Goal: Use online tool/utility: Utilize a website feature to perform a specific function

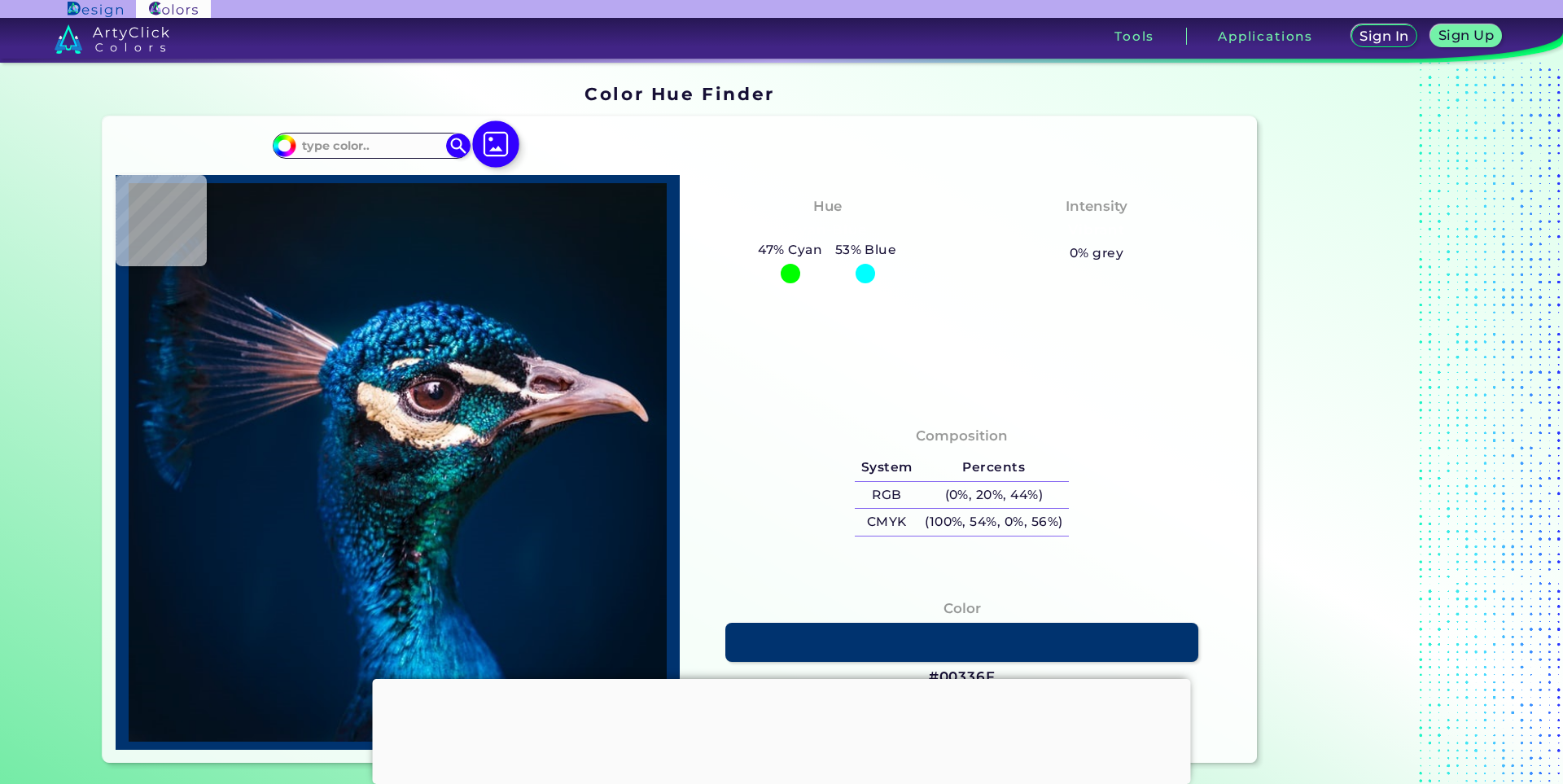
click at [483, 147] on img at bounding box center [496, 145] width 47 height 47
click at [0, 0] on input "file" at bounding box center [0, 0] width 0 height 0
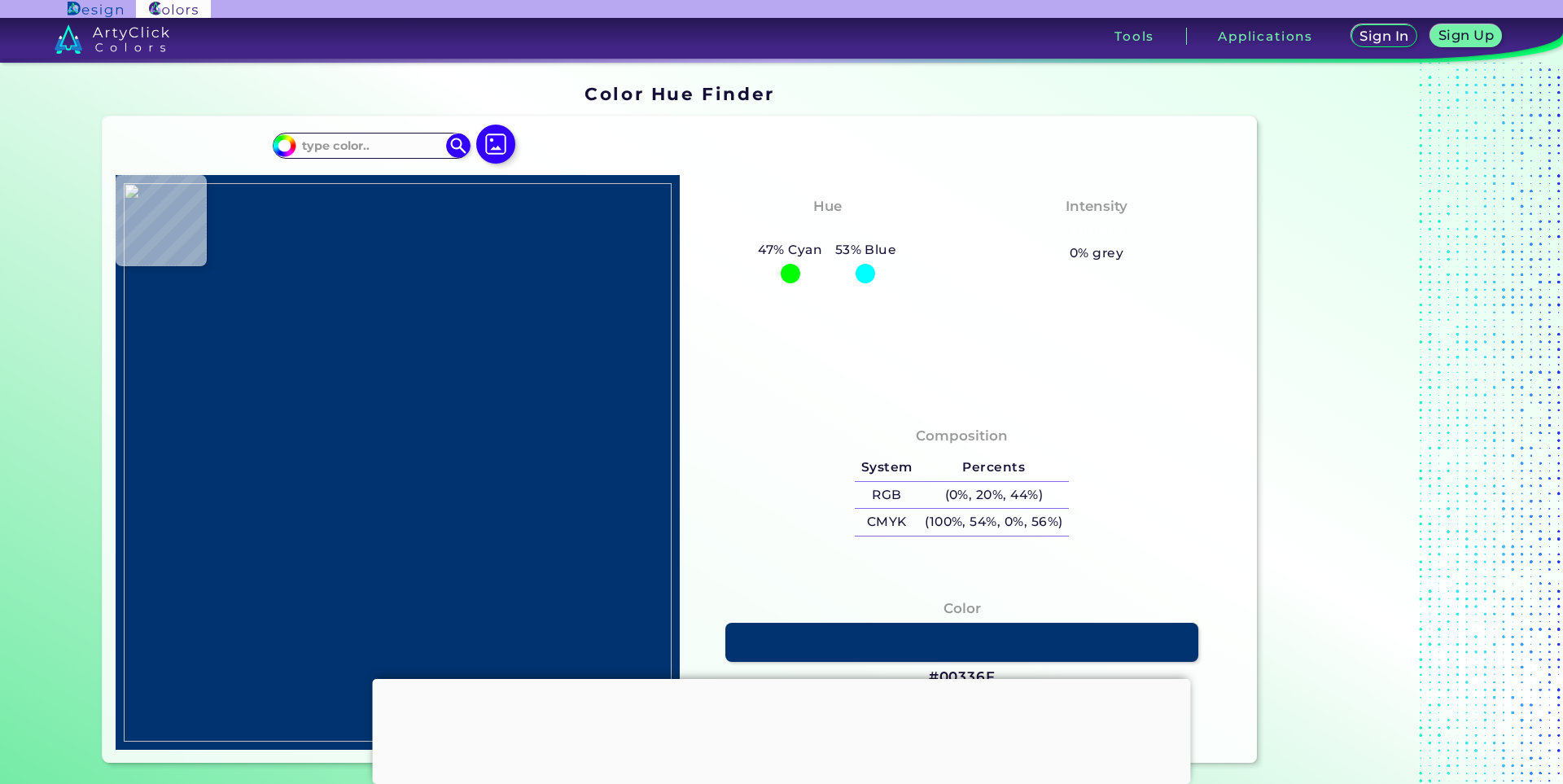
click at [773, 679] on div at bounding box center [782, 679] width 819 height 0
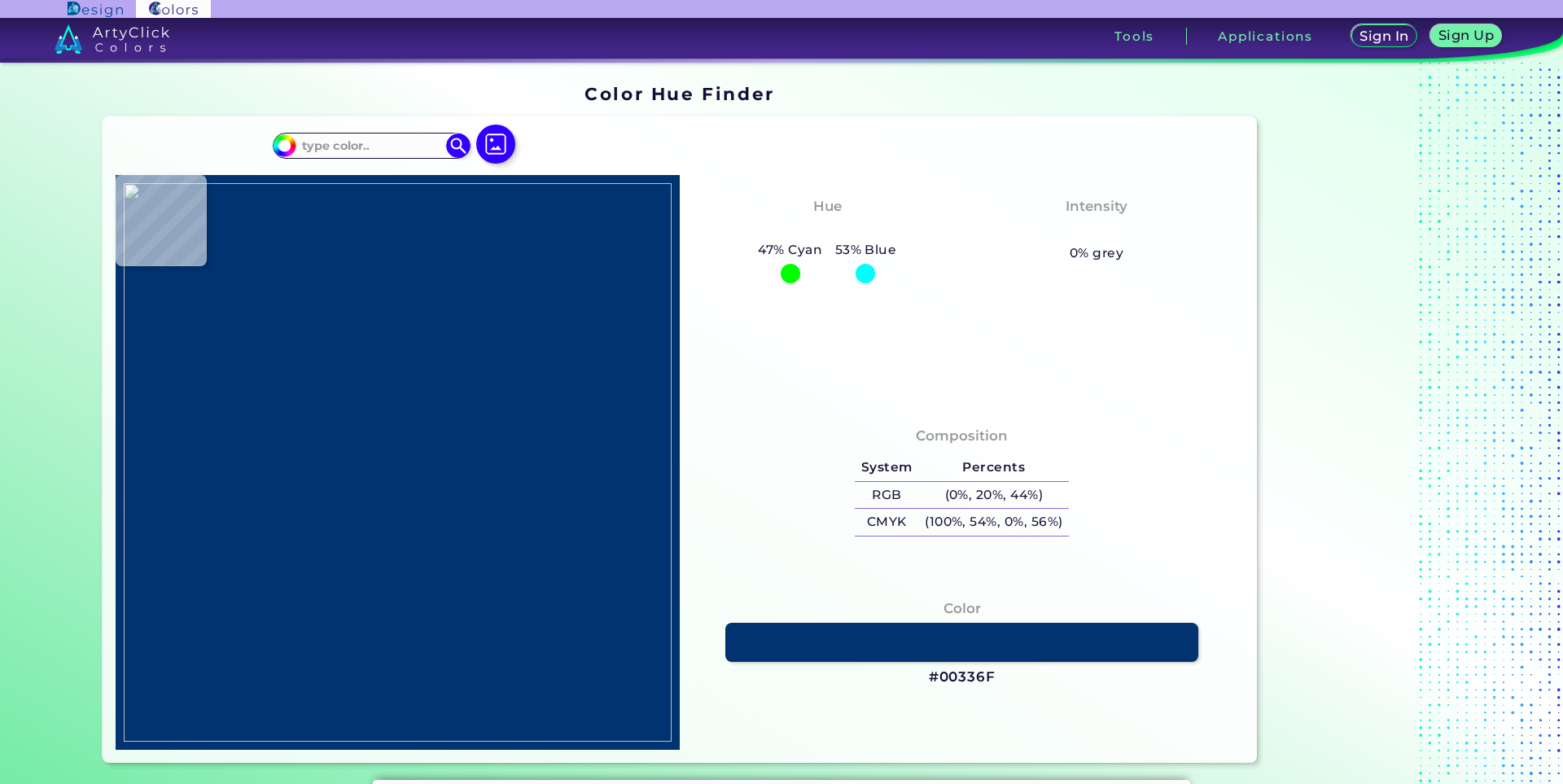
type input "#000000"
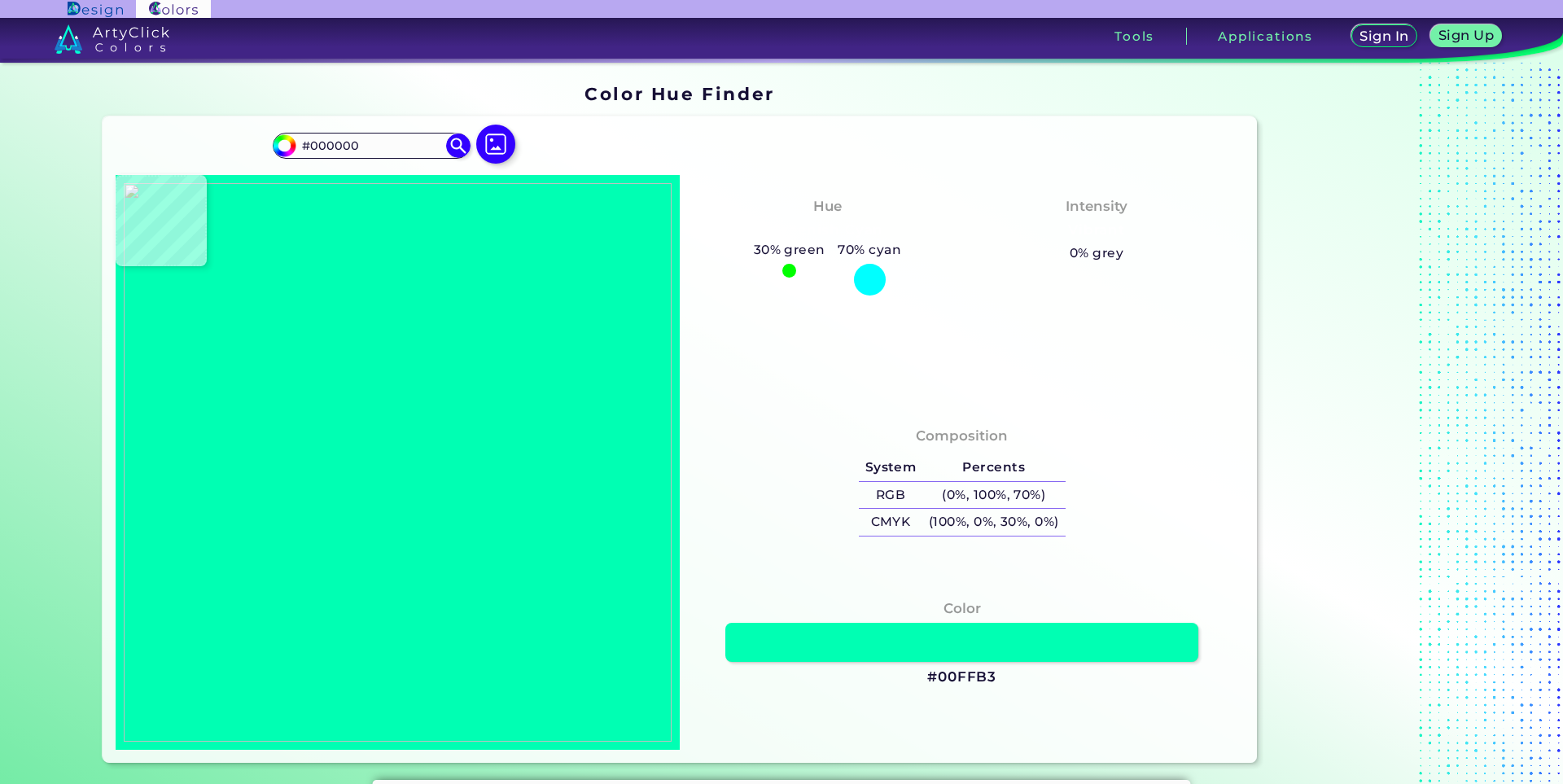
type input "#00ffb3"
type input "#00FFB3"
type input "#587984"
type input "#118d91"
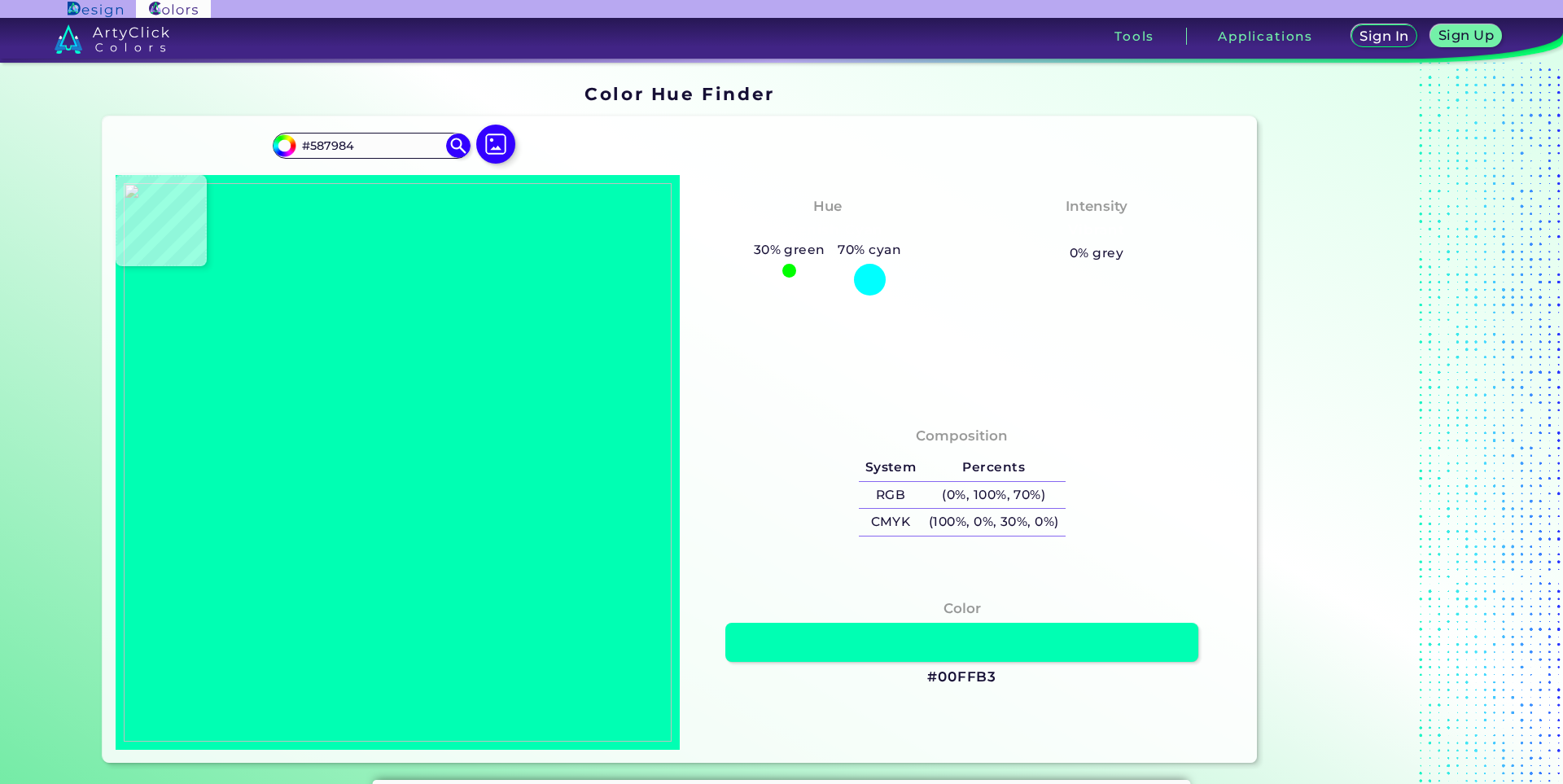
type input "#118D91"
type input "#23b1a8"
type input "#23B1A8"
type input "#1cb4a2"
type input "#1CB4A2"
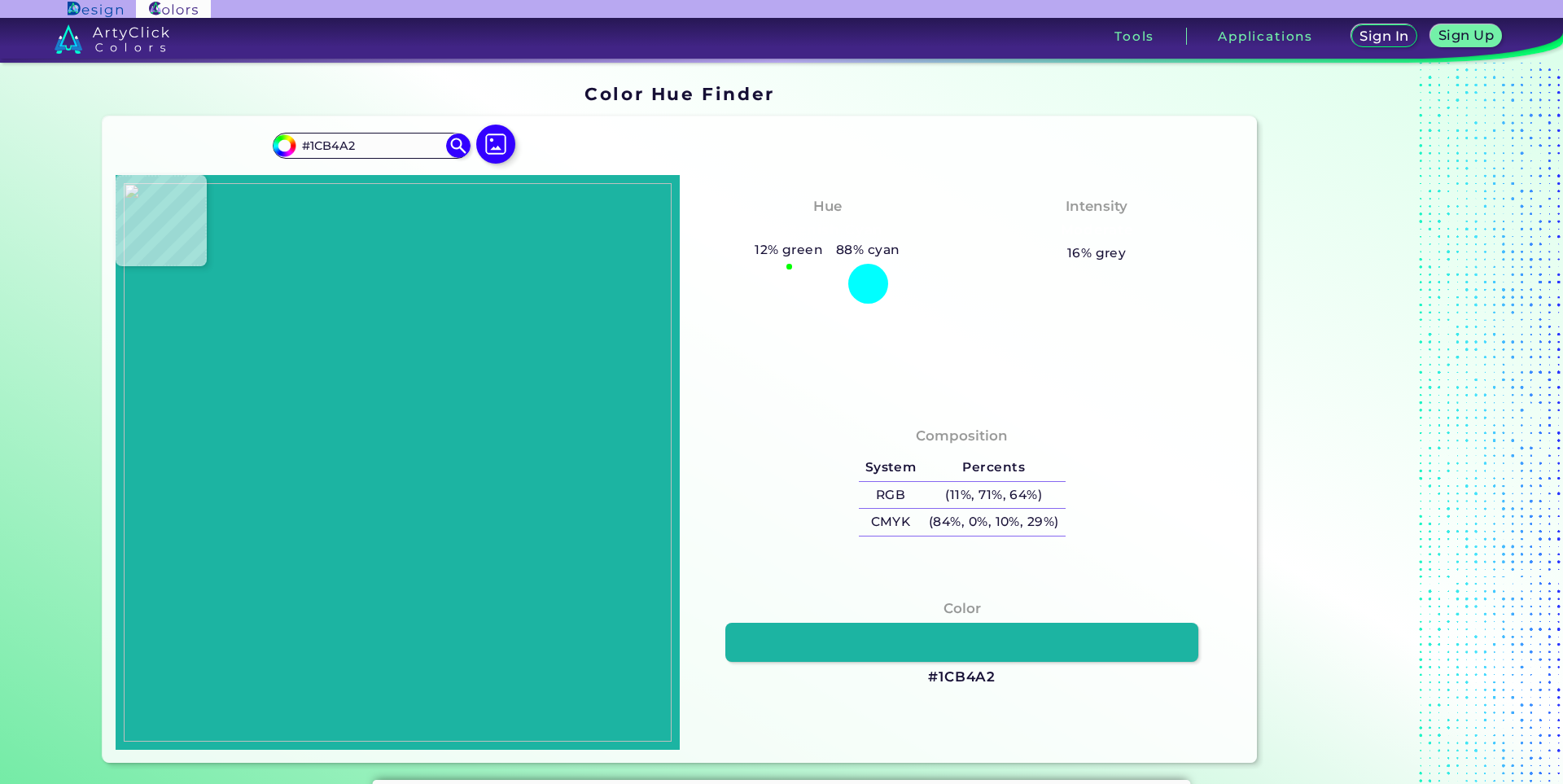
type input "#109395"
type input "#179b9f"
type input "#179B9F"
type input "#1ea59e"
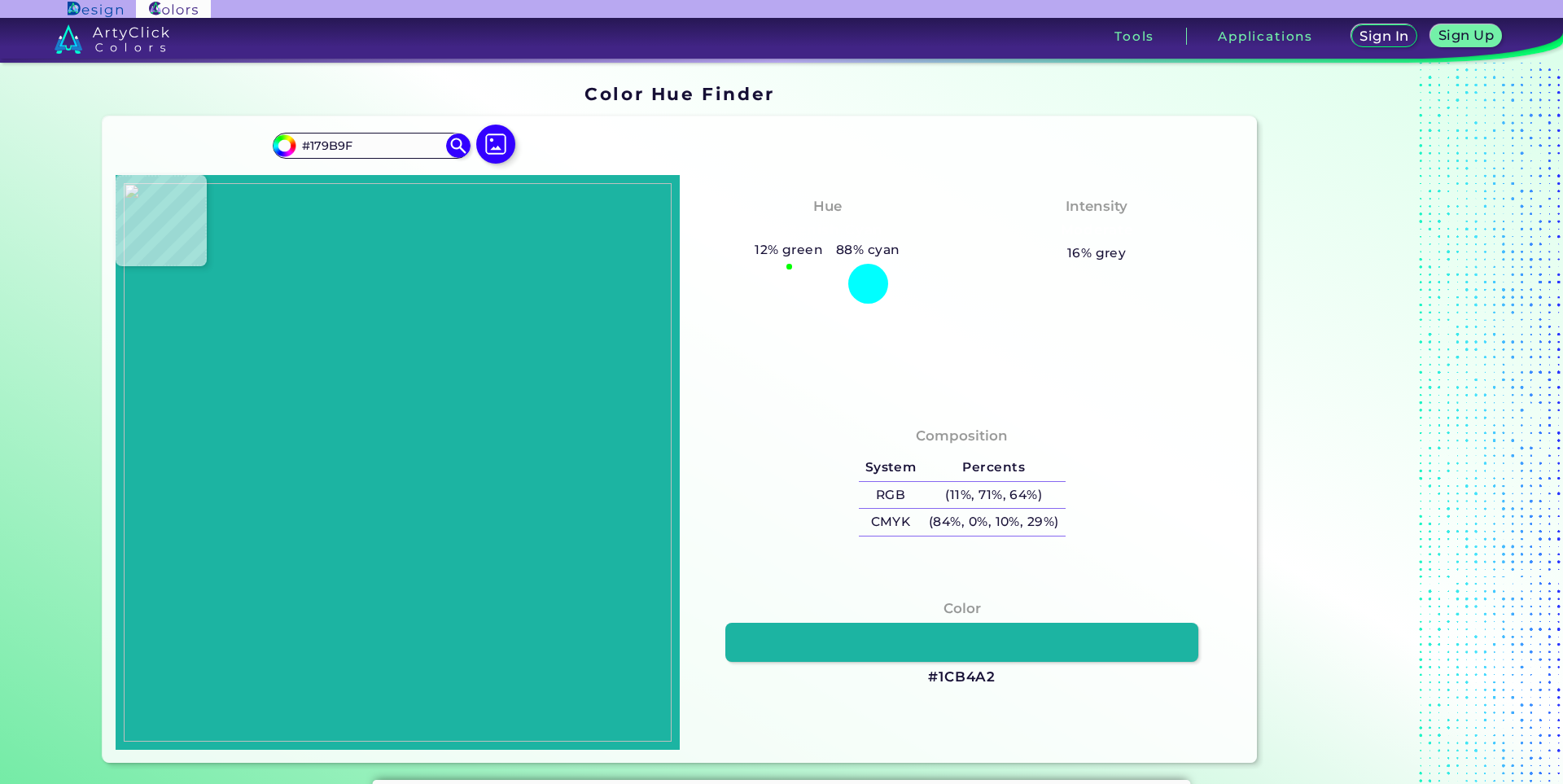
type input "#1EA59E"
type input "#06f9b6"
type input "#06F9B6"
type input "#00ffb3"
type input "#00FFB3"
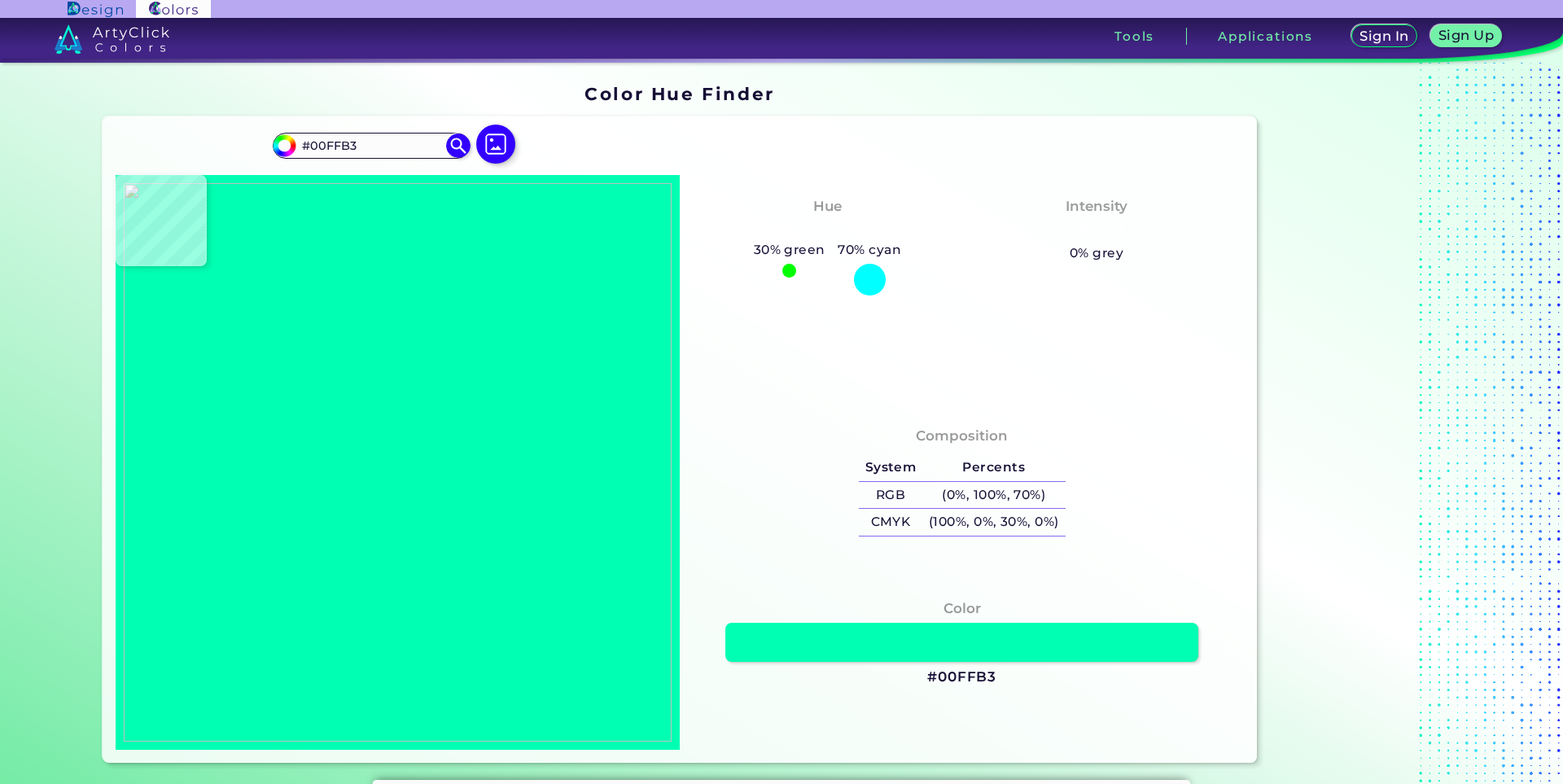
type input "#02feb3"
type input "#02FEB3"
type input "#00ffb3"
type input "#00FFB3"
type input "#002b25"
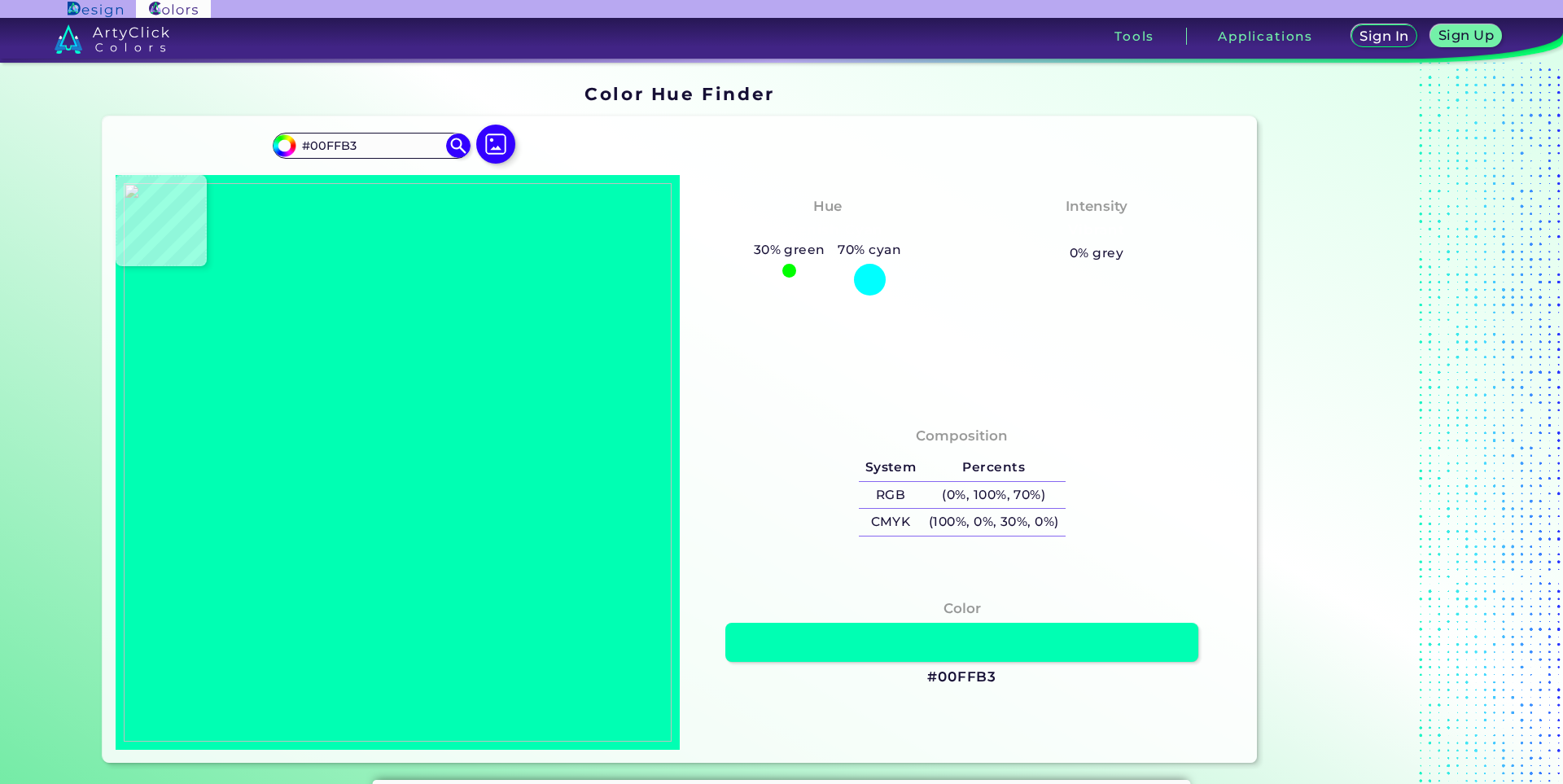
type input "#002B25"
type input "#16332f"
type input "#16332F"
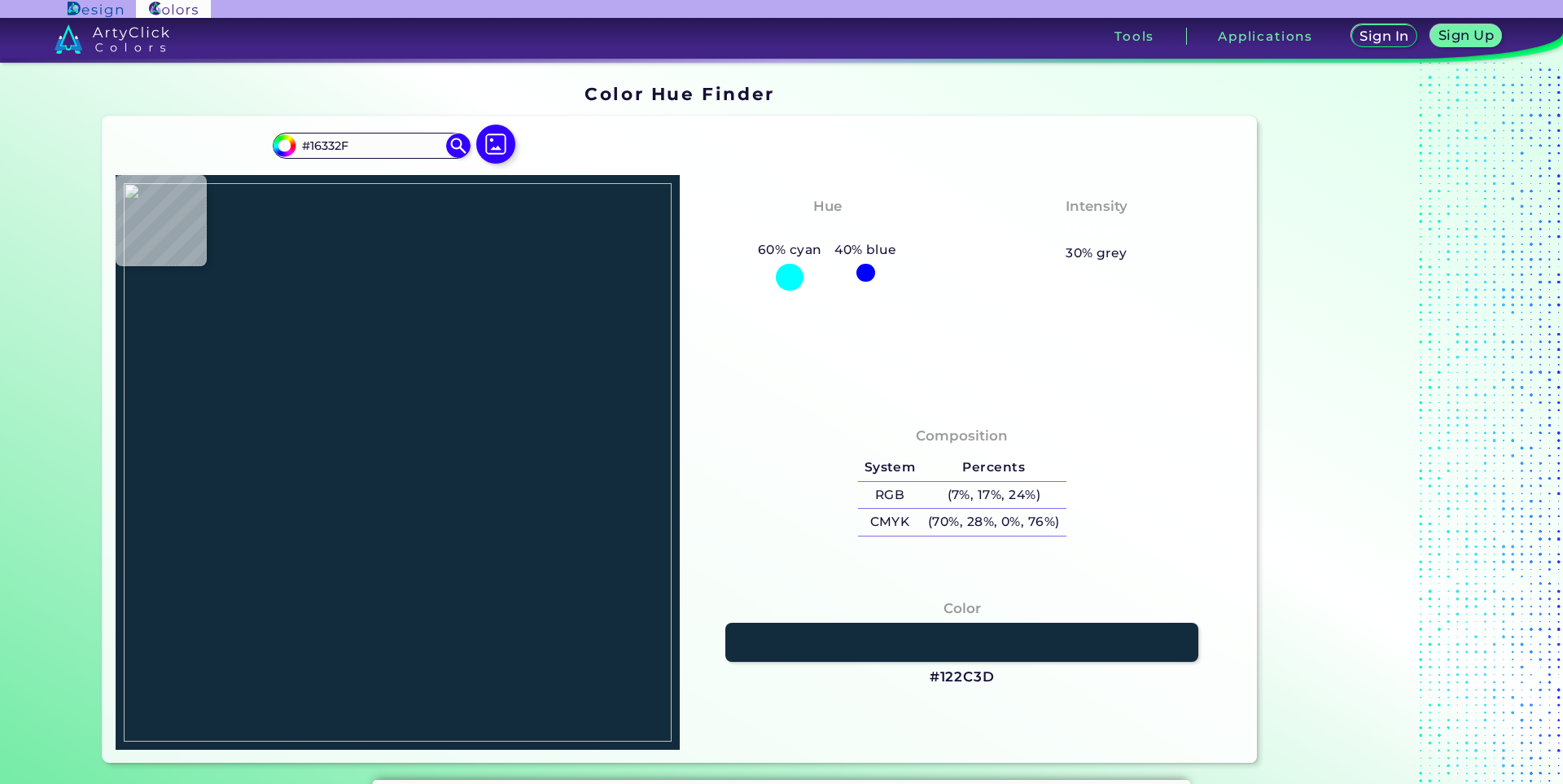
type input "#122c3d"
type input "#122C3D"
type input "#063051"
type input "#1b373d"
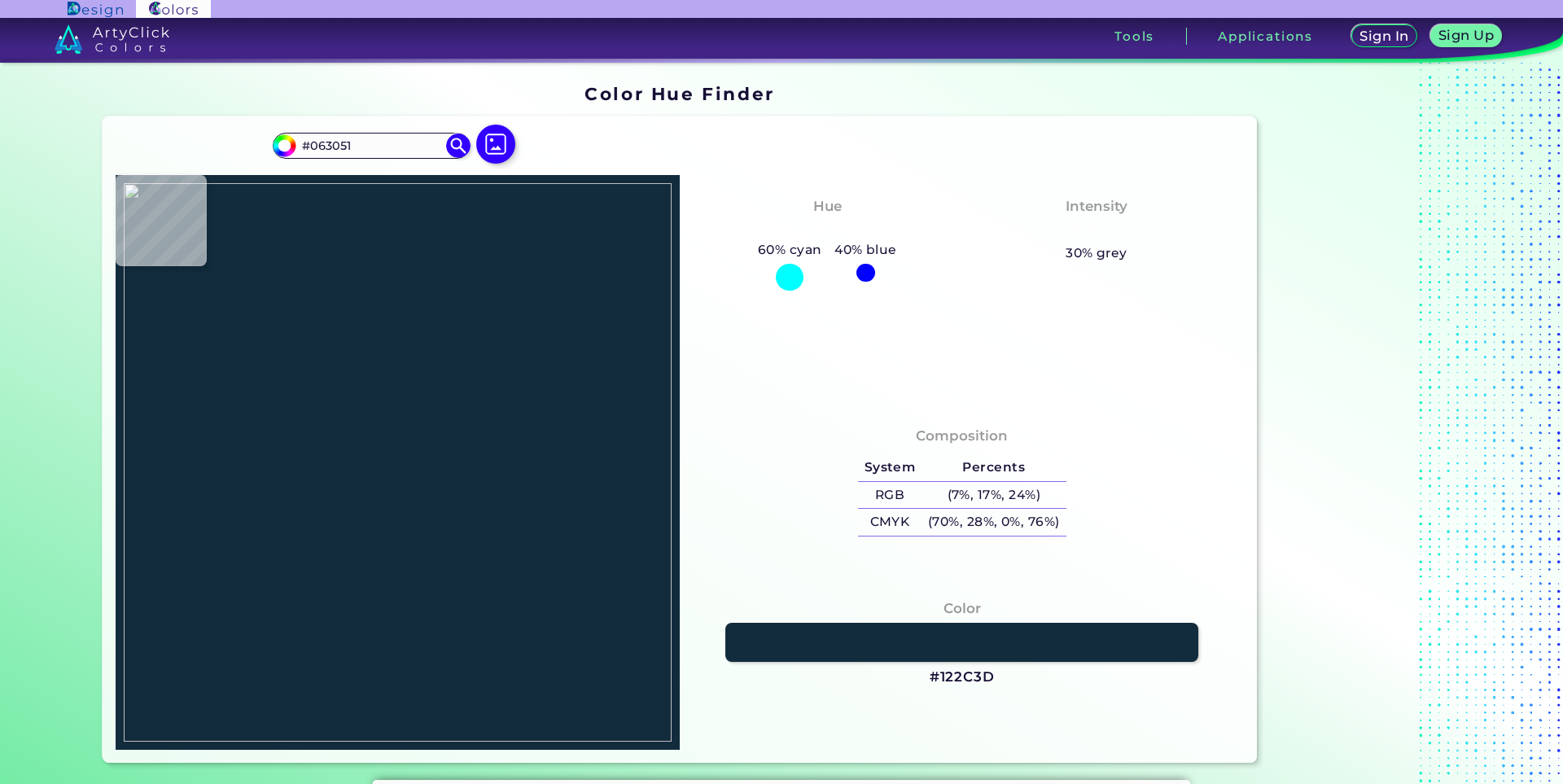
type input "#1B373D"
type input "#183239"
type input "#1a2e3d"
type input "#1A2E3D"
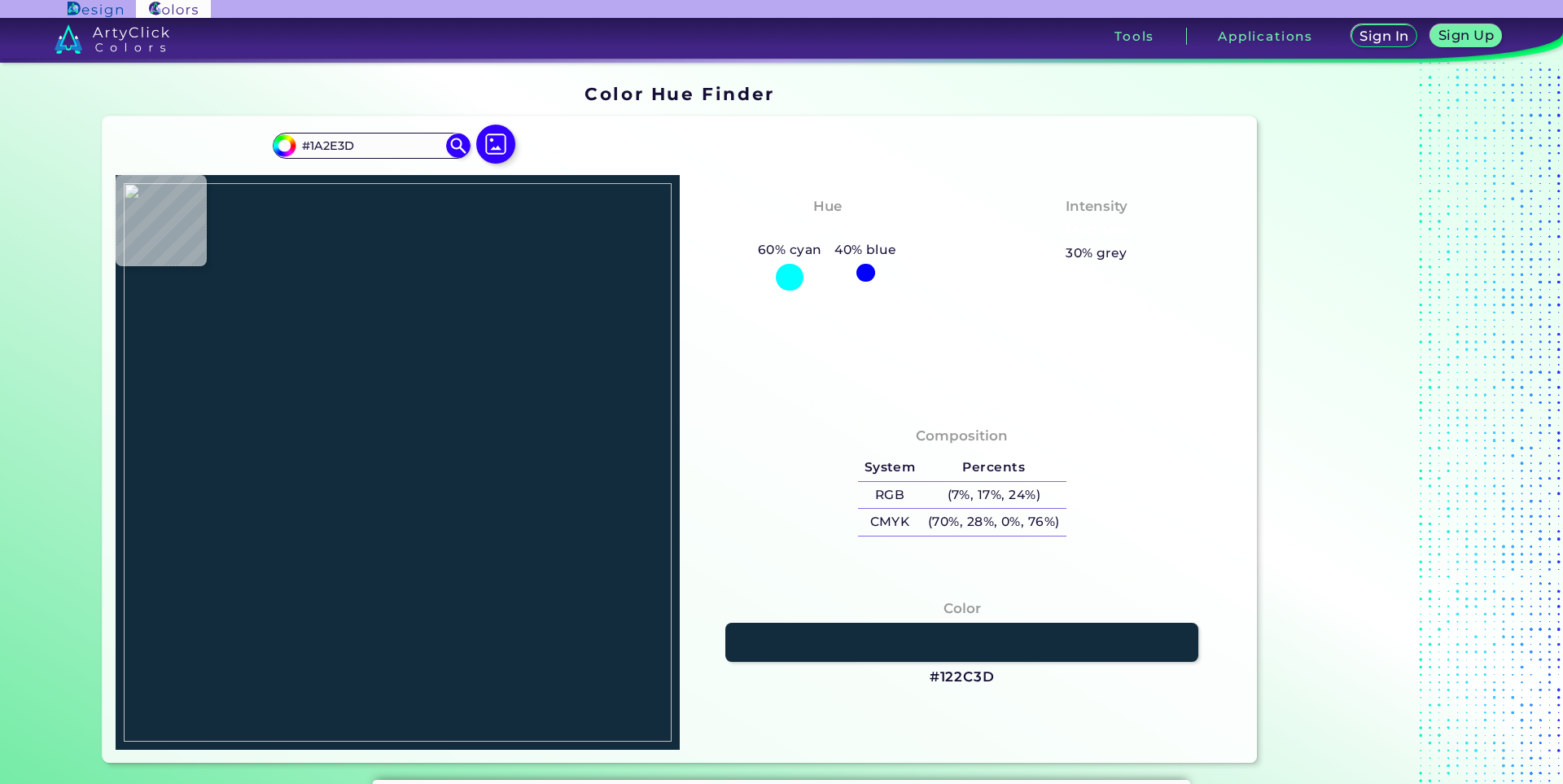
type input "#021034"
type input "#000e3b"
type input "#000E3B"
type input "#0b2f38"
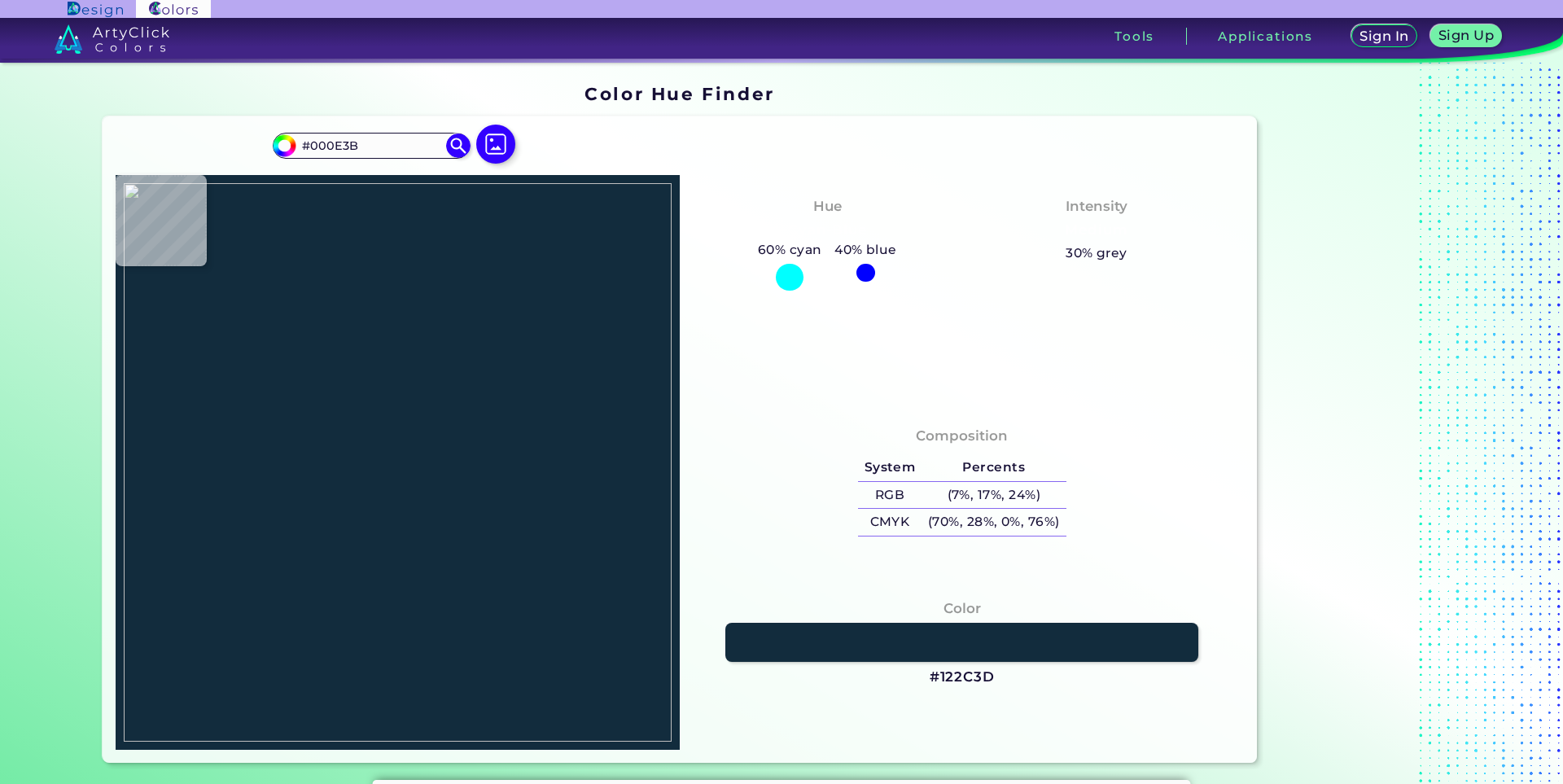
type input "#0B2F38"
type input "#00ffb3"
type input "#00FFB3"
type input "#2ddcb1"
type input "#2DDCB1"
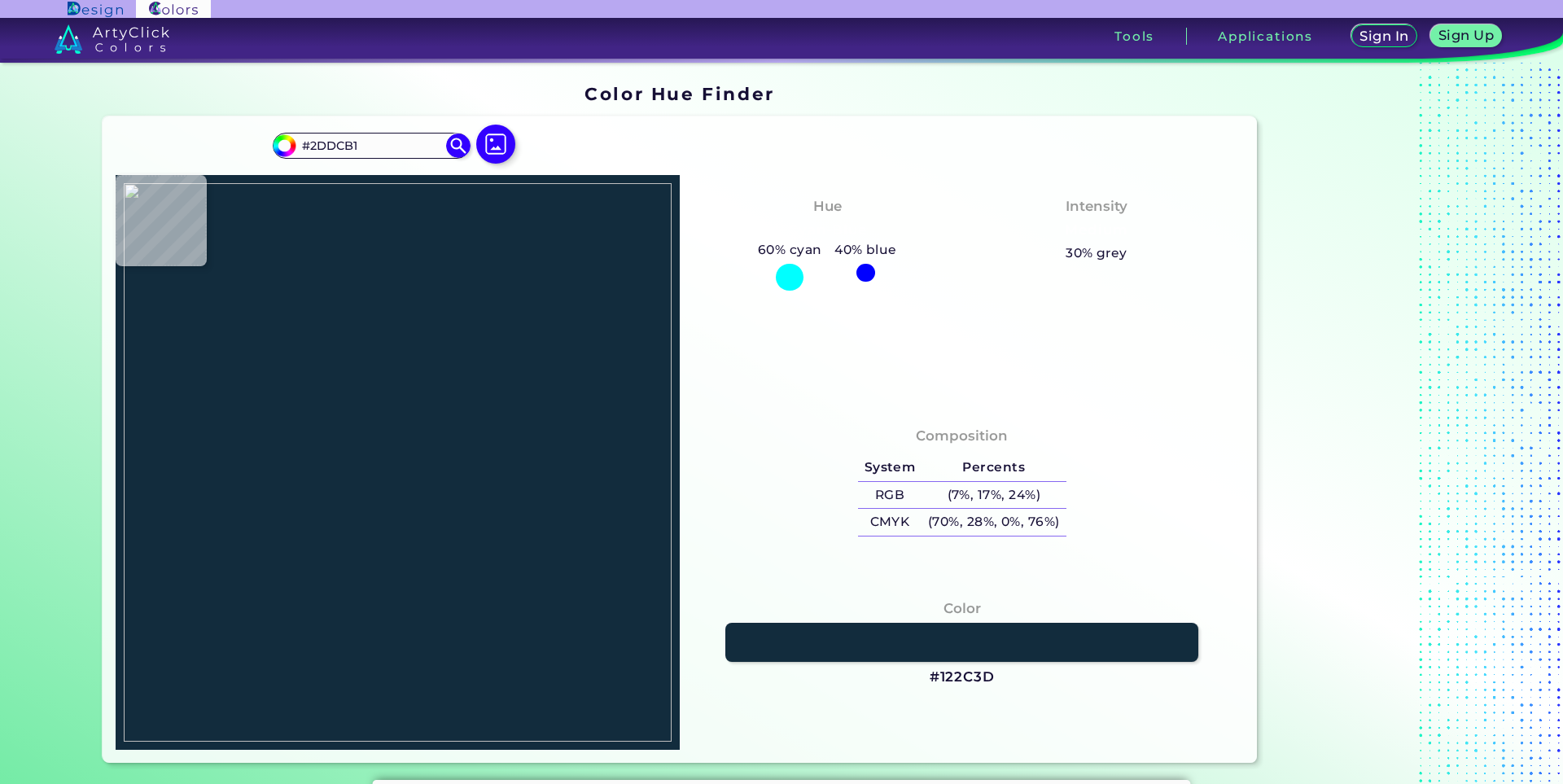
type input "#01405d"
type input "#01405D"
type input "#024a59"
type input "#024A59"
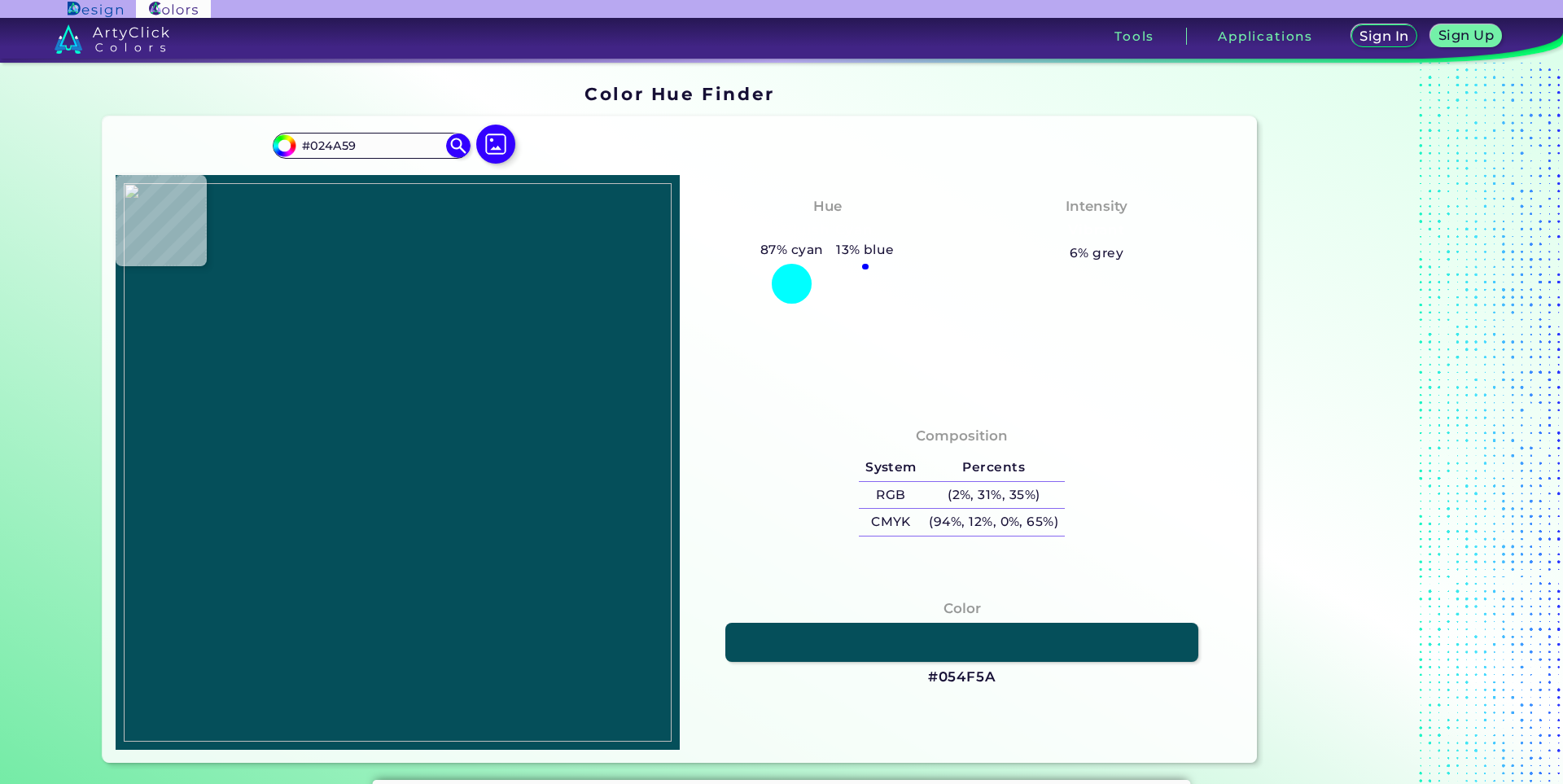
type input "#054f5a"
type input "#054F5A"
type input "#033245"
type input "#15273b"
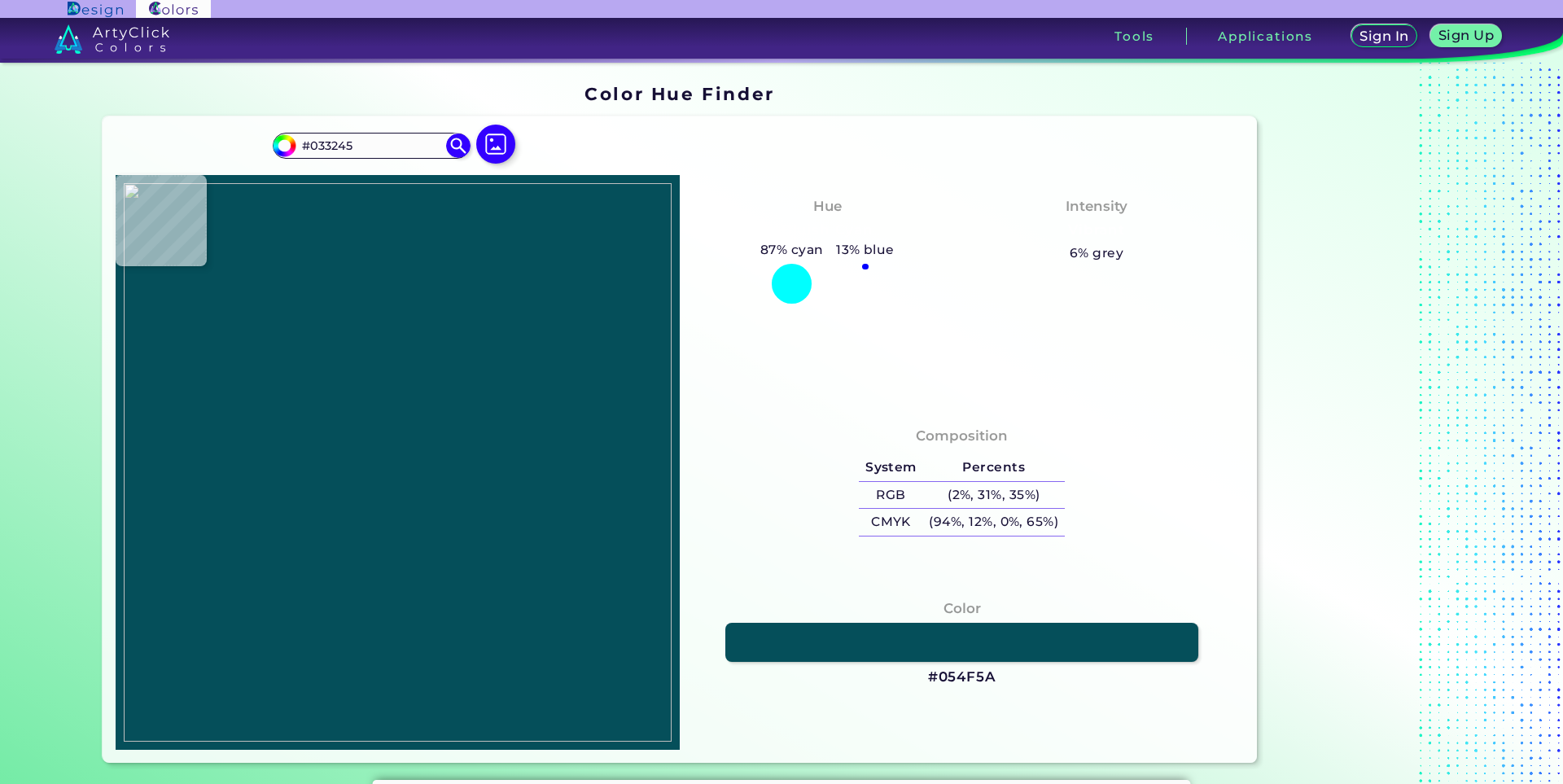
type input "#15273B"
type input "#0b1e3d"
type input "#0B1E3D"
type input "#00ffb3"
type input "#00FFB3"
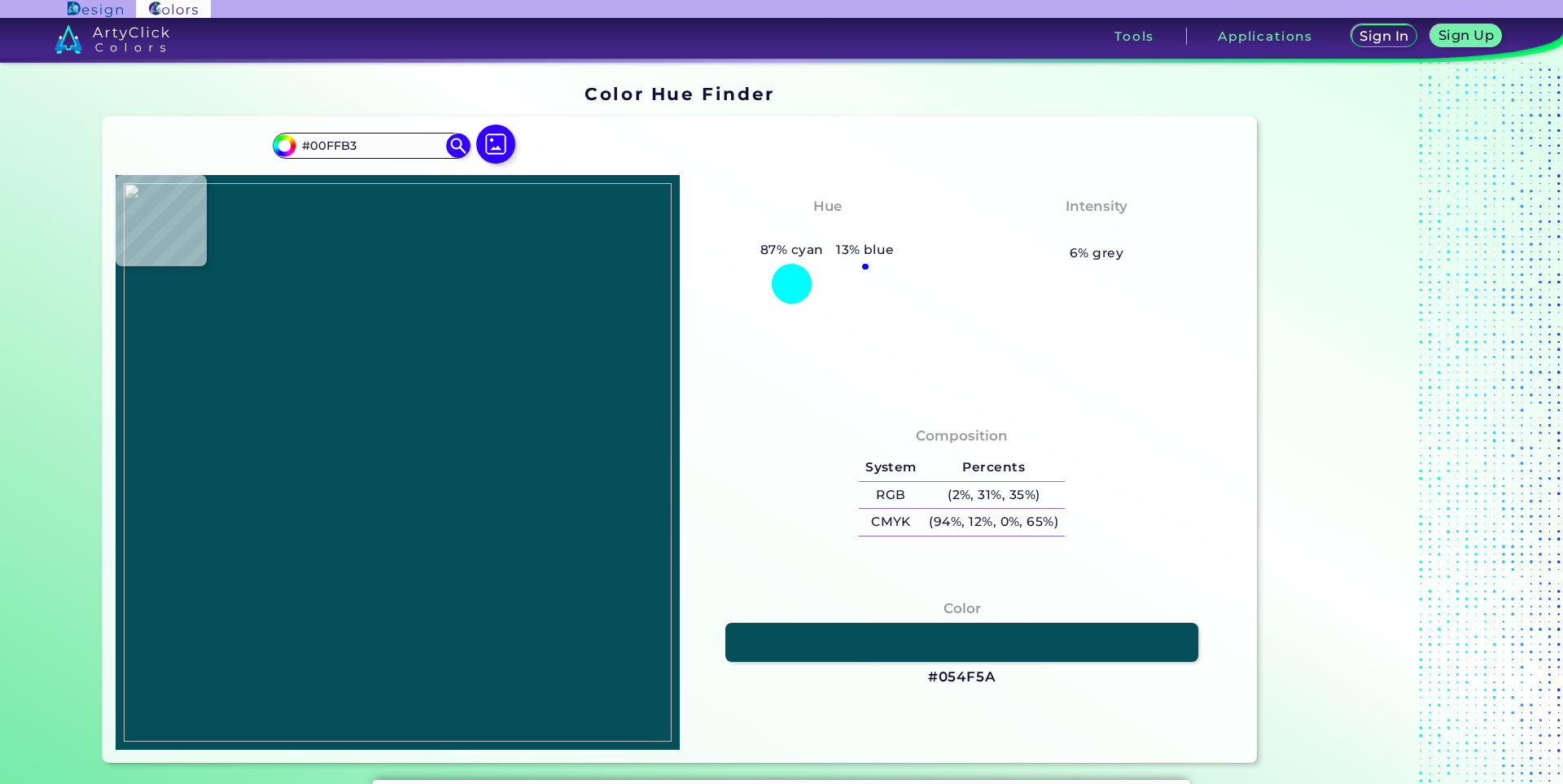
type input "#20282b"
type input "#20282B"
type input "#00ffb3"
type input "#00FFB3"
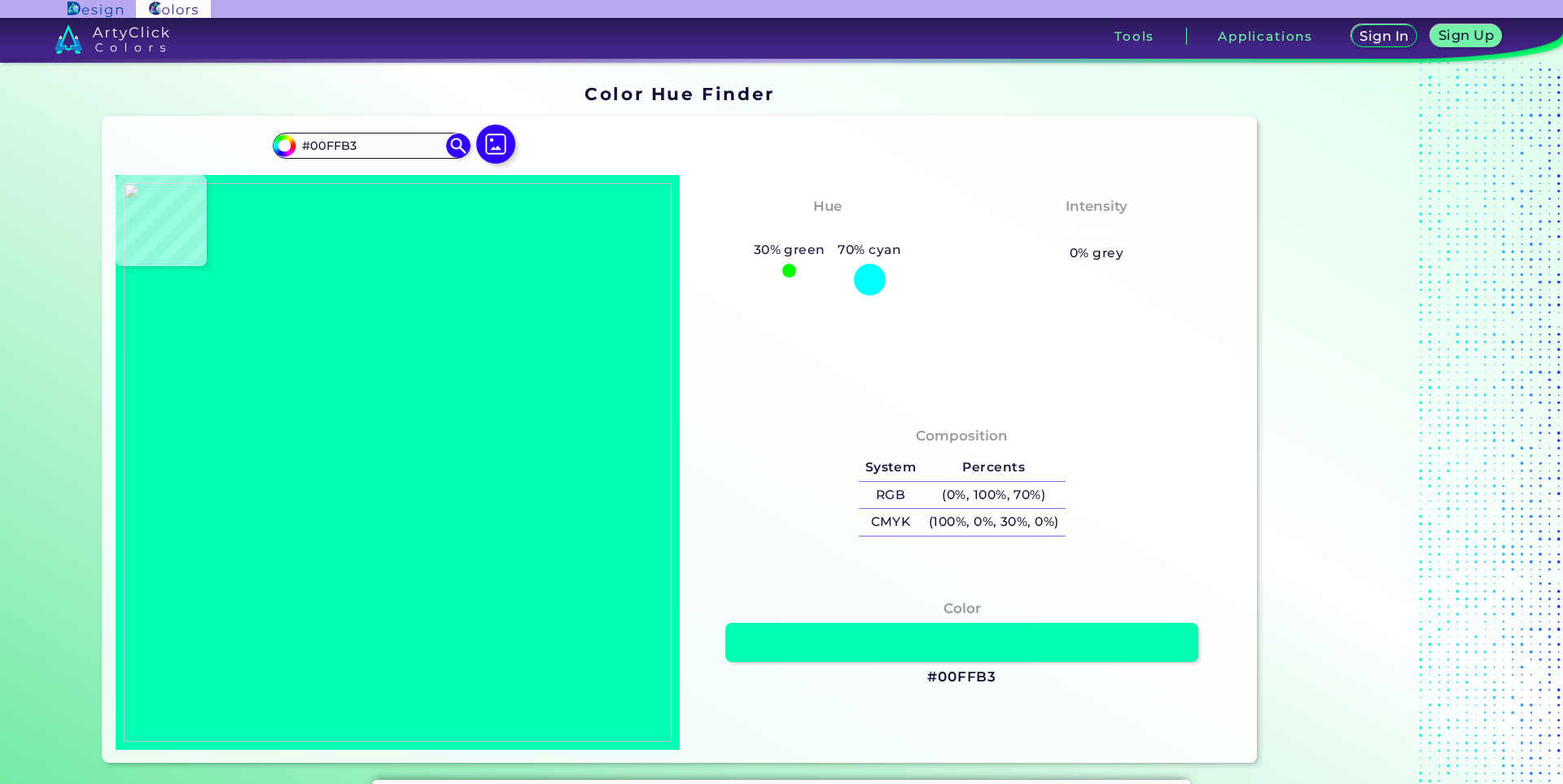
type input "#000000"
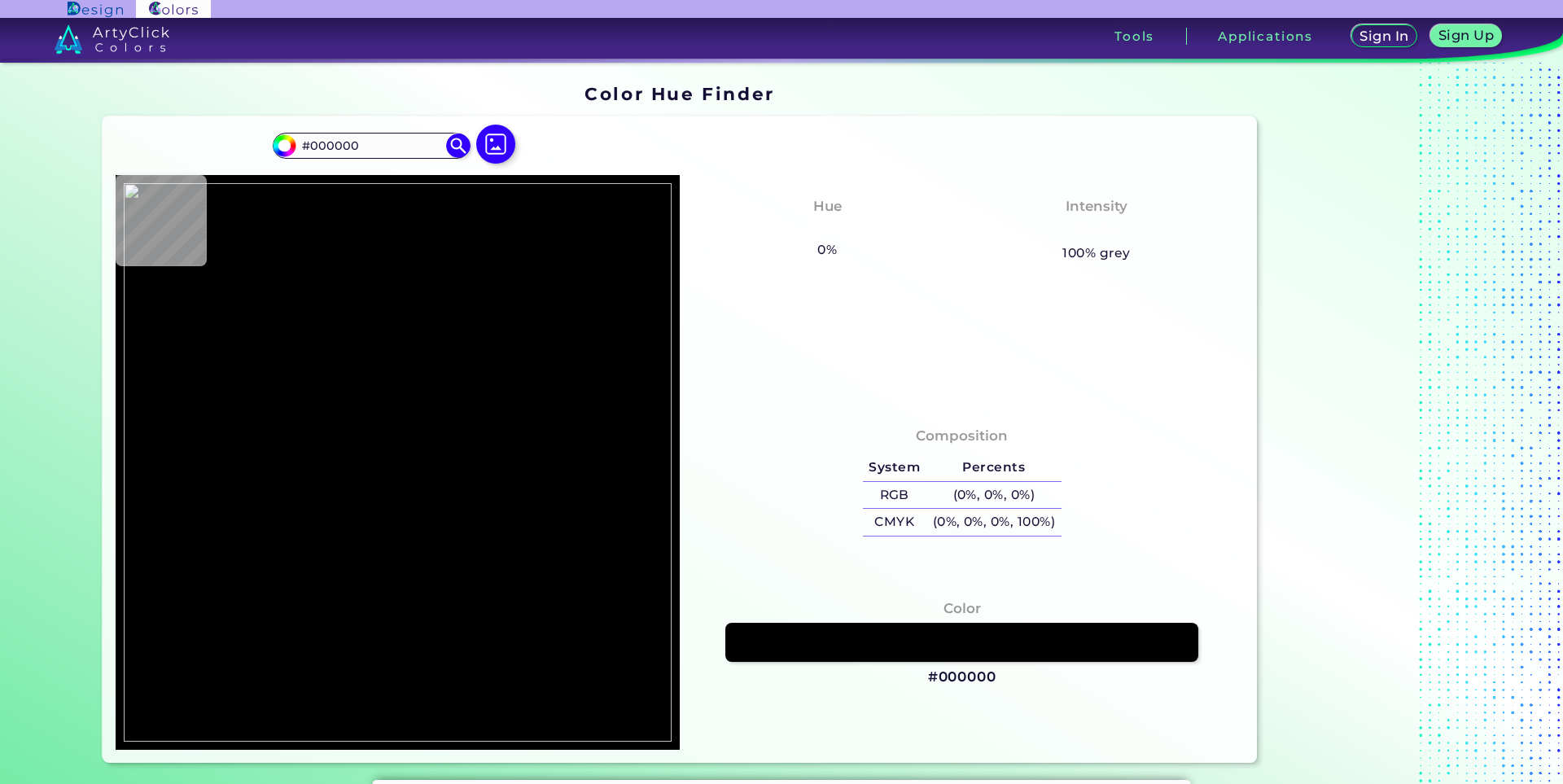
type input "#e7f1f3"
type input "#E7F1F3"
type input "#00ffb3"
type input "#00FFB3"
type input "#cbd8e1"
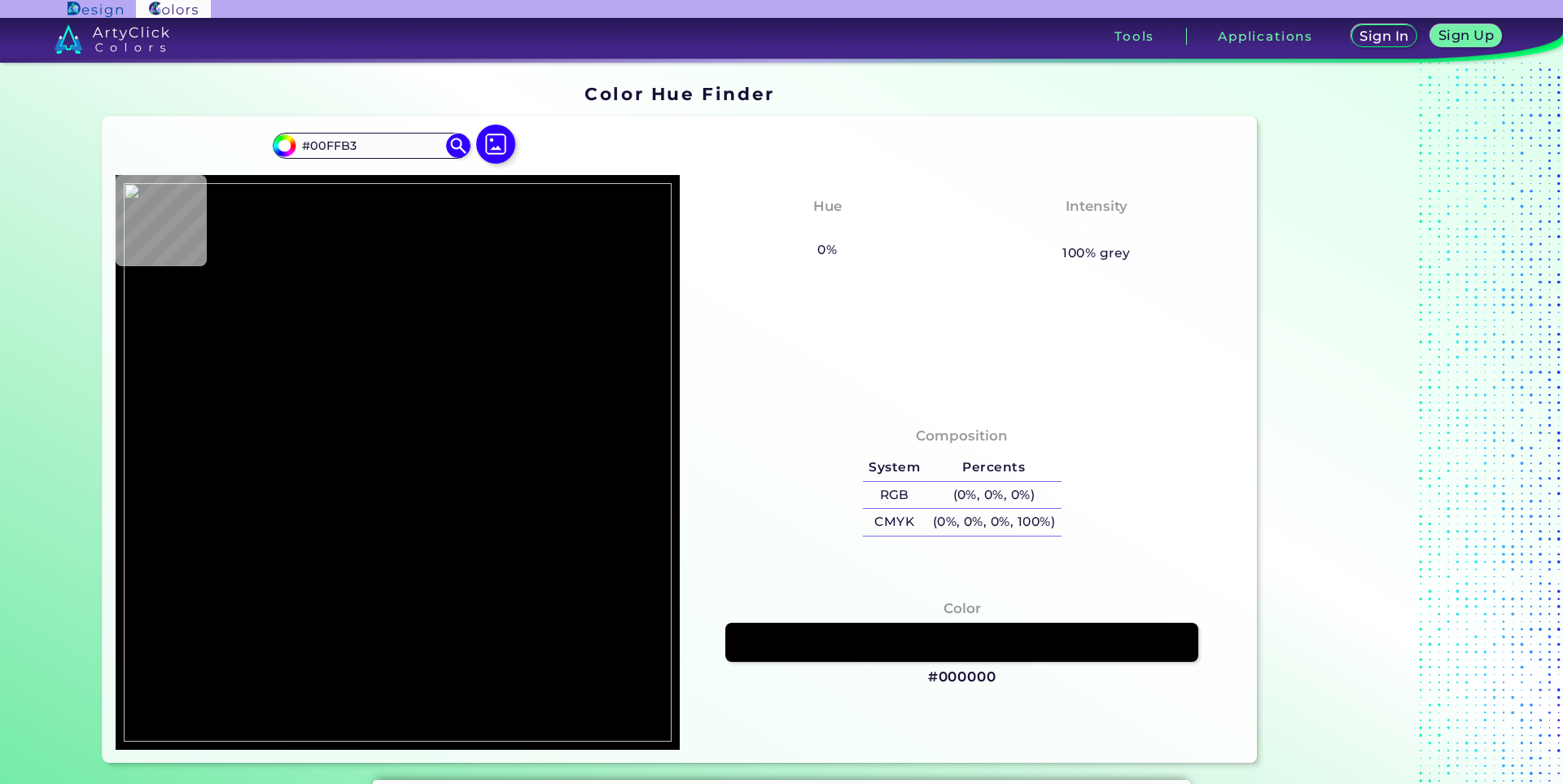
type input "#CBD8E1"
type input "#0b3f36"
type input "#0B3F36"
type input "#0a624d"
type input "#0A624D"
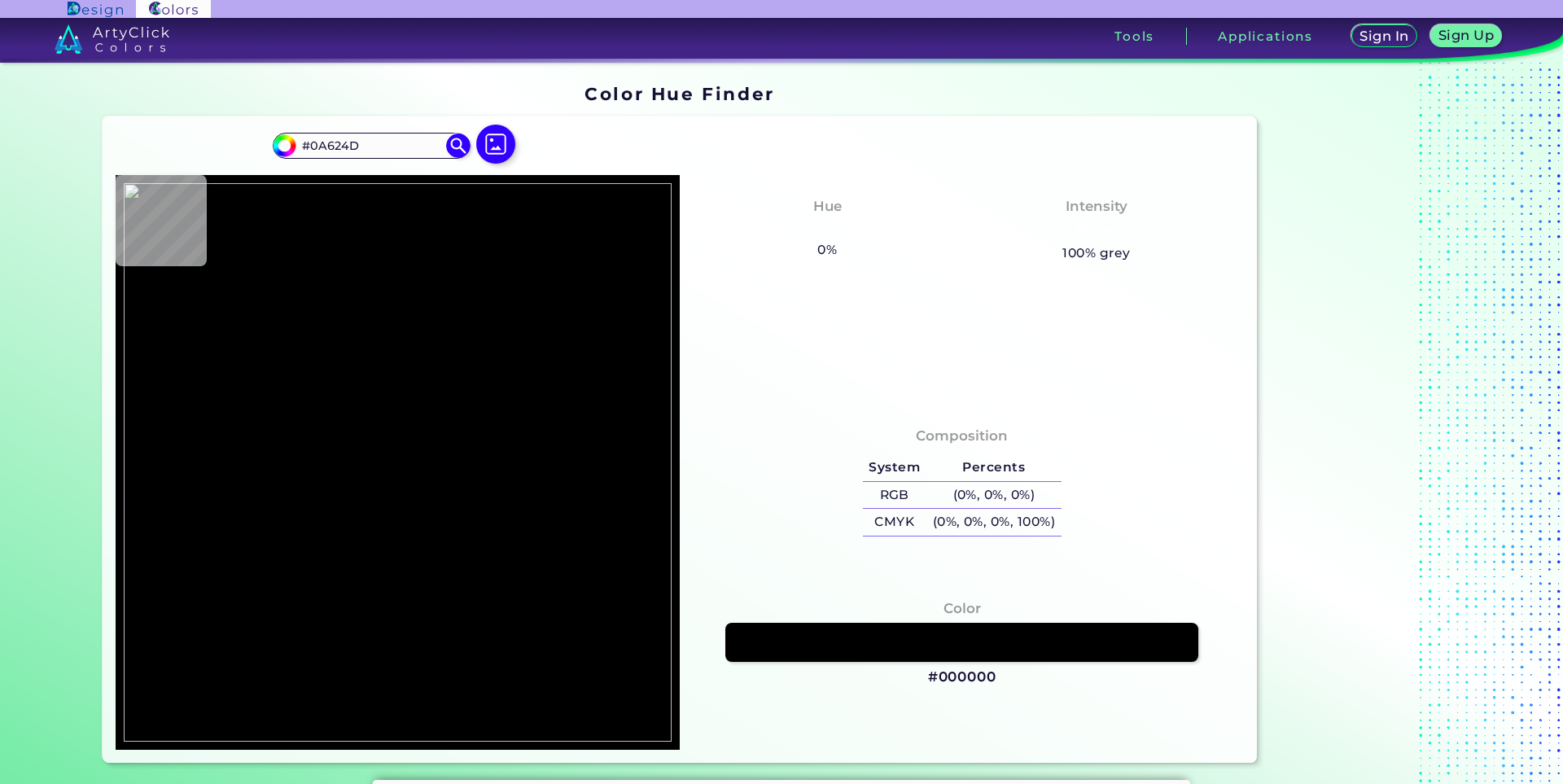
type input "#2fb69f"
type input "#2FB69F"
type input "#379992"
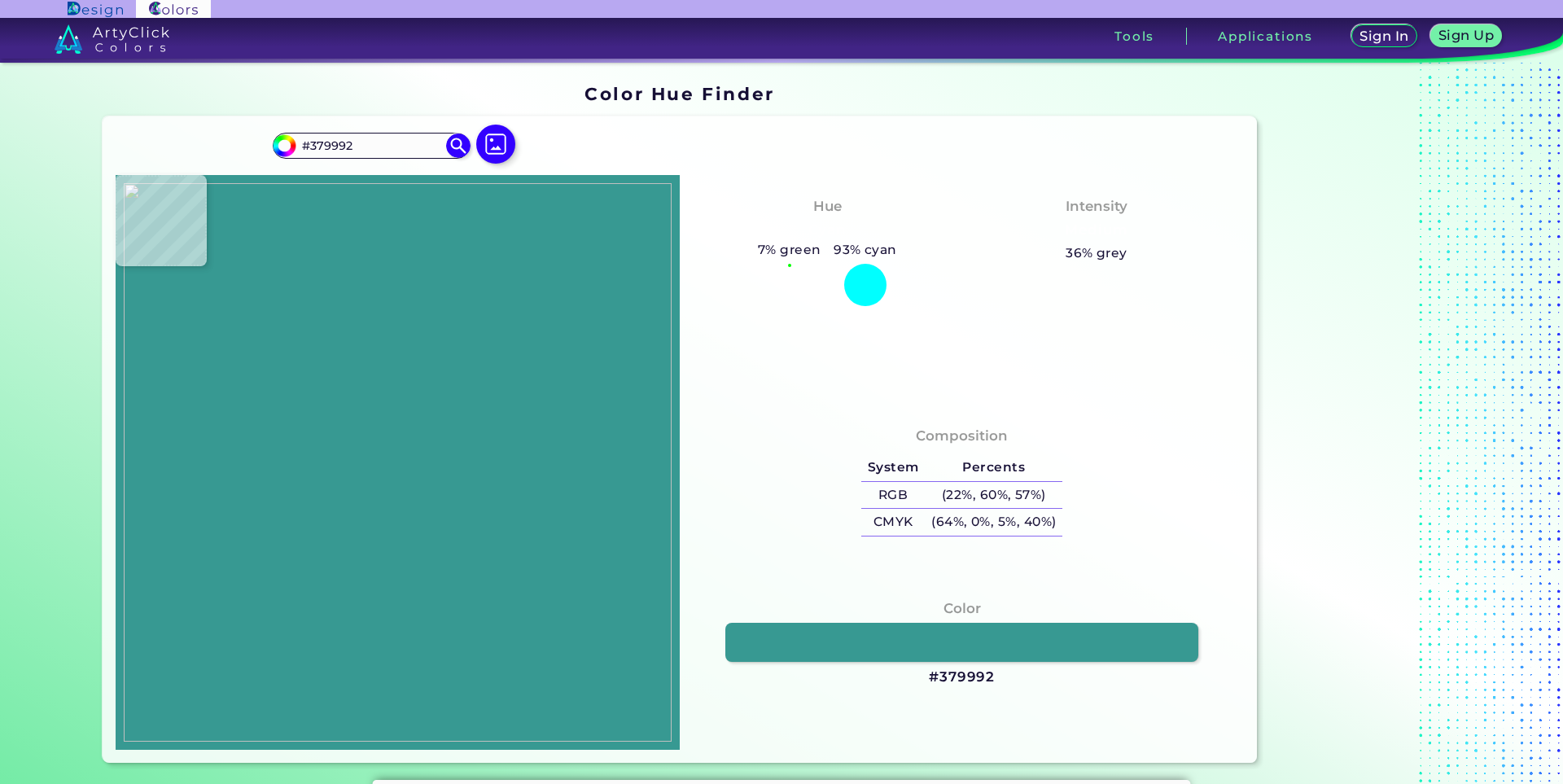
type input "#0c6b57"
type input "#0C6B57"
type input "#1a4e47"
type input "#1A4E47"
type input "#06443f"
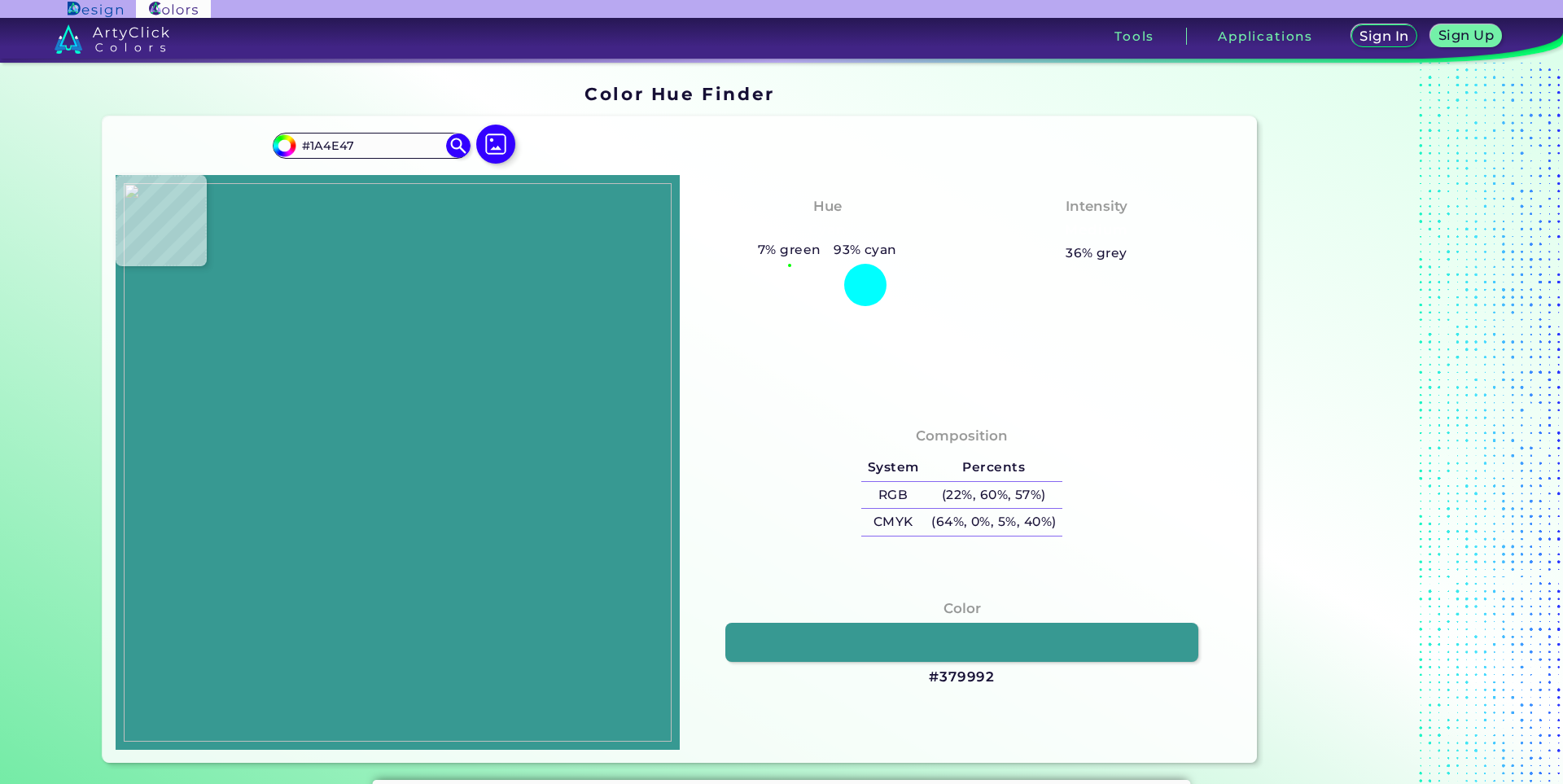
type input "#06443F"
type input "#084641"
type input "#09443e"
type input "#09443E"
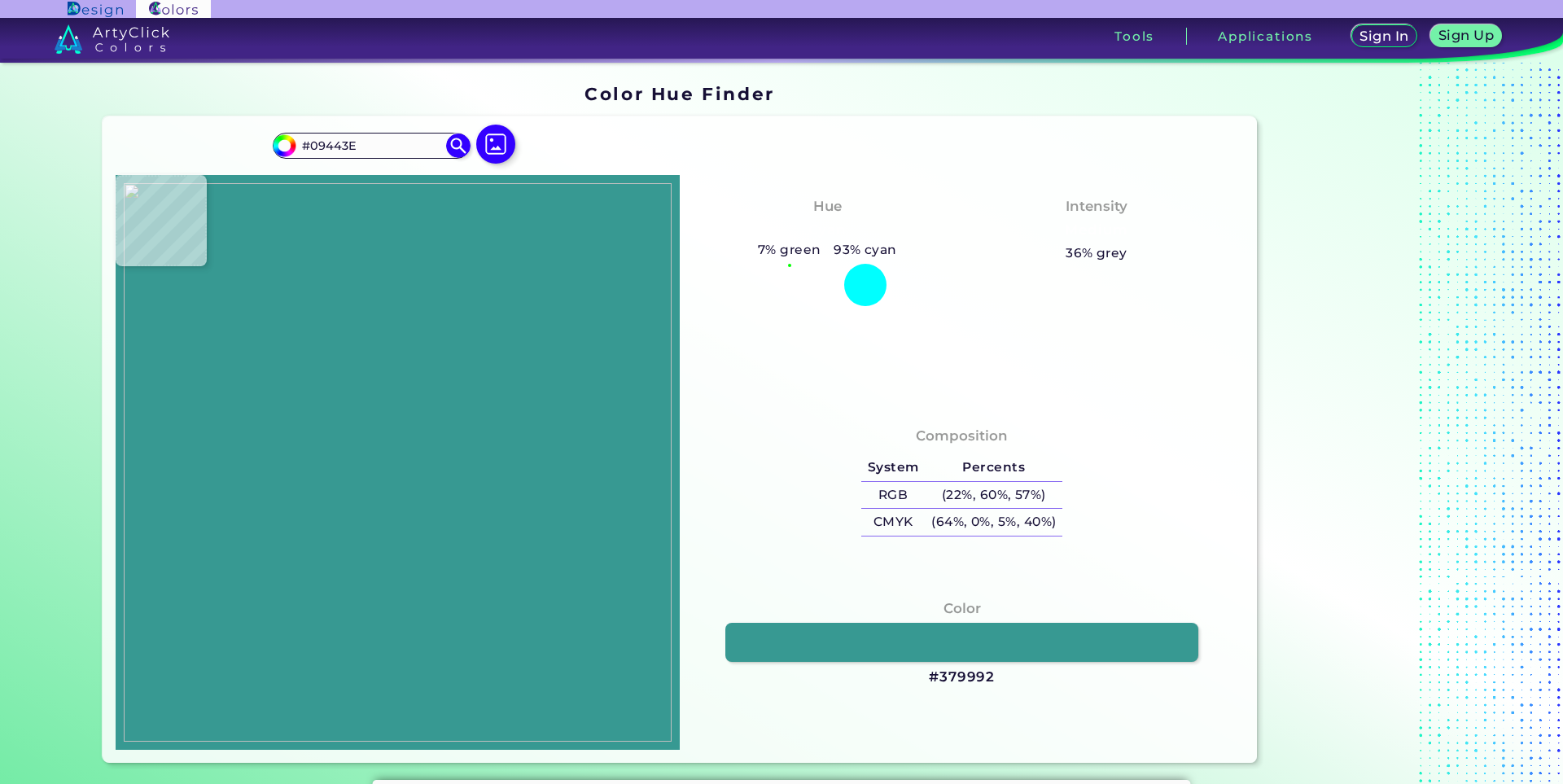
type input "#063d38"
type input "#063D38"
type input "#05453d"
type input "#05453D"
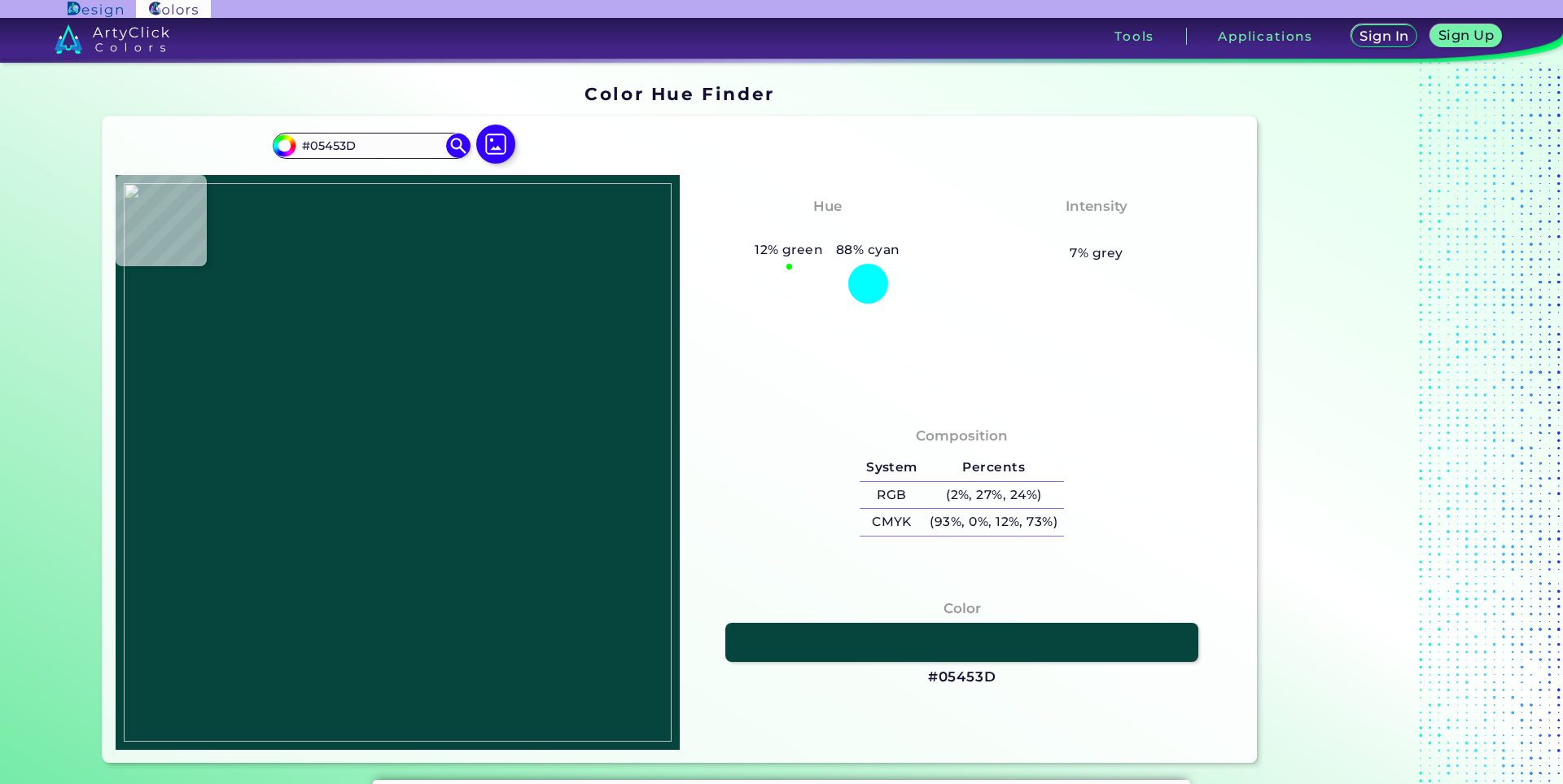
type input "#135a52"
type input "#135A52"
type input "#a8aaa7"
type input "#A8AAA7"
type input "#aaabab"
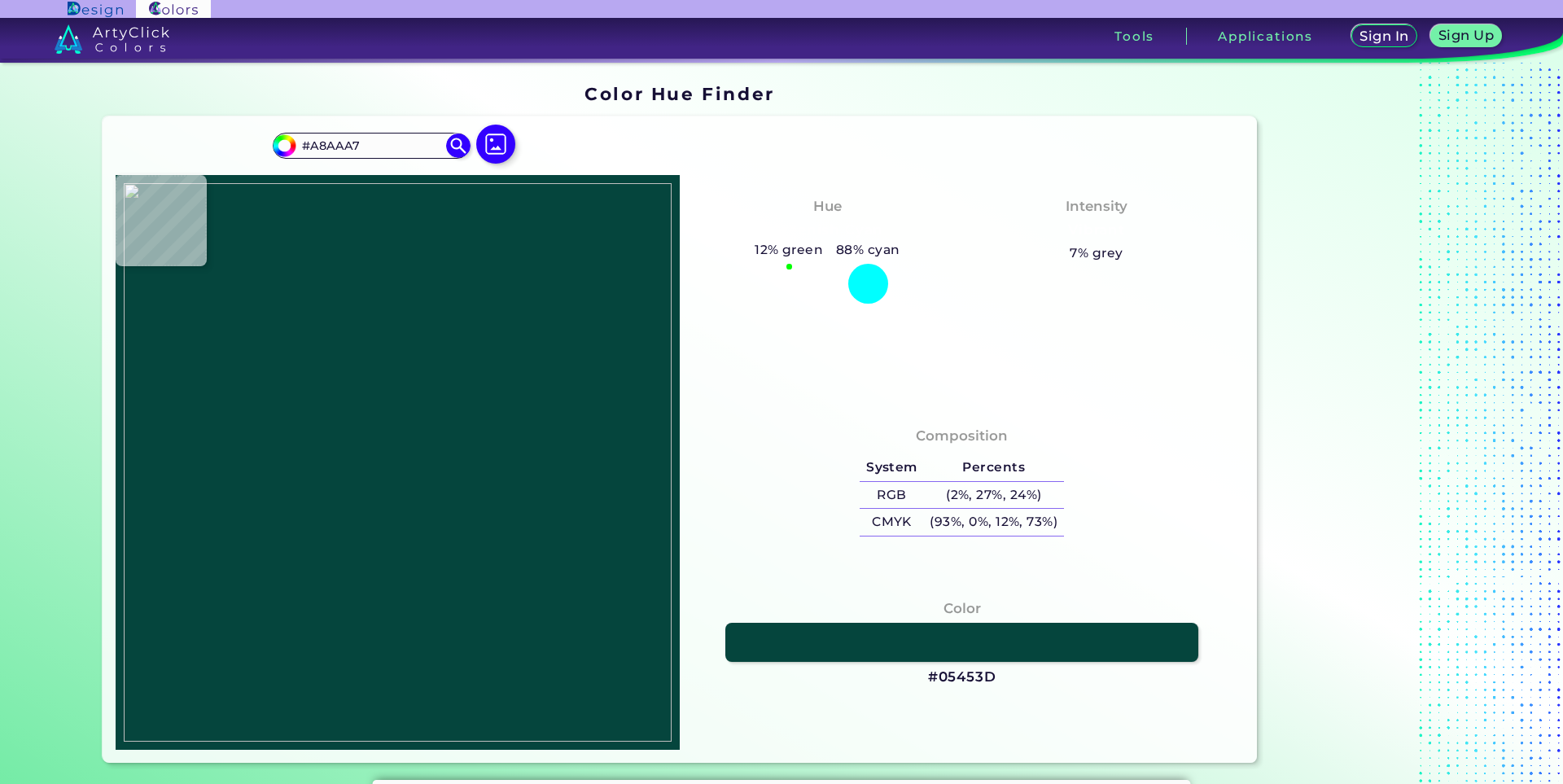
type input "#AAABAB"
type input "#aaaaa8"
type input "#AAAAA8"
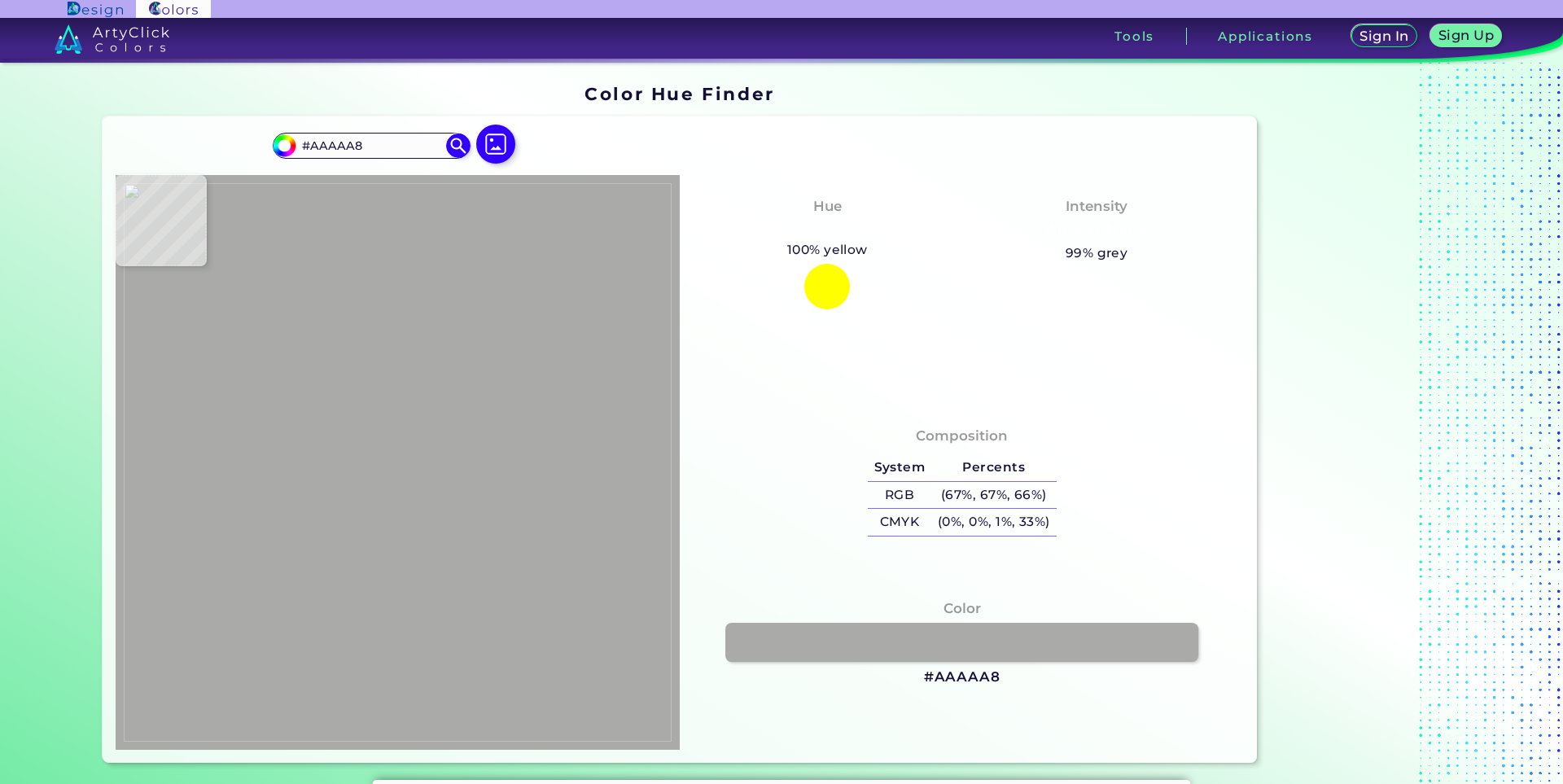
type input "#aaaaaa"
type input "#AAAAAA"
click at [365, 296] on img at bounding box center [397, 462] width 548 height 558
click at [372, 312] on img at bounding box center [397, 462] width 548 height 558
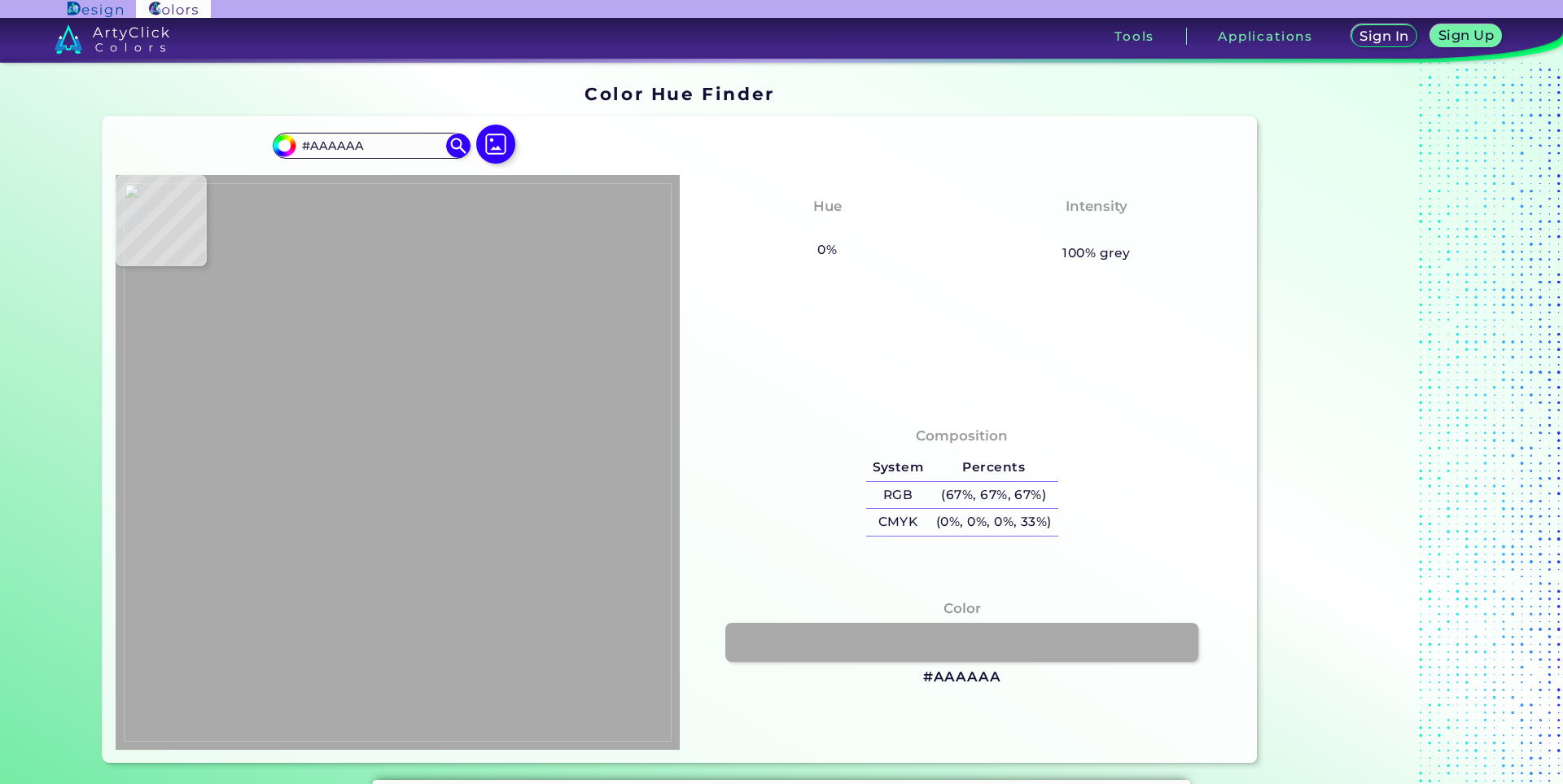
click at [355, 285] on img at bounding box center [397, 462] width 548 height 558
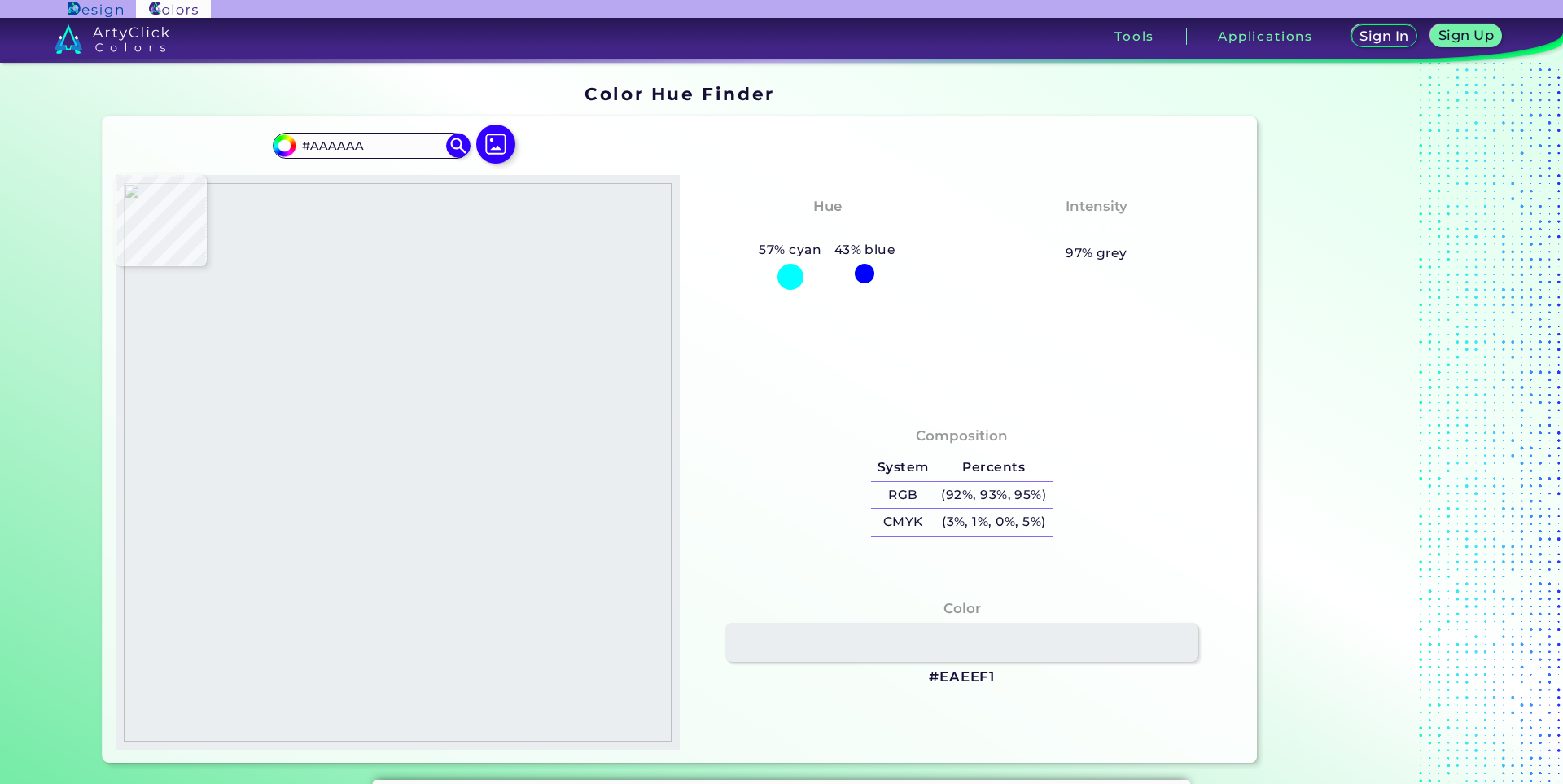
type input "#eaeef1"
type input "#EAEEF1"
type input "#e5e9ec"
type input "#E5E9EC"
type input "#dce0e3"
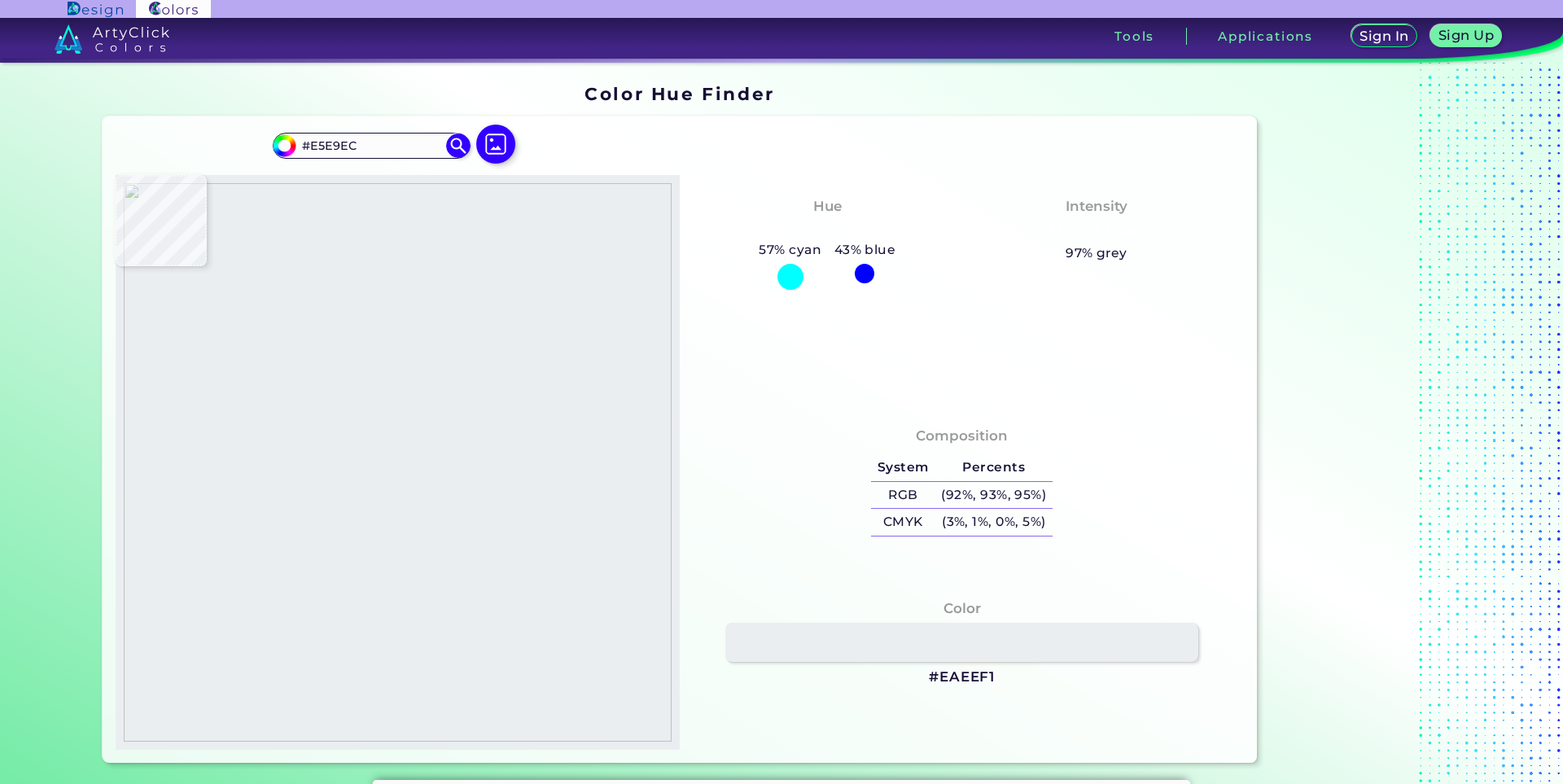
type input "#DCE0E3"
type input "#eef2f5"
type input "#EEF2F5"
type input "#f0f3f7"
type input "#F0F3F7"
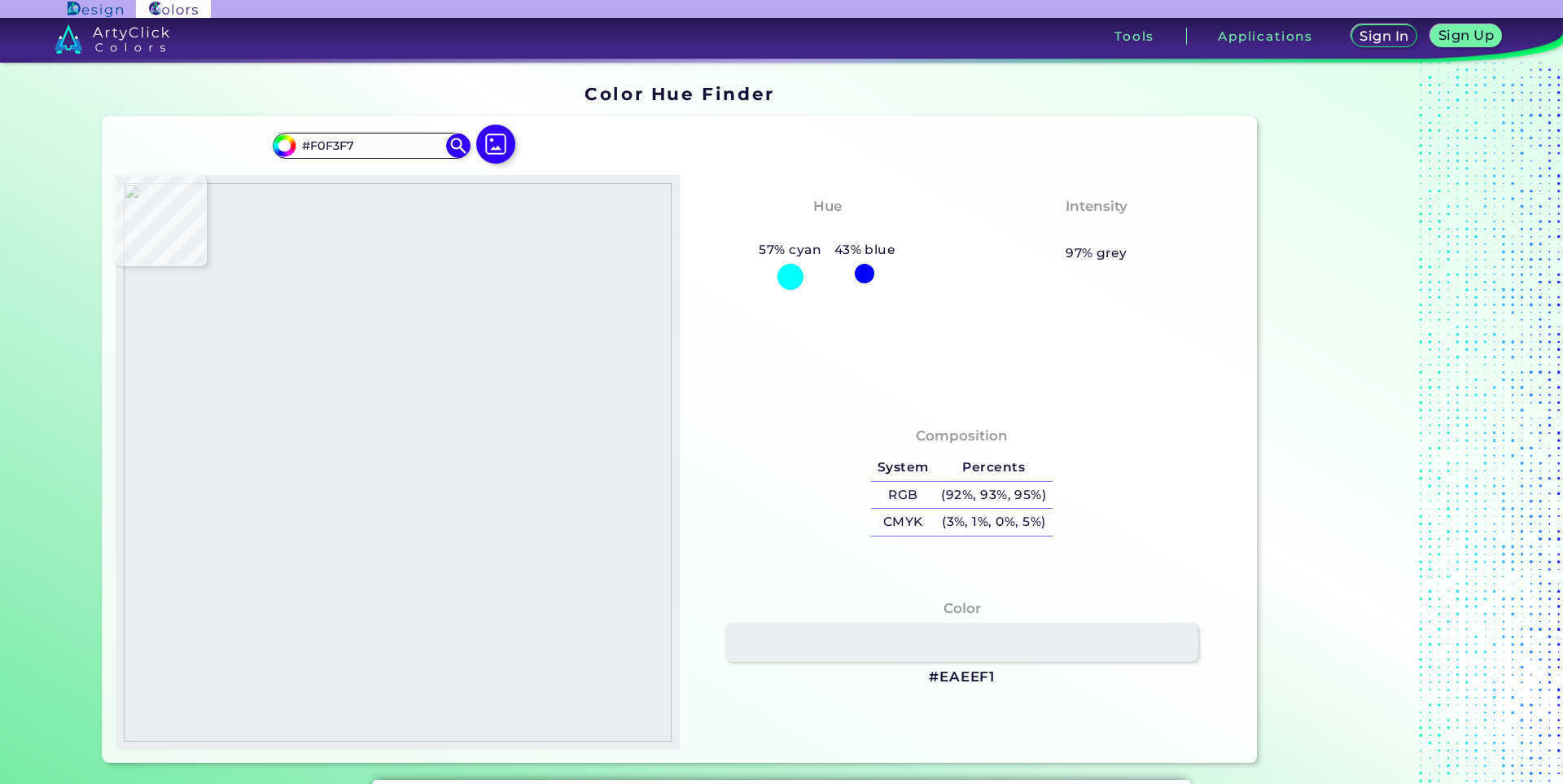
type input "#e7e8ec"
type input "#E7E8EC"
type input "#dadbdb"
type input "#DADBDB"
type input "#10120f"
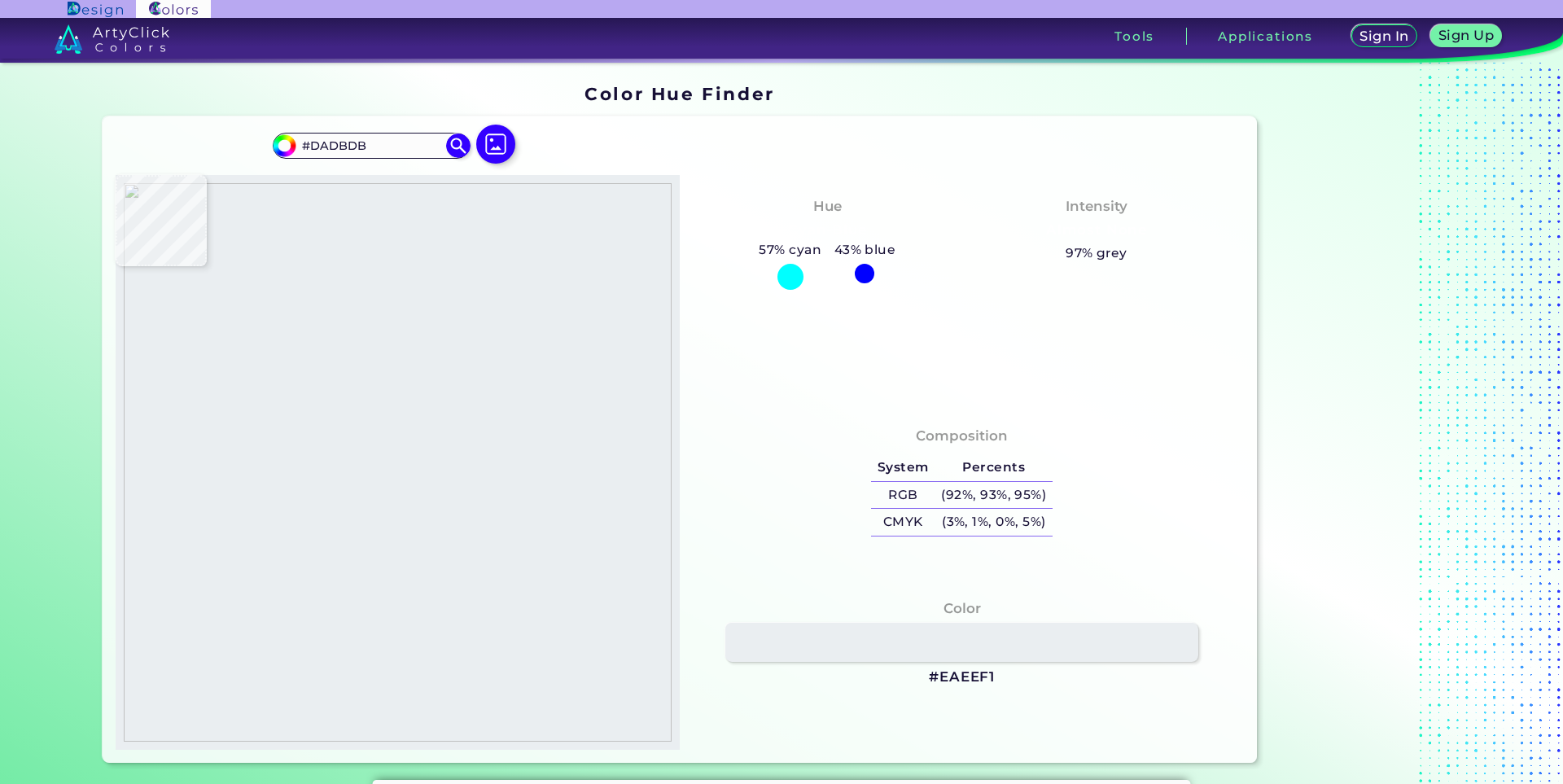
type input "#10120F"
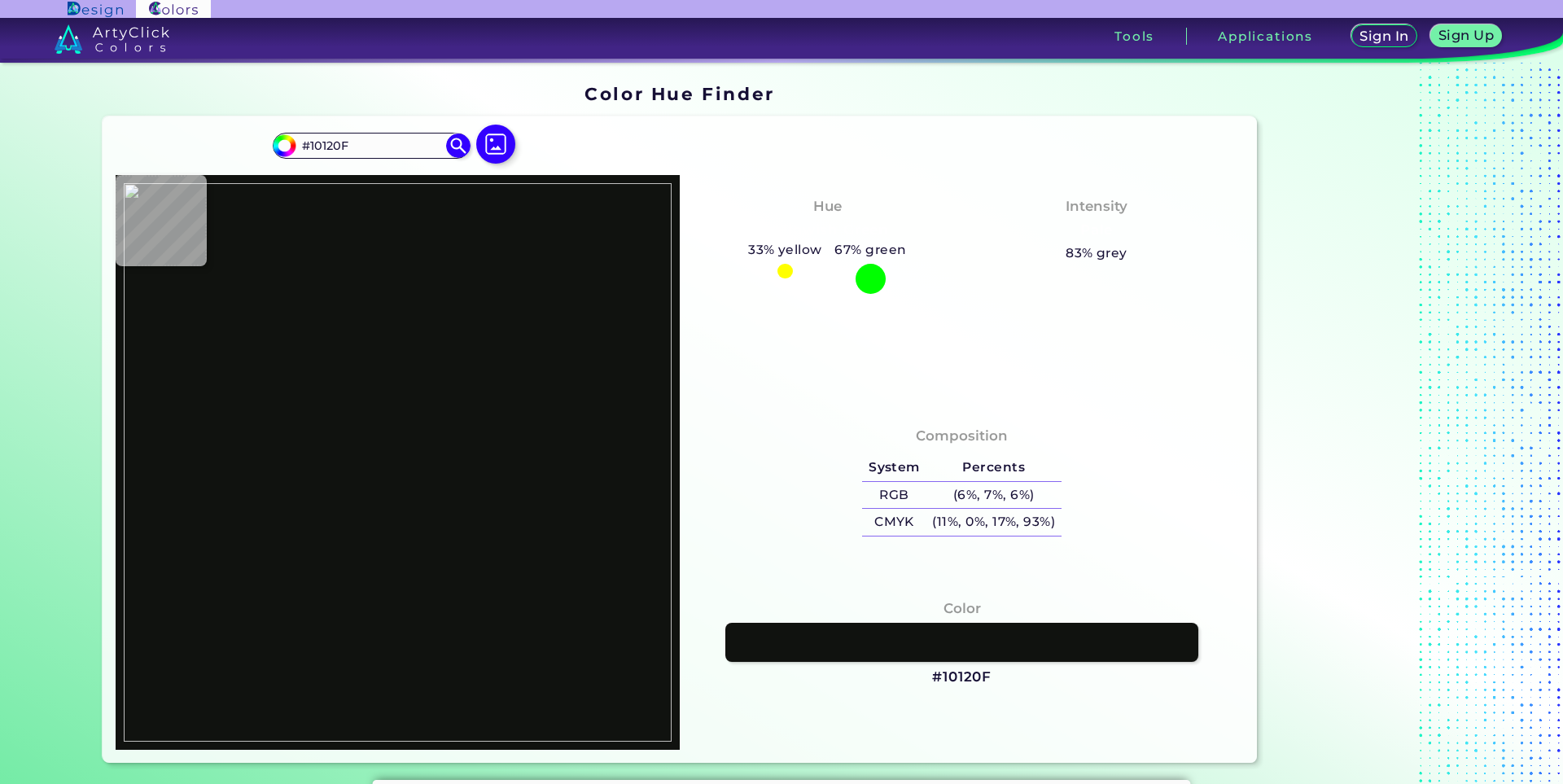
type input "#0c0e0d"
type input "#0C0E0D"
type input "#4f5151"
type input "#4F5151"
type input "#e0e2e6"
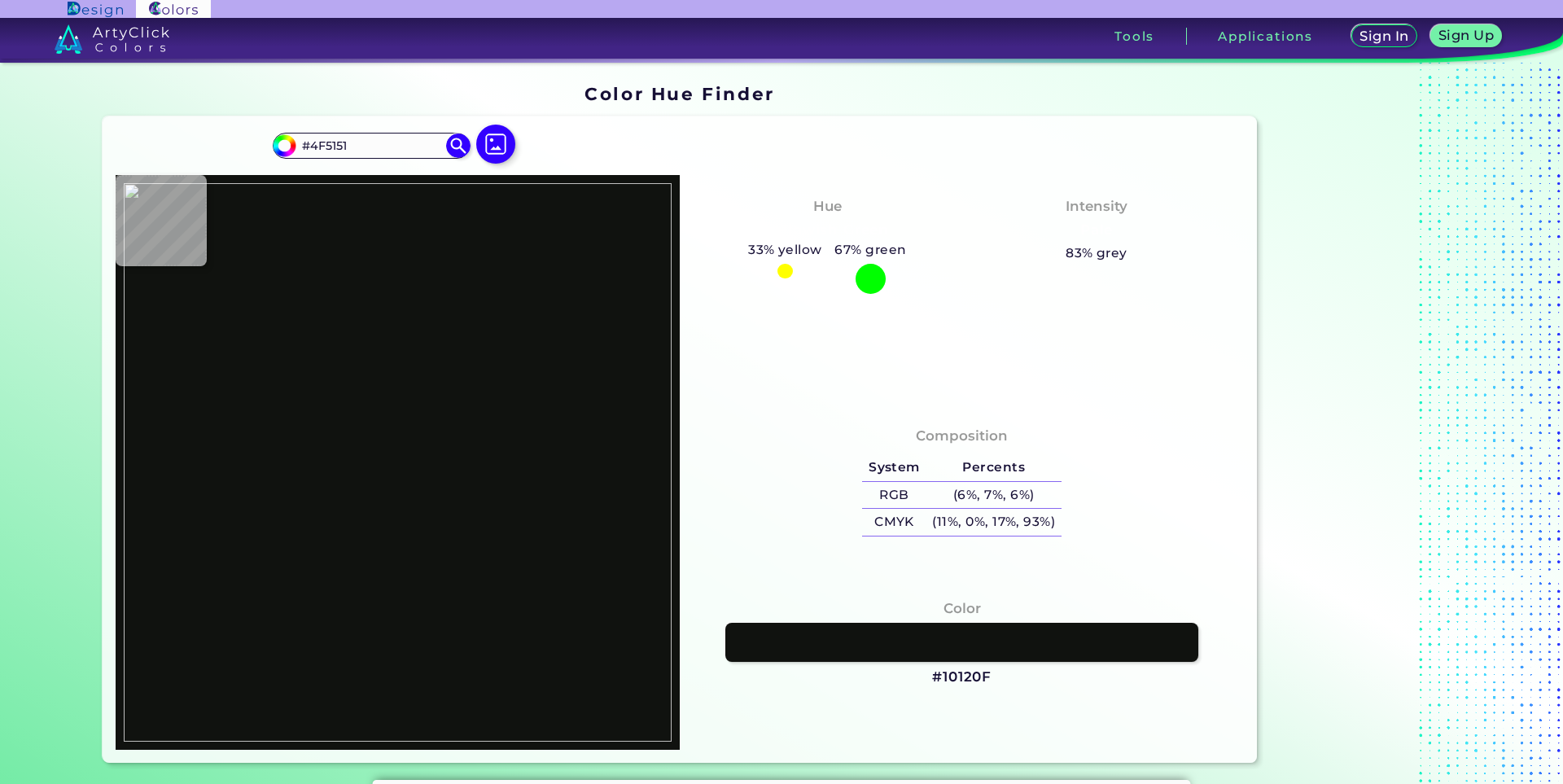
type input "#E0E2E6"
type input "#d5d6db"
type input "#D5D6DB"
type input "#e2e3e8"
type input "#E2E3E8"
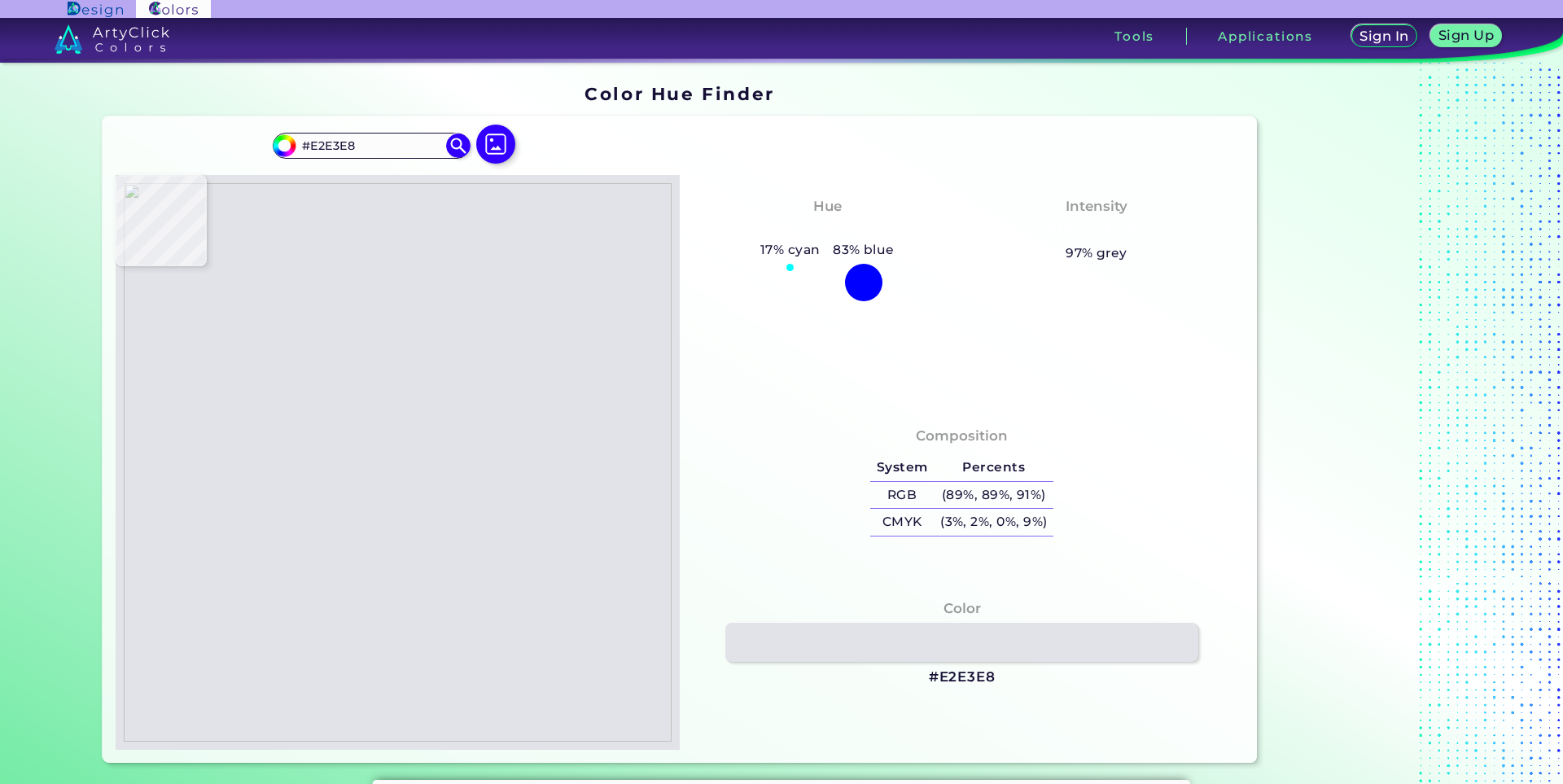
type input "#e5eaee"
type input "#E5EAEE"
type input "#dce1e5"
type input "#DCE1E5"
type input "#eaeef1"
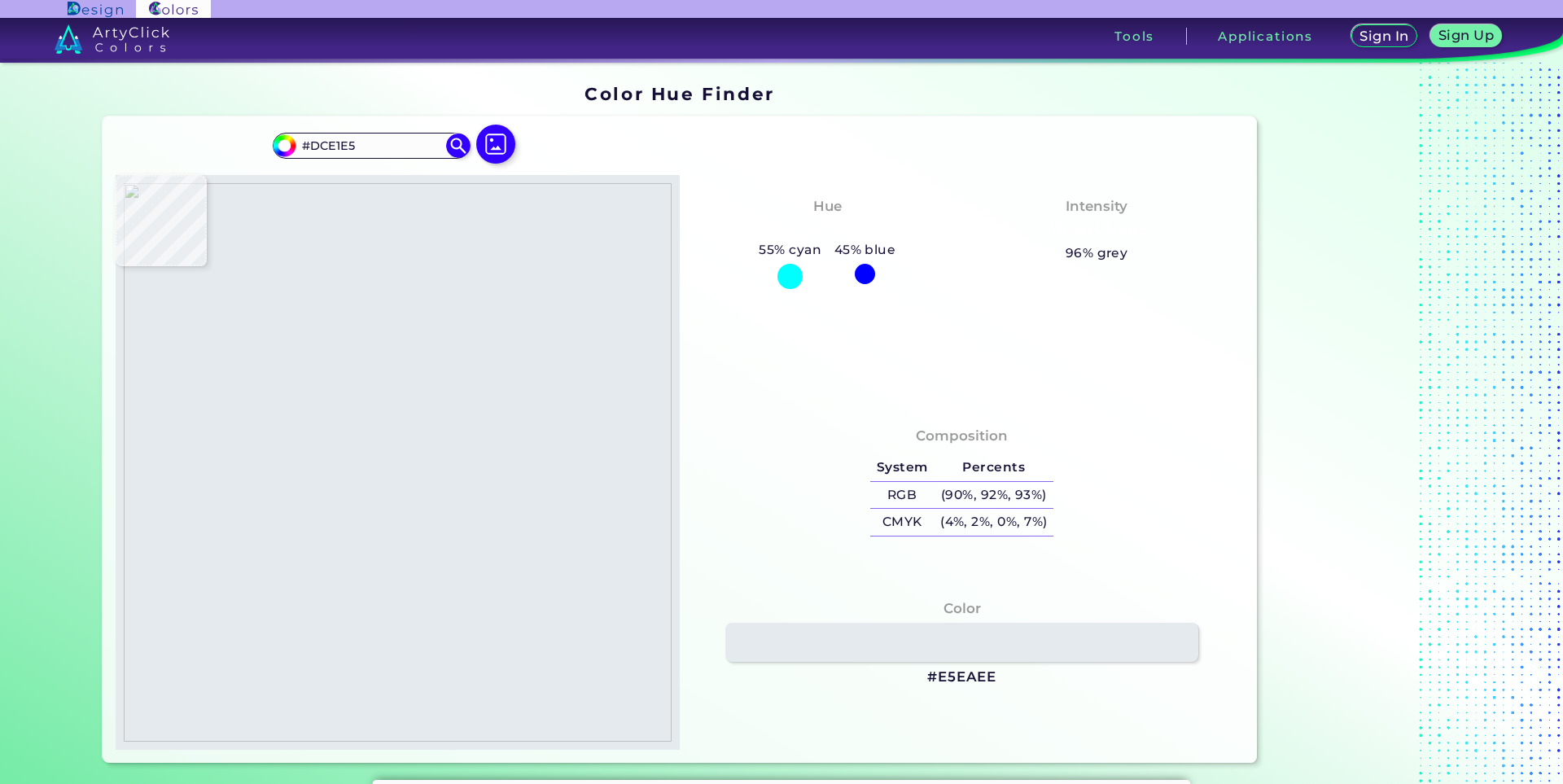
type input "#EAEEF1"
type input "#ecedf0"
type input "#ECEDF0"
type input "#eaebee"
type input "#EAEBEE"
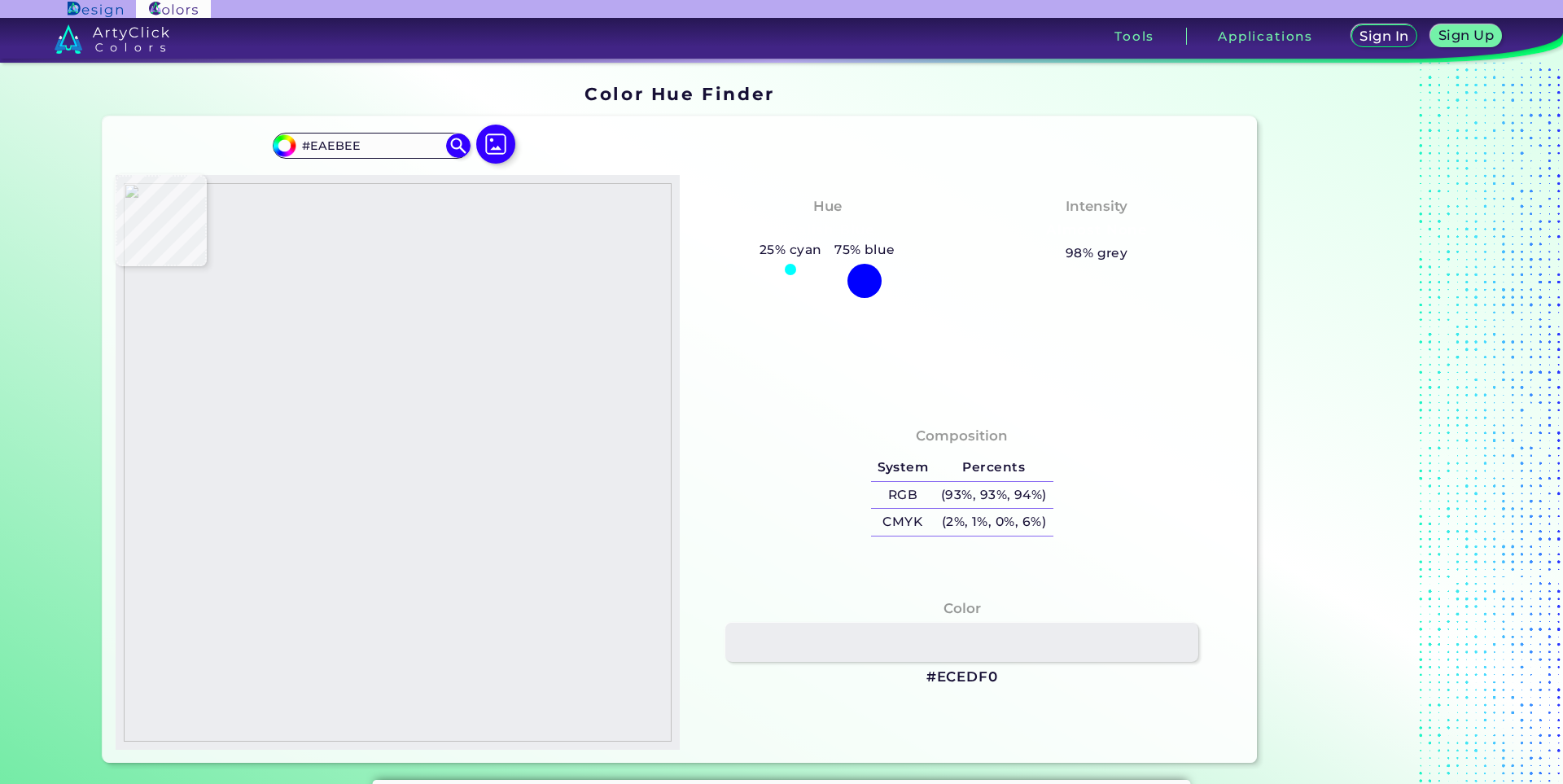
type input "#5b5c5f"
type input "#5B5C5F"
type input "#212227"
type input "#25262b"
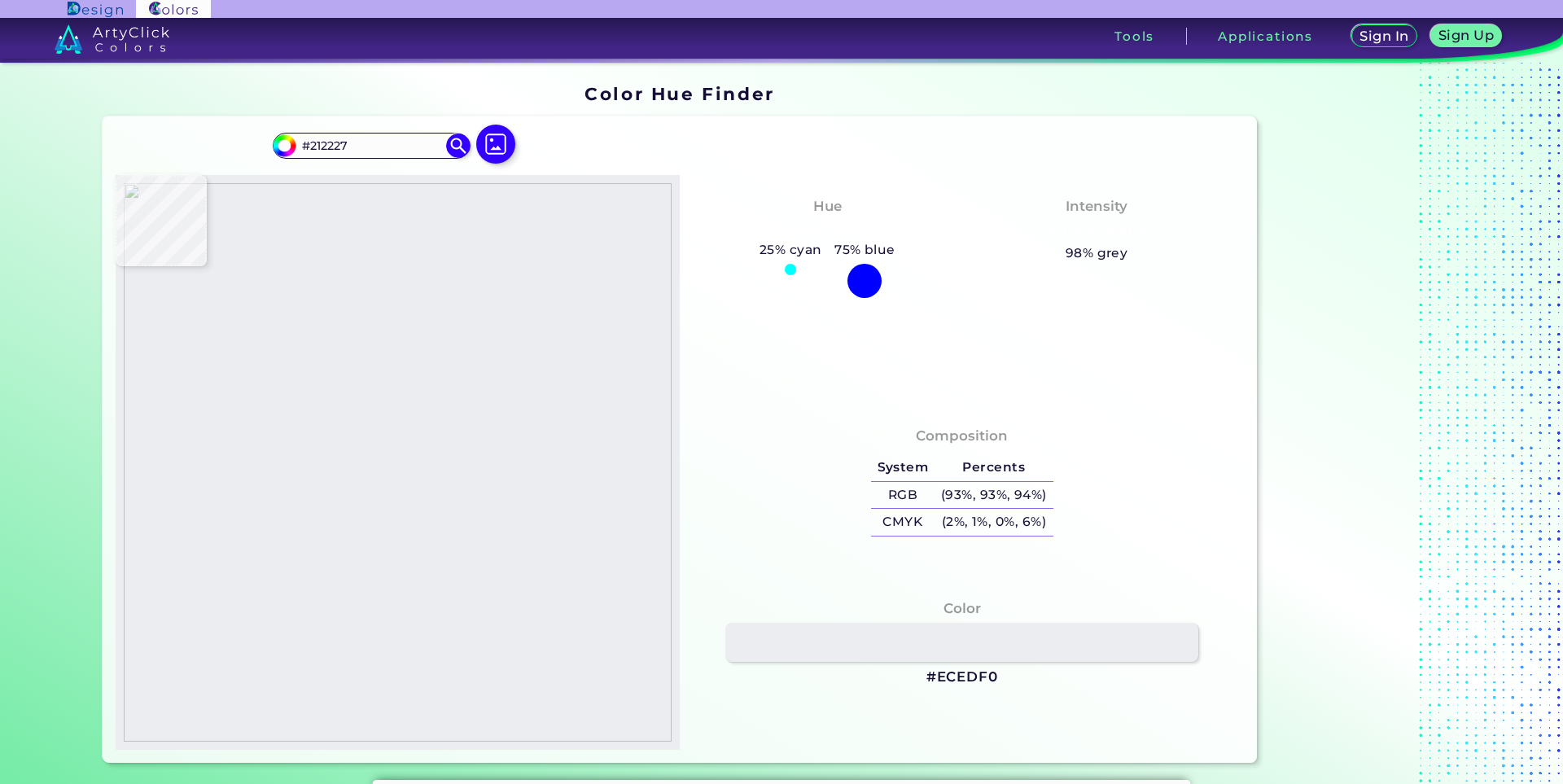
type input "#25262B"
type input "#616267"
type input "#696a6f"
type input "#696A6F"
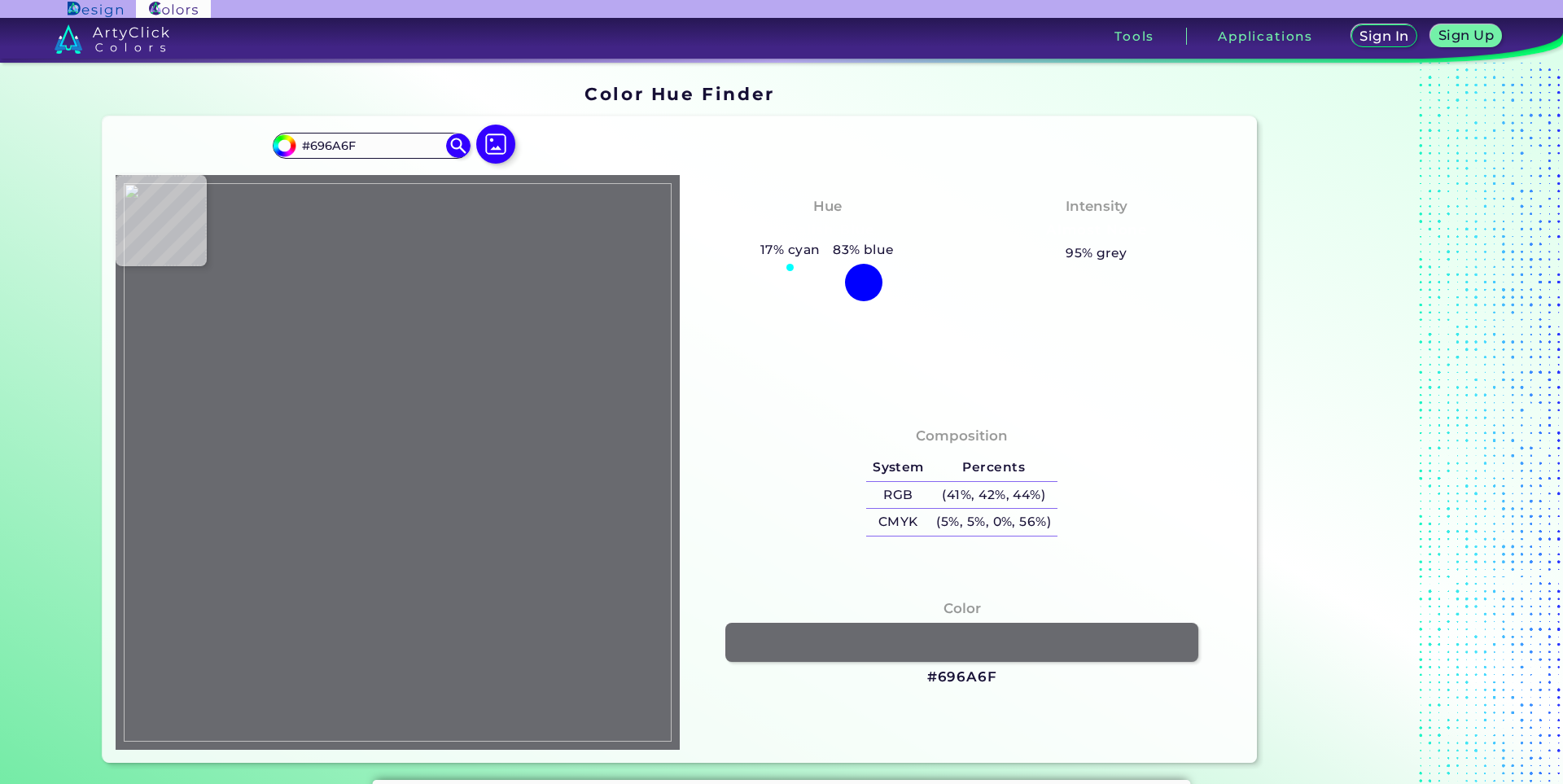
type input "#4b4a52"
type input "#4B4A52"
type input "#191820"
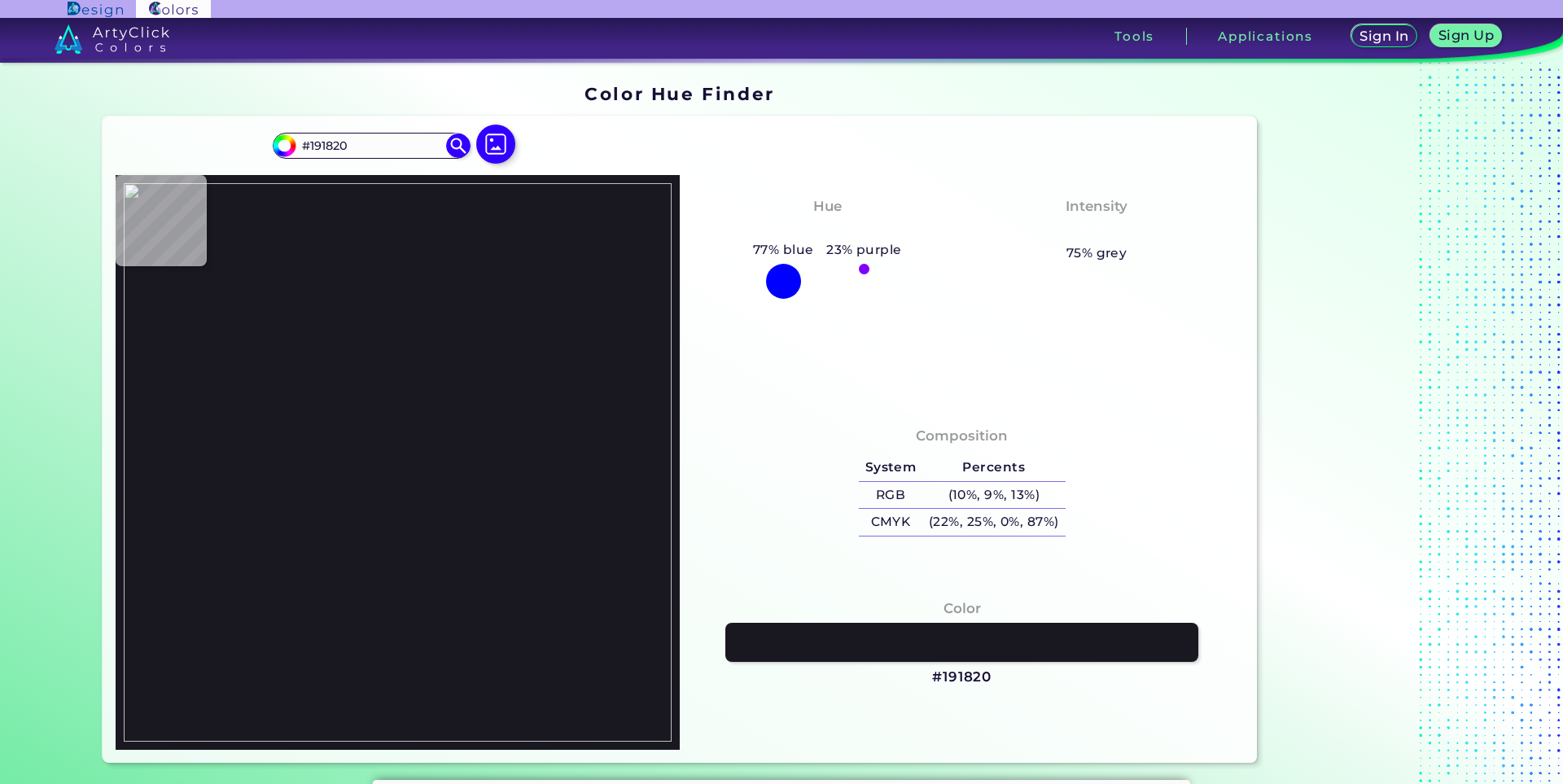
type input "#3d3c44"
type input "#3D3C44"
type input "#4b4b50"
type input "#4B4B50"
type input "#37373b"
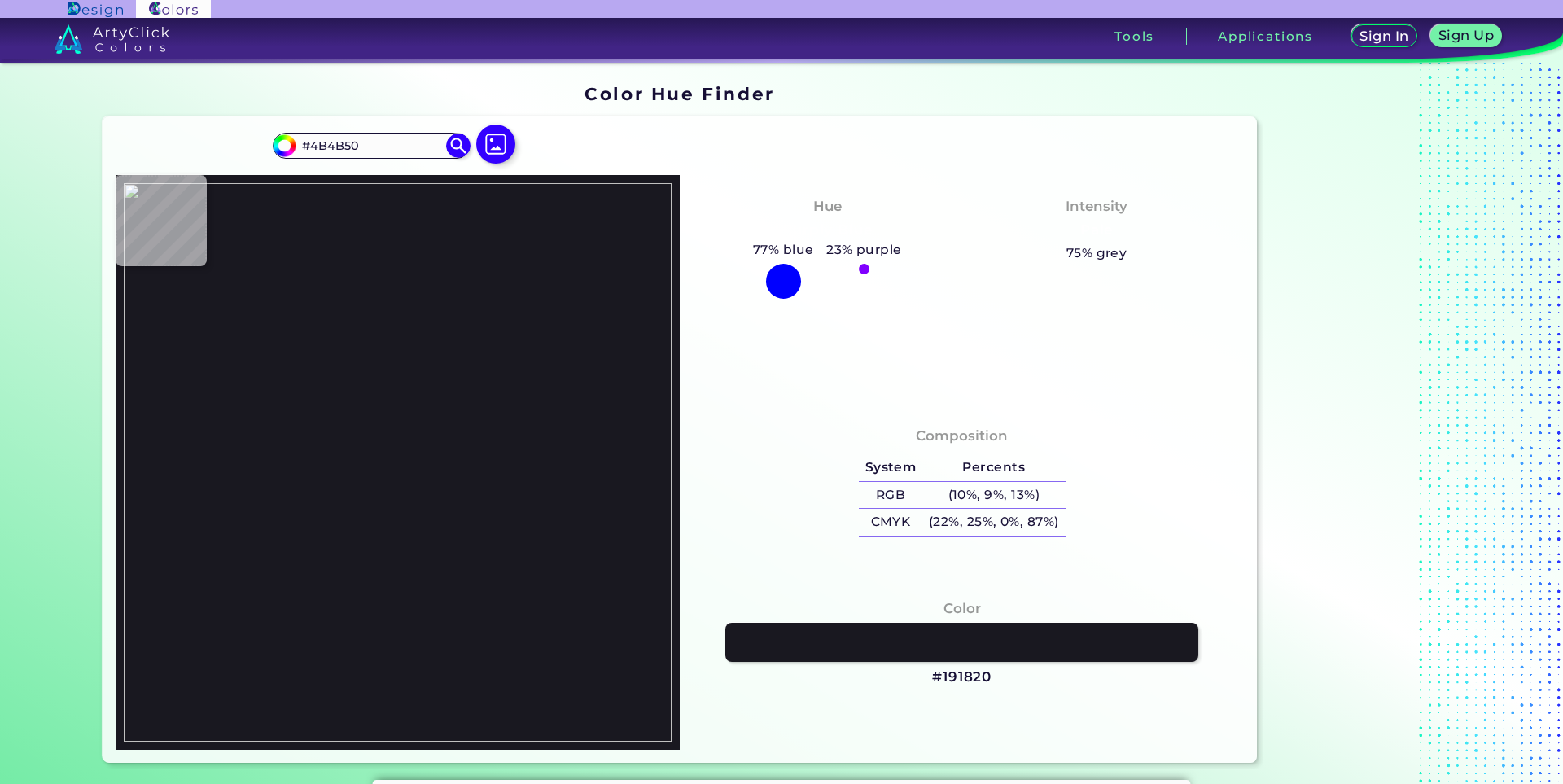
type input "#37373B"
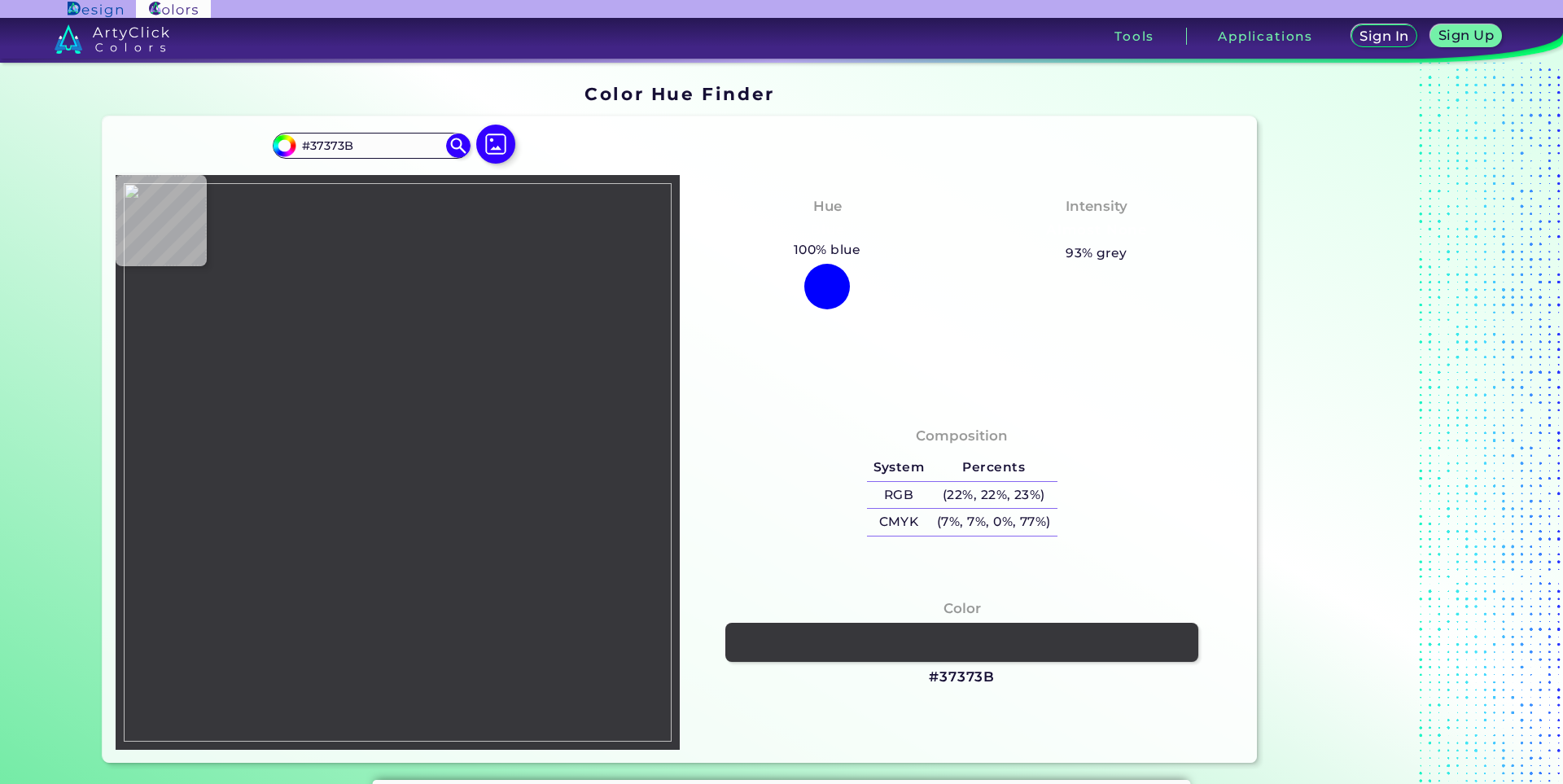
type input "#25262b"
type input "#25262B"
type input "#dddee1"
type input "#DDDEE1"
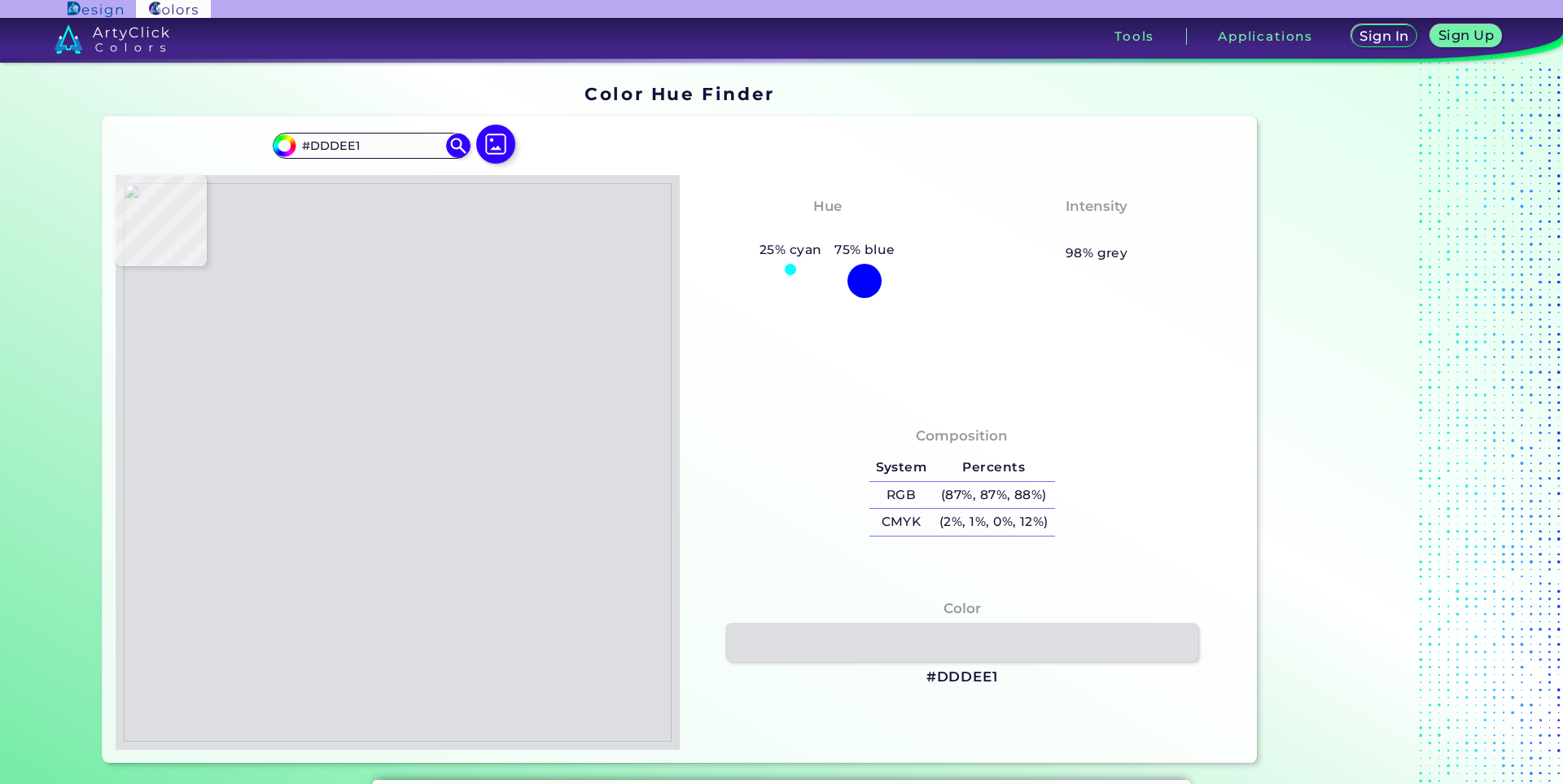
type input "#7d7e82"
type input "#7D7E82"
type input "#1c1d20"
type input "#1C1D20"
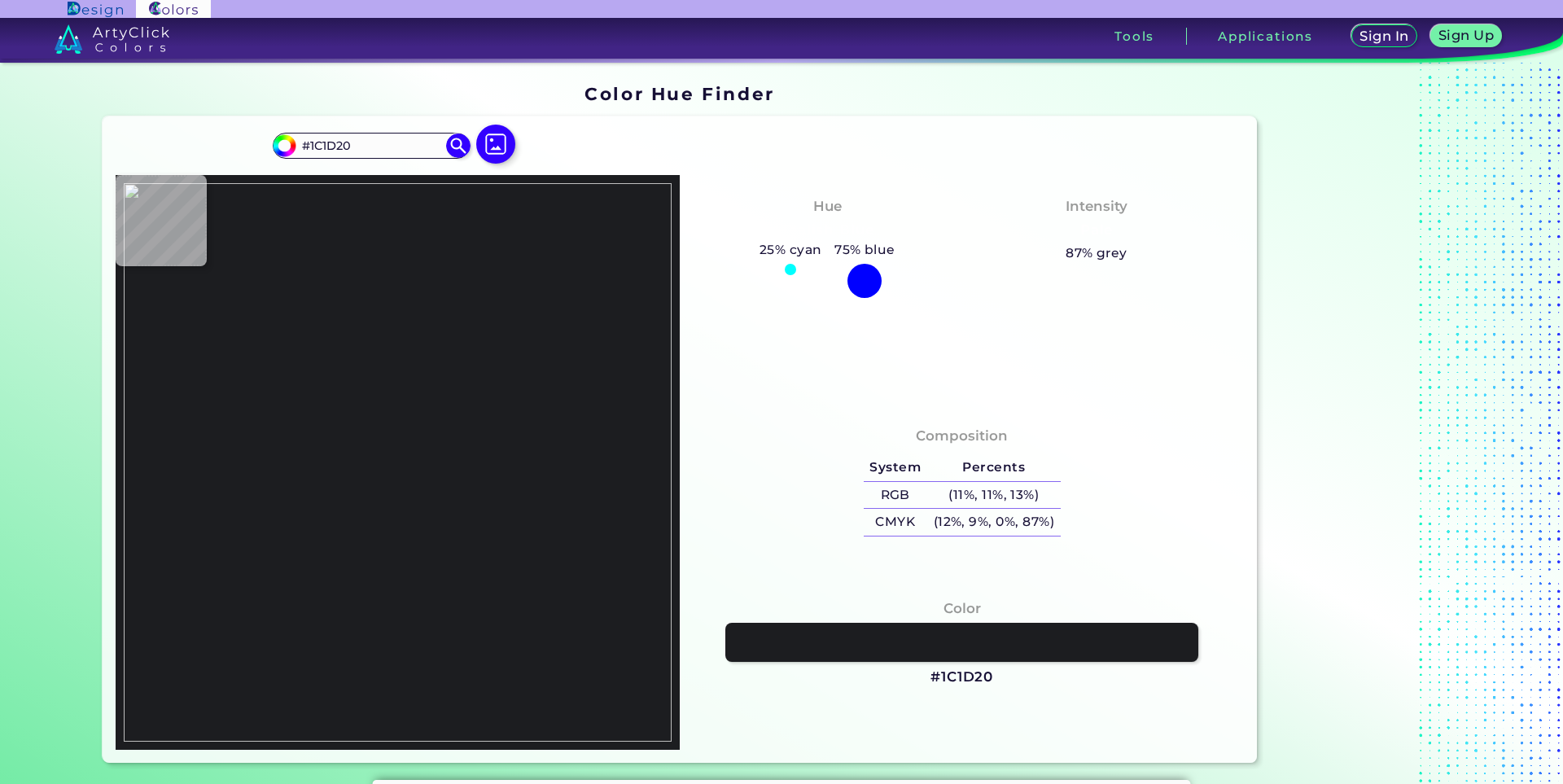
type input "#e9eaec"
type input "#E9EAEC"
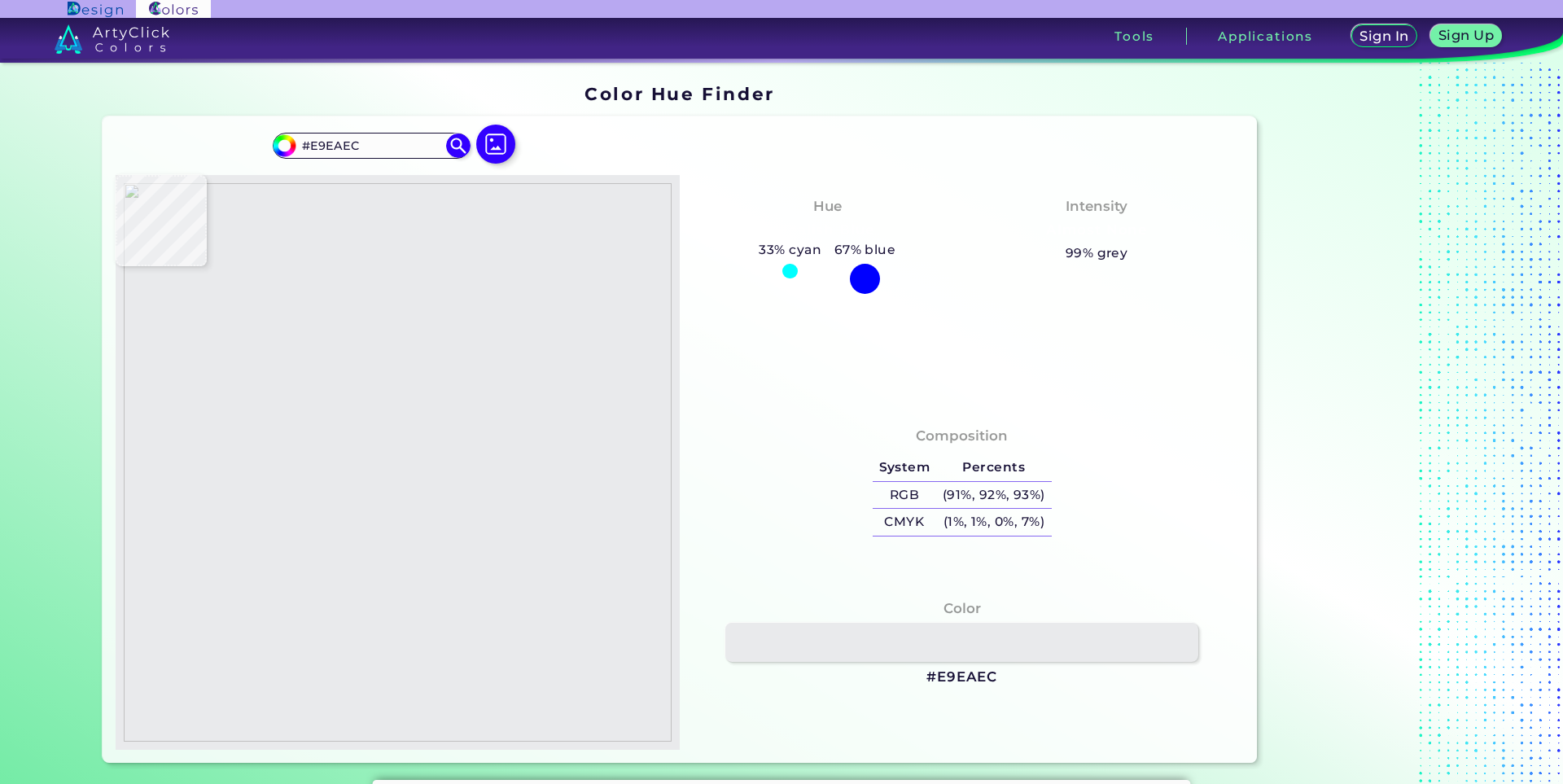
type input "#f8f9fb"
type input "#F8F9FB"
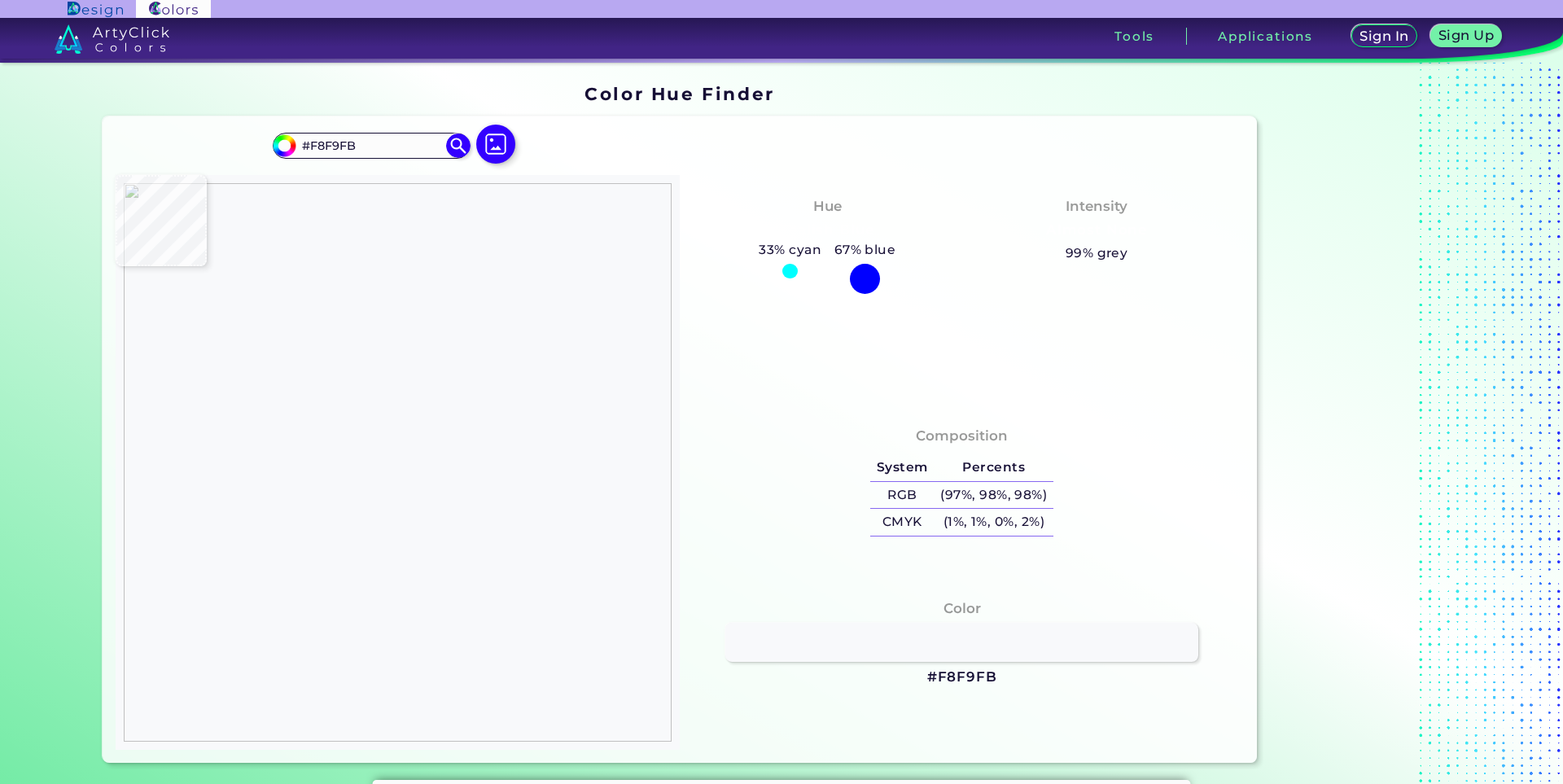
click at [364, 285] on img at bounding box center [397, 462] width 548 height 558
type input "#737478"
type input "#797982"
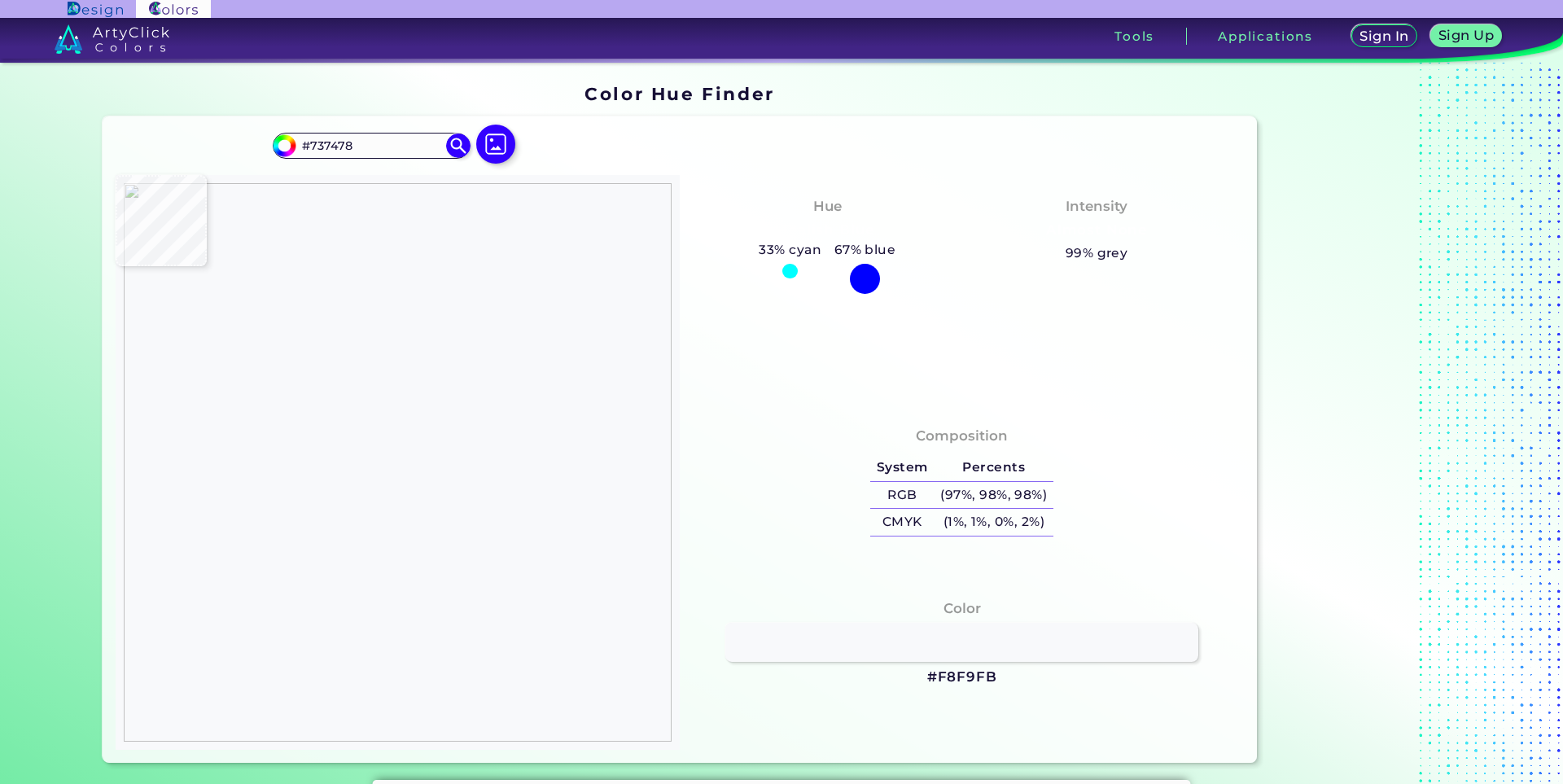
type input "#797982"
type input "#272019"
type input "#8c9474"
type input "#8C9474"
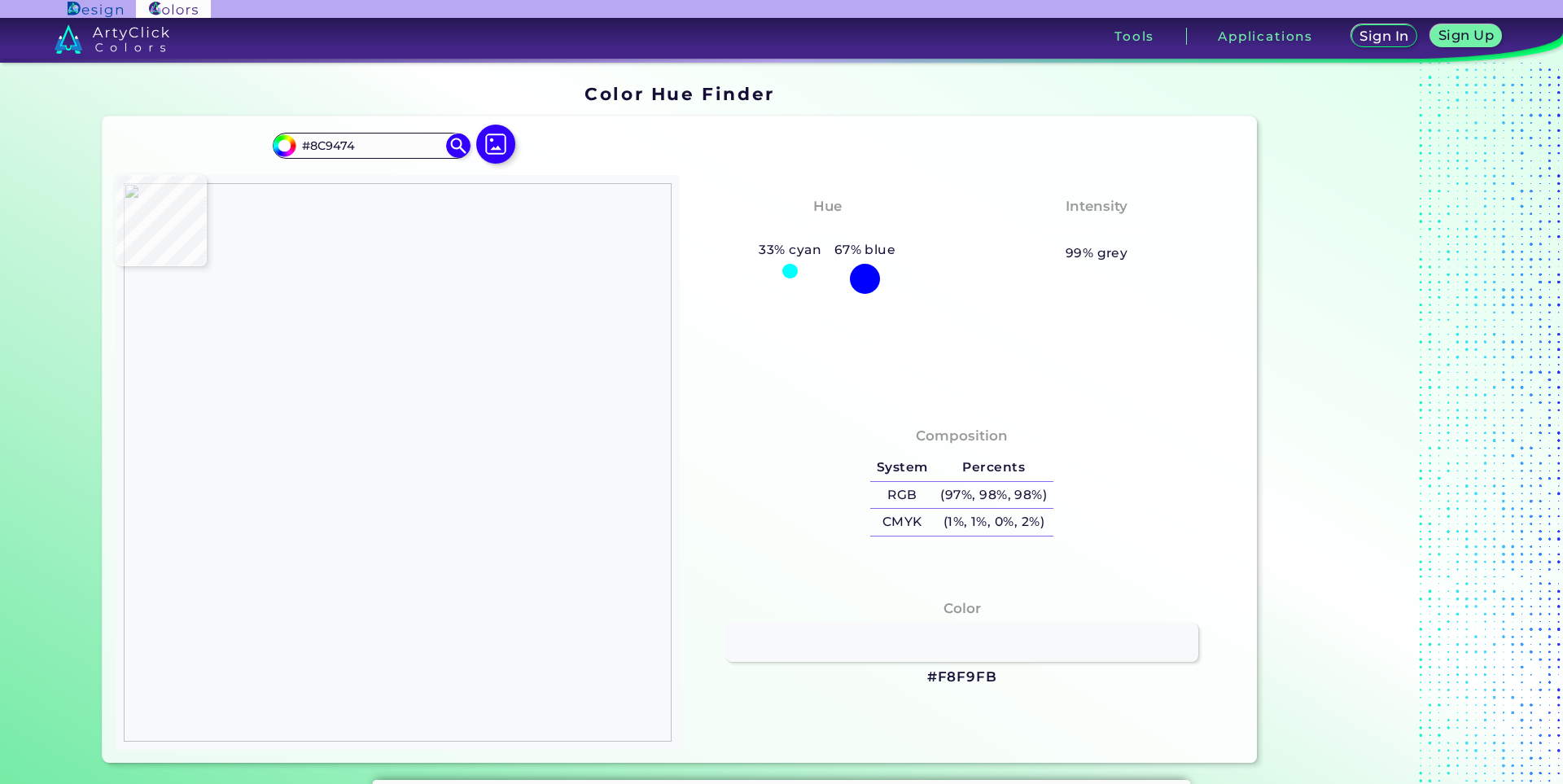
type input "#02ffb4"
type input "#02FFB4"
type input "#00ffb3"
type input "#00FFB3"
type input "#df7802"
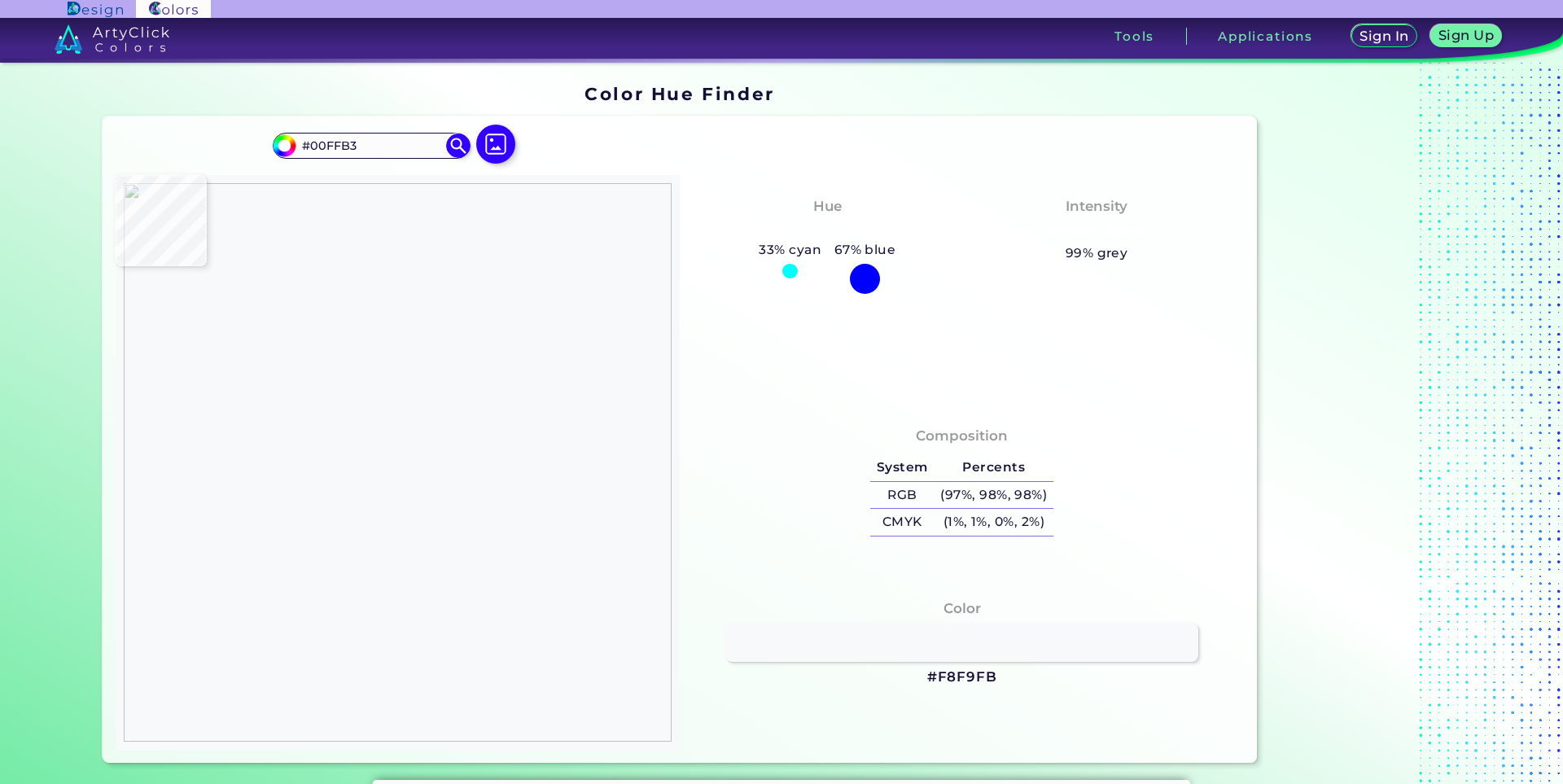
type input "#DF7802"
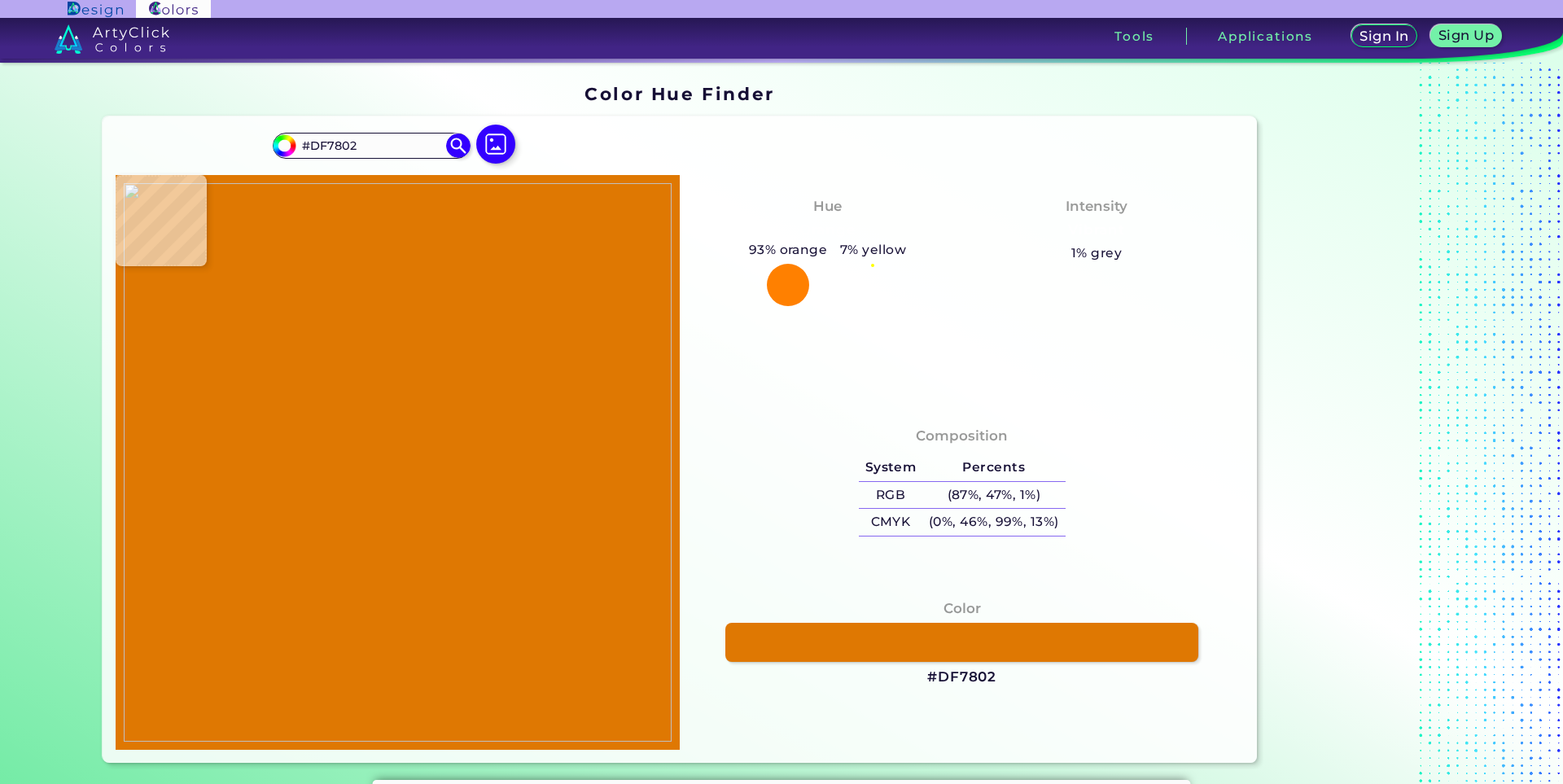
type input "#00ffb3"
type input "#00FFB3"
type input "#000000"
type input "#00ffb3"
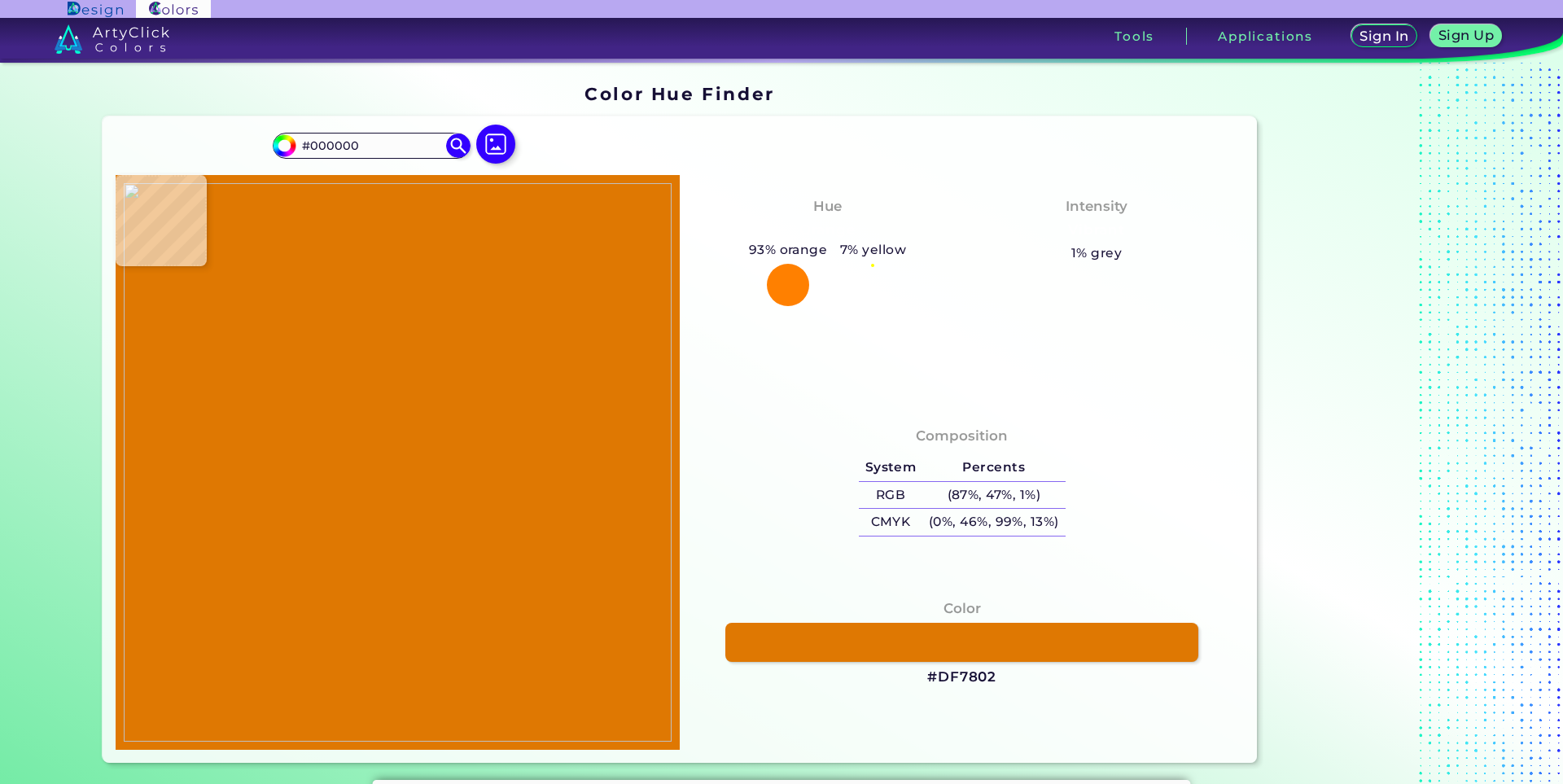
type input "#00FFB3"
type input "#9ab5c2"
type input "#9AB5C2"
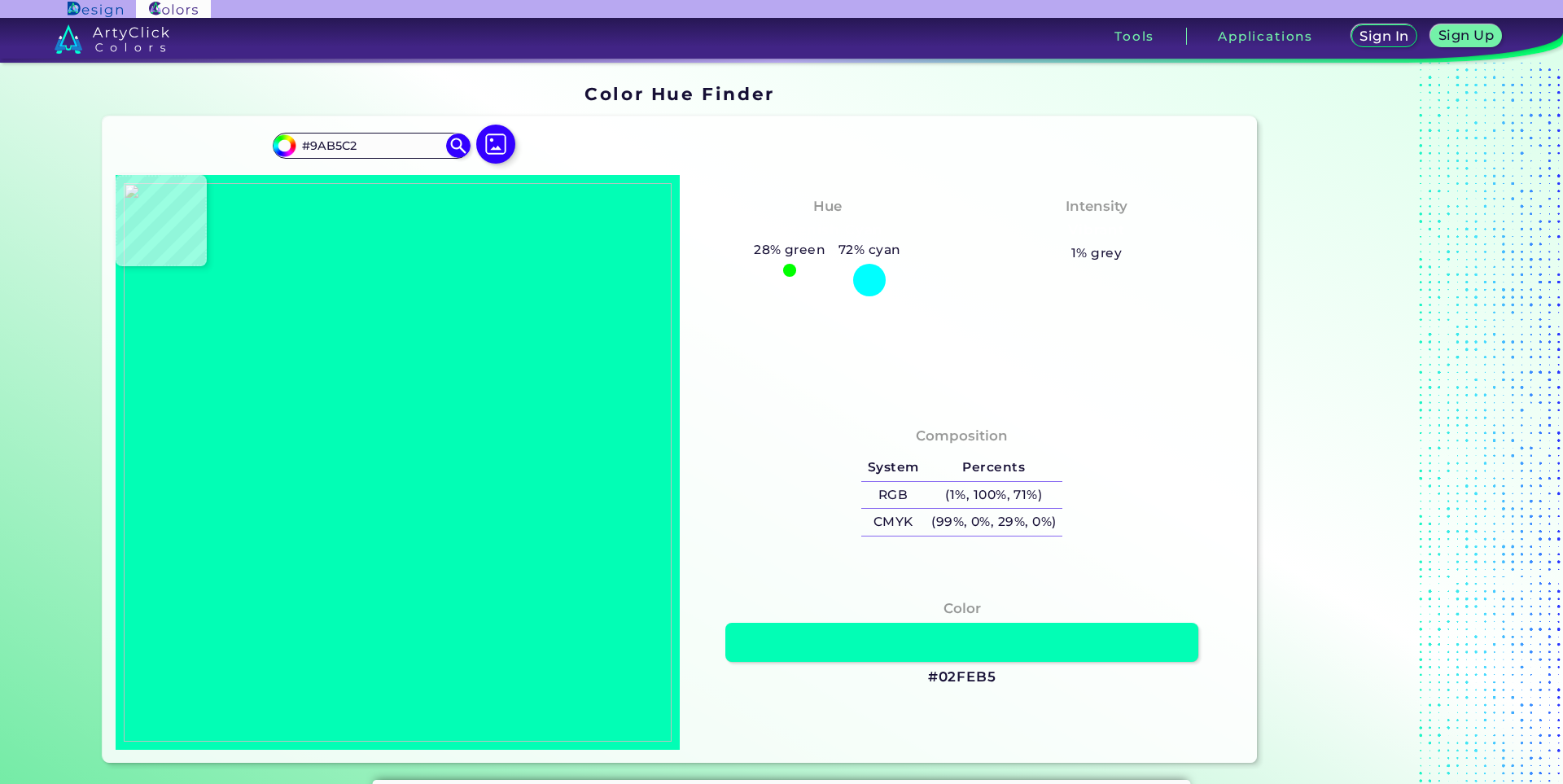
type input "#02feb5"
type input "#02FEB5"
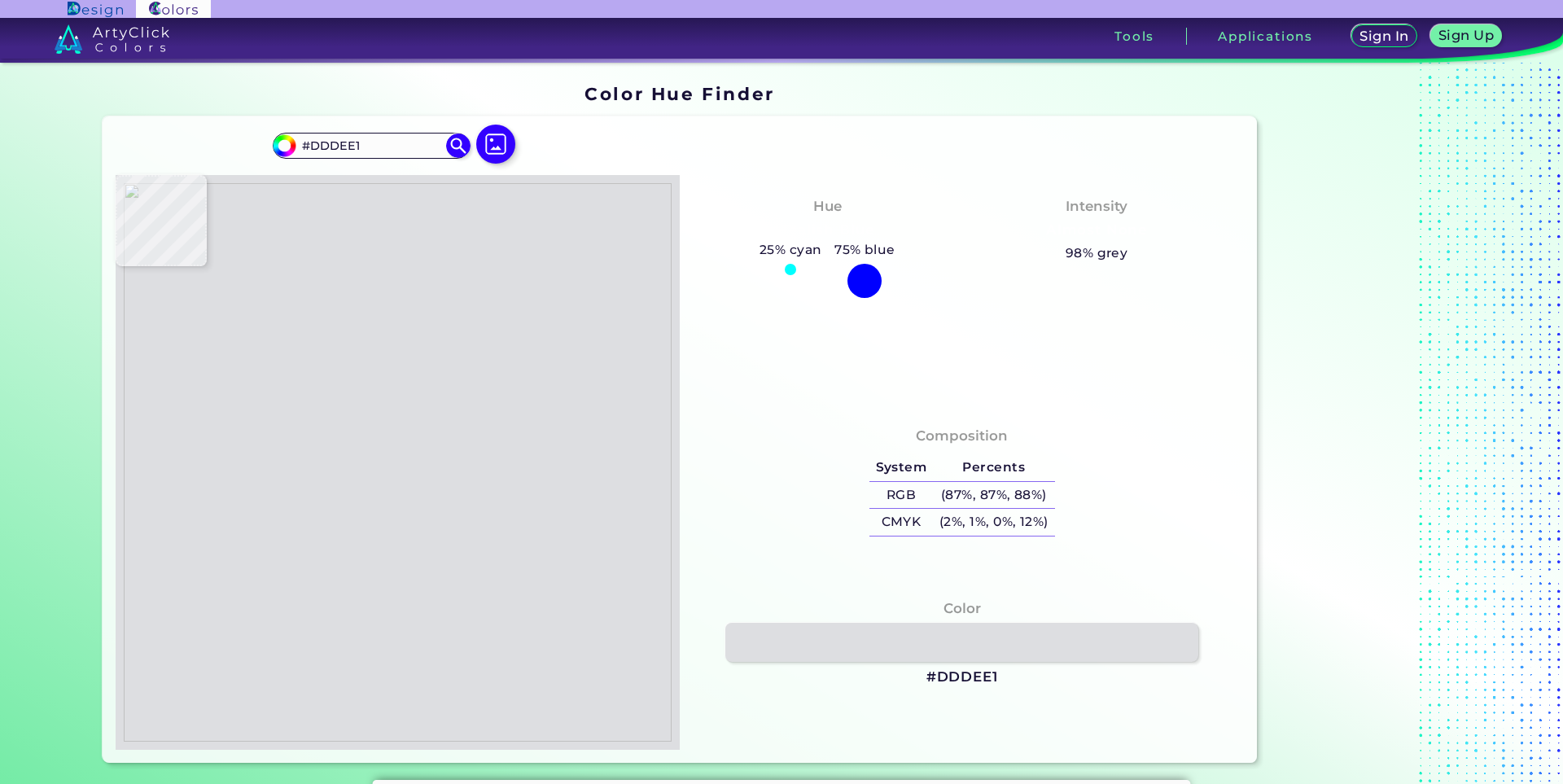
click at [365, 286] on img at bounding box center [397, 462] width 548 height 558
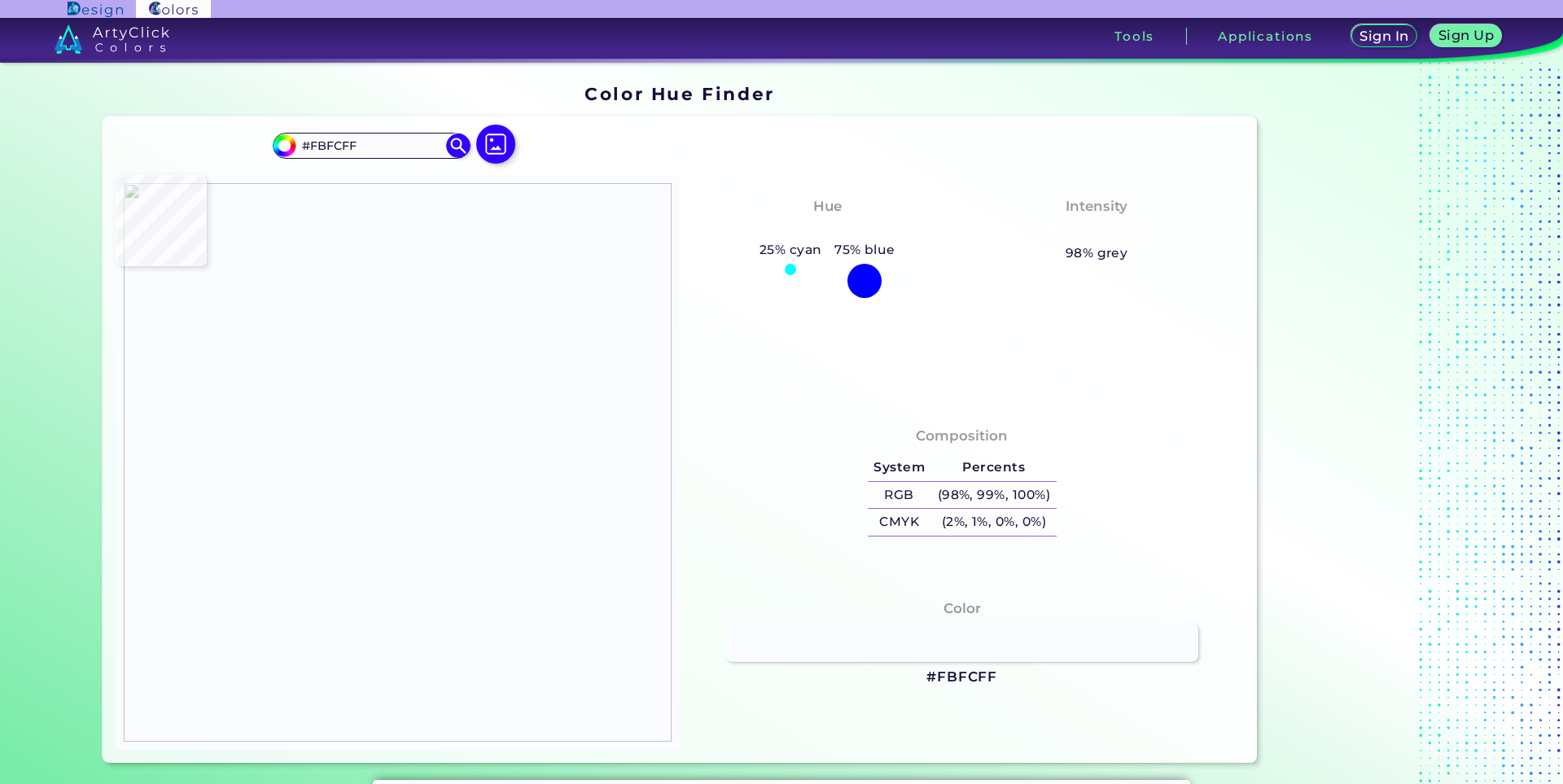
click at [364, 284] on img at bounding box center [397, 462] width 548 height 558
click at [355, 301] on img at bounding box center [397, 462] width 548 height 558
click at [353, 301] on img at bounding box center [397, 462] width 548 height 558
click at [404, 420] on img at bounding box center [397, 462] width 548 height 558
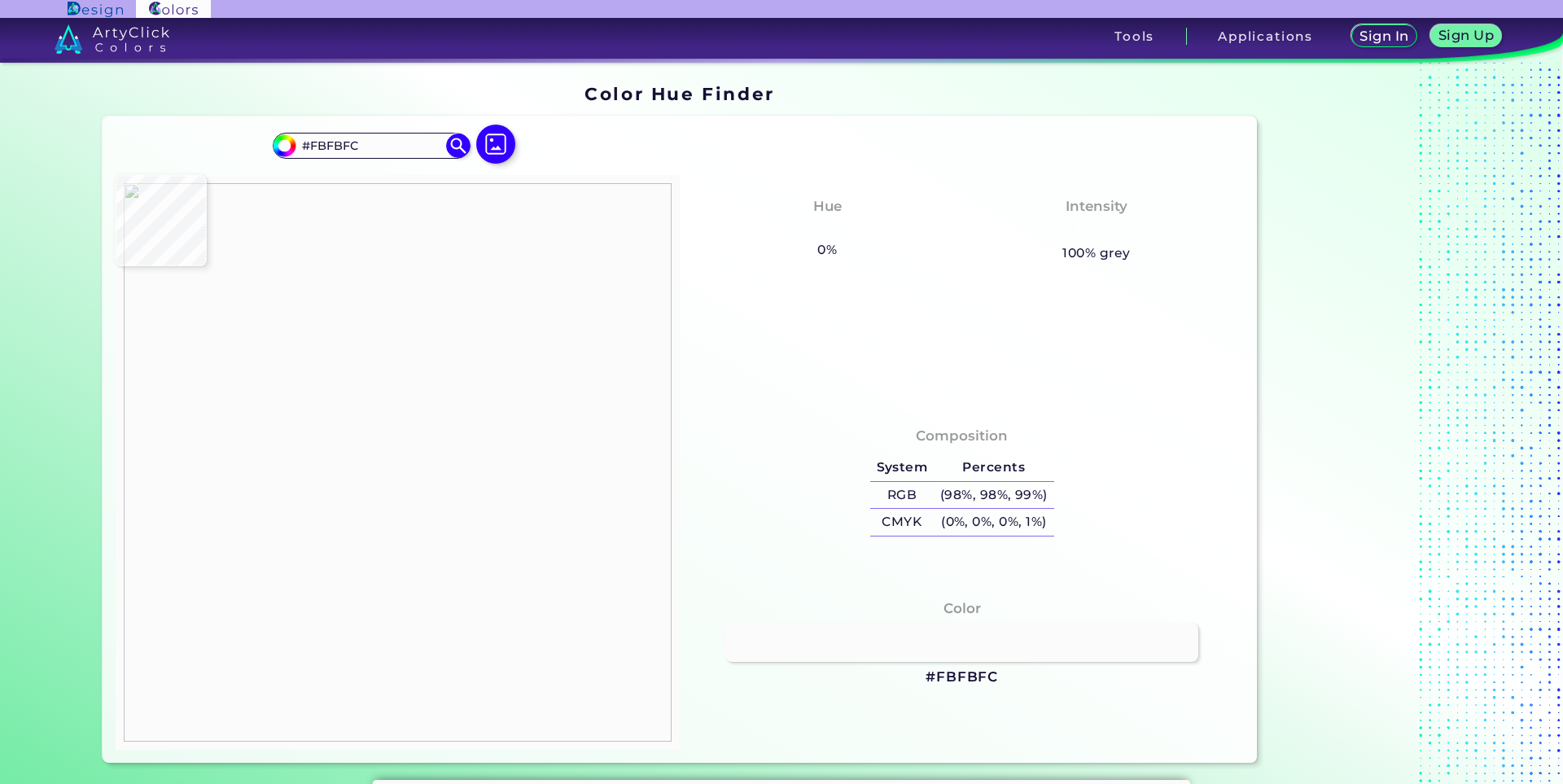
click at [428, 361] on img at bounding box center [397, 462] width 548 height 558
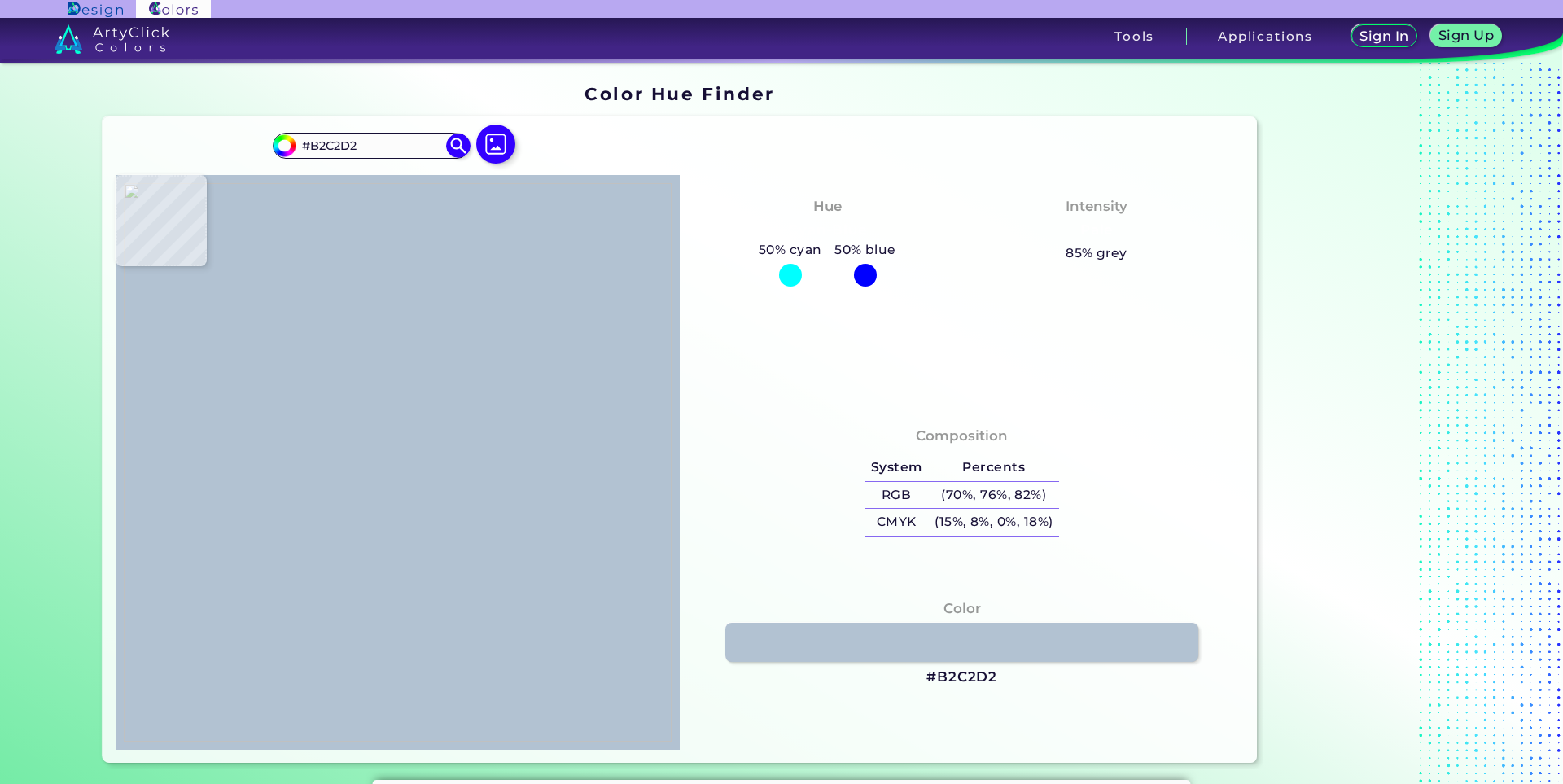
click at [424, 349] on img at bounding box center [397, 462] width 548 height 558
click at [322, 419] on img at bounding box center [397, 462] width 548 height 558
click at [476, 427] on img at bounding box center [397, 462] width 548 height 558
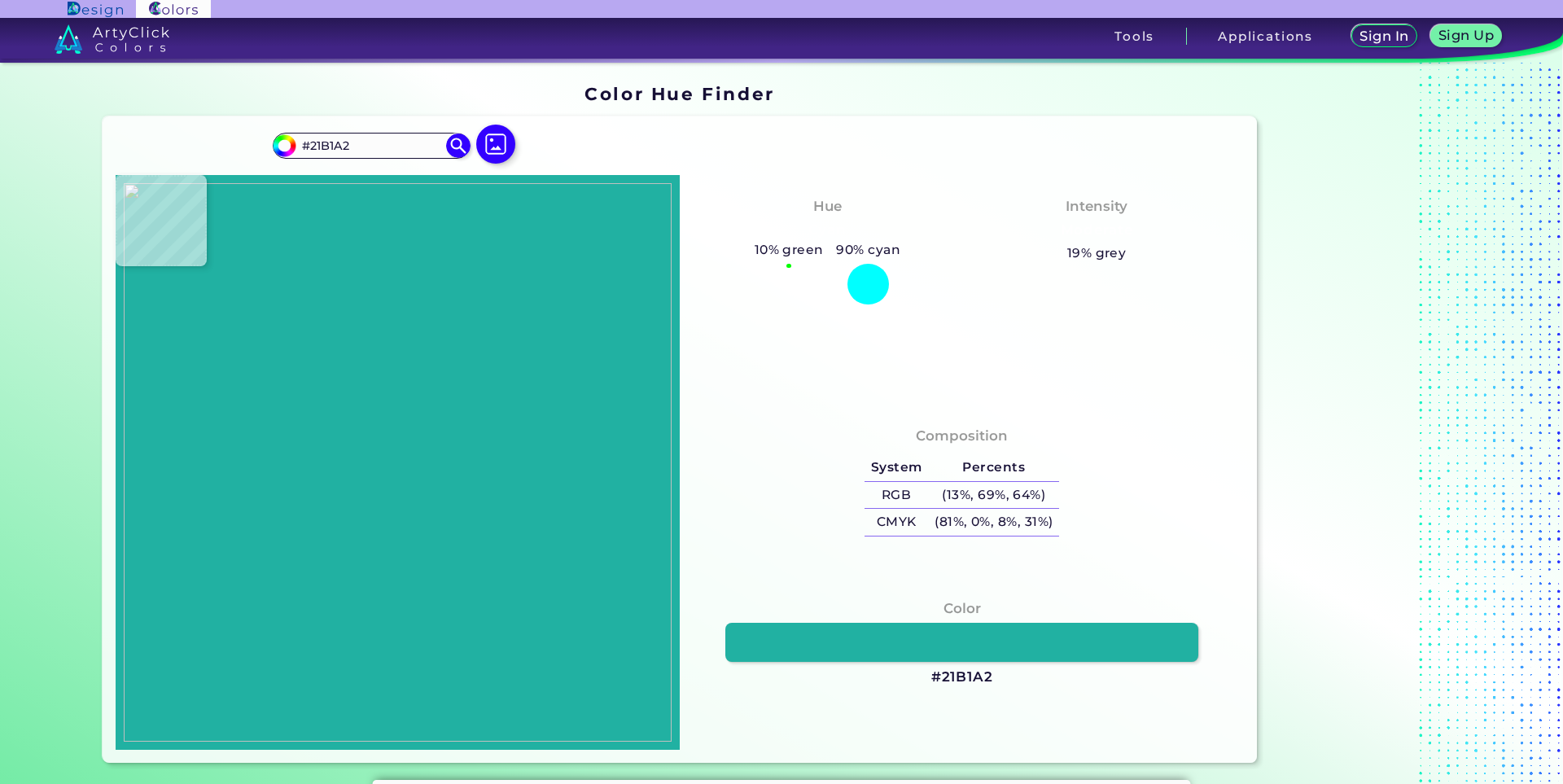
click at [379, 377] on img at bounding box center [397, 462] width 548 height 558
click at [307, 403] on img at bounding box center [397, 462] width 548 height 558
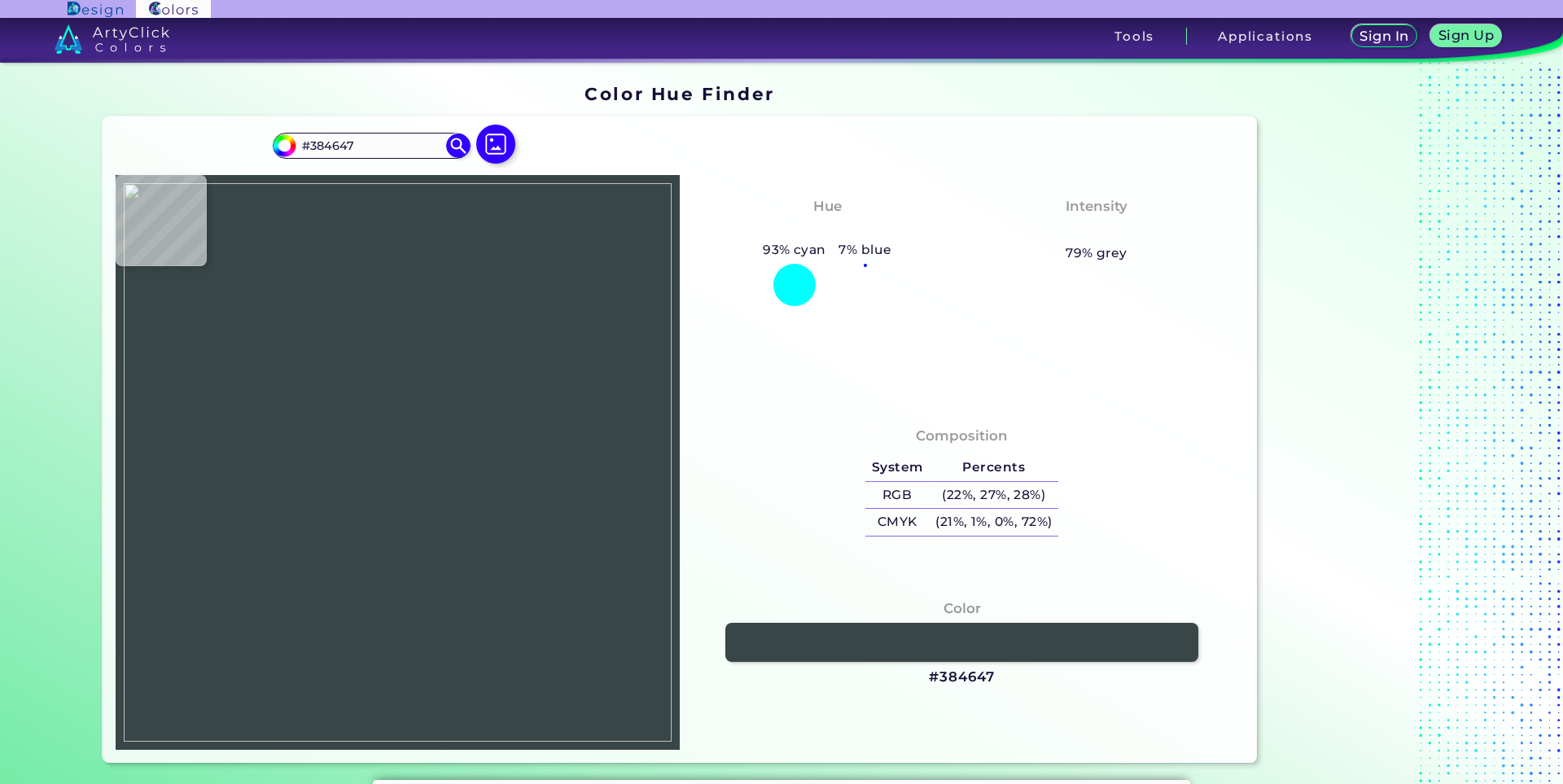
click at [301, 429] on img at bounding box center [397, 462] width 548 height 558
drag, startPoint x: 309, startPoint y: 405, endPoint x: 301, endPoint y: 378, distance: 28.2
click at [309, 405] on img at bounding box center [397, 462] width 548 height 558
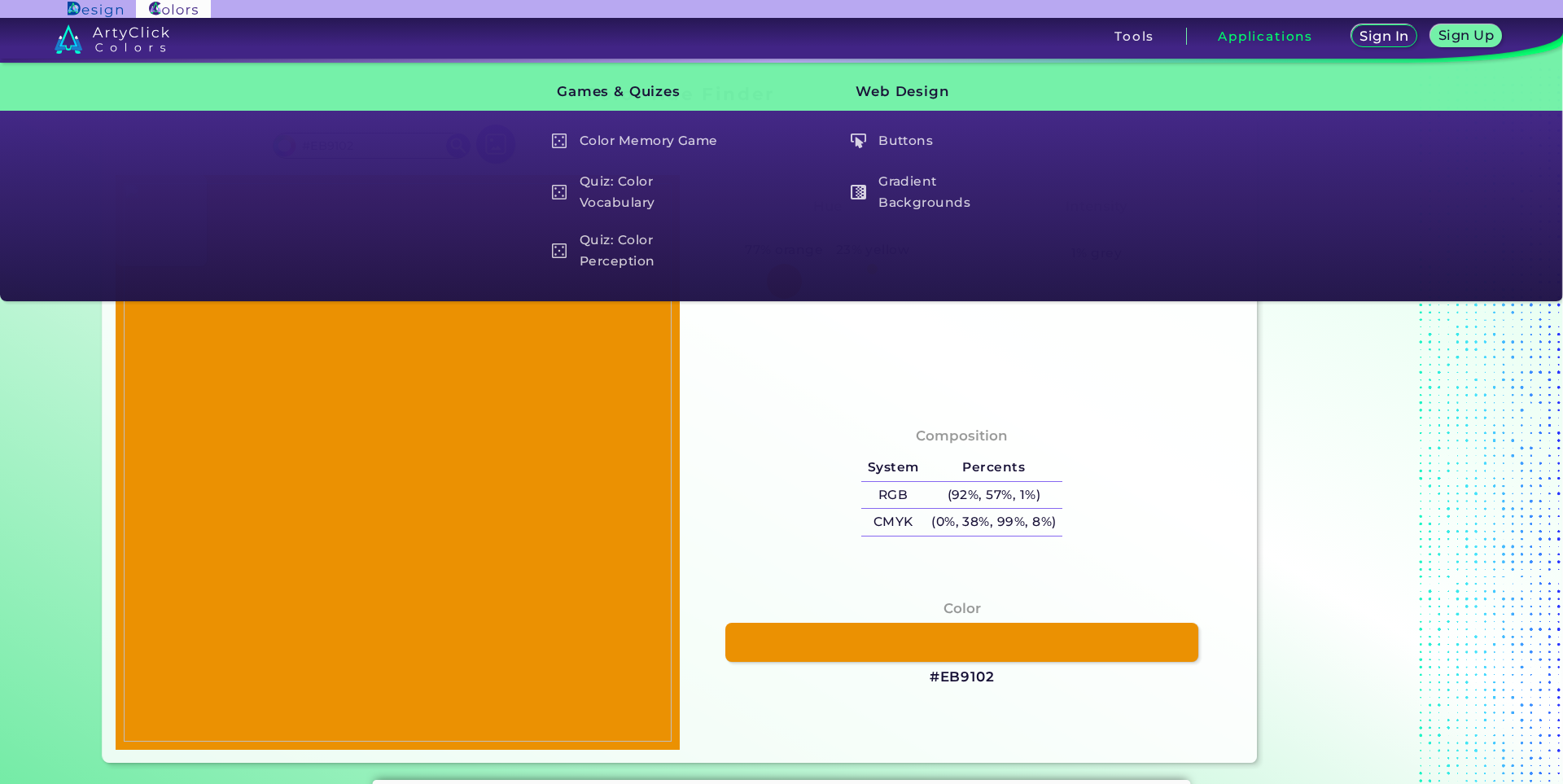
click at [296, 413] on img at bounding box center [397, 462] width 548 height 558
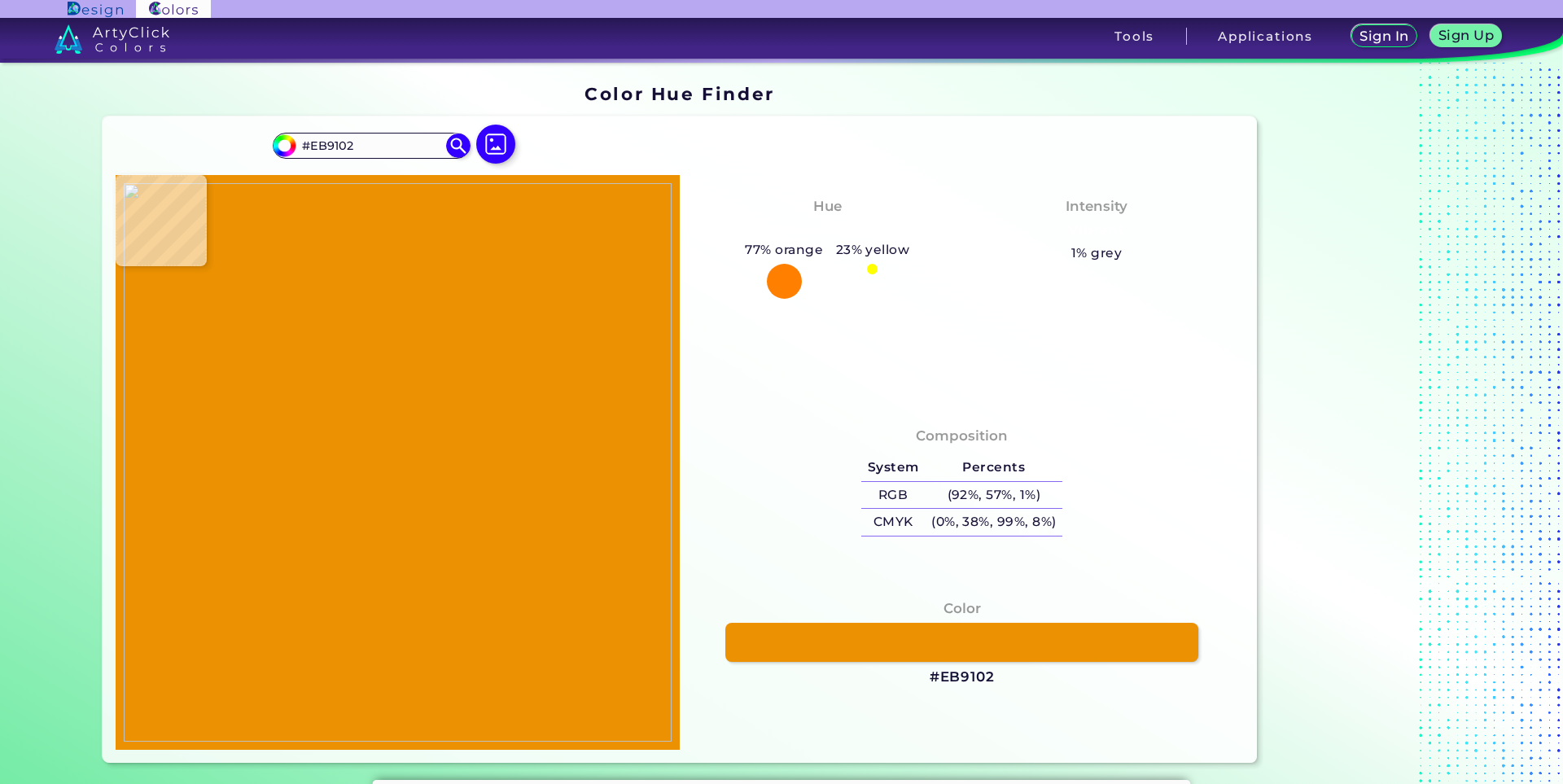
click at [360, 453] on img at bounding box center [397, 462] width 548 height 558
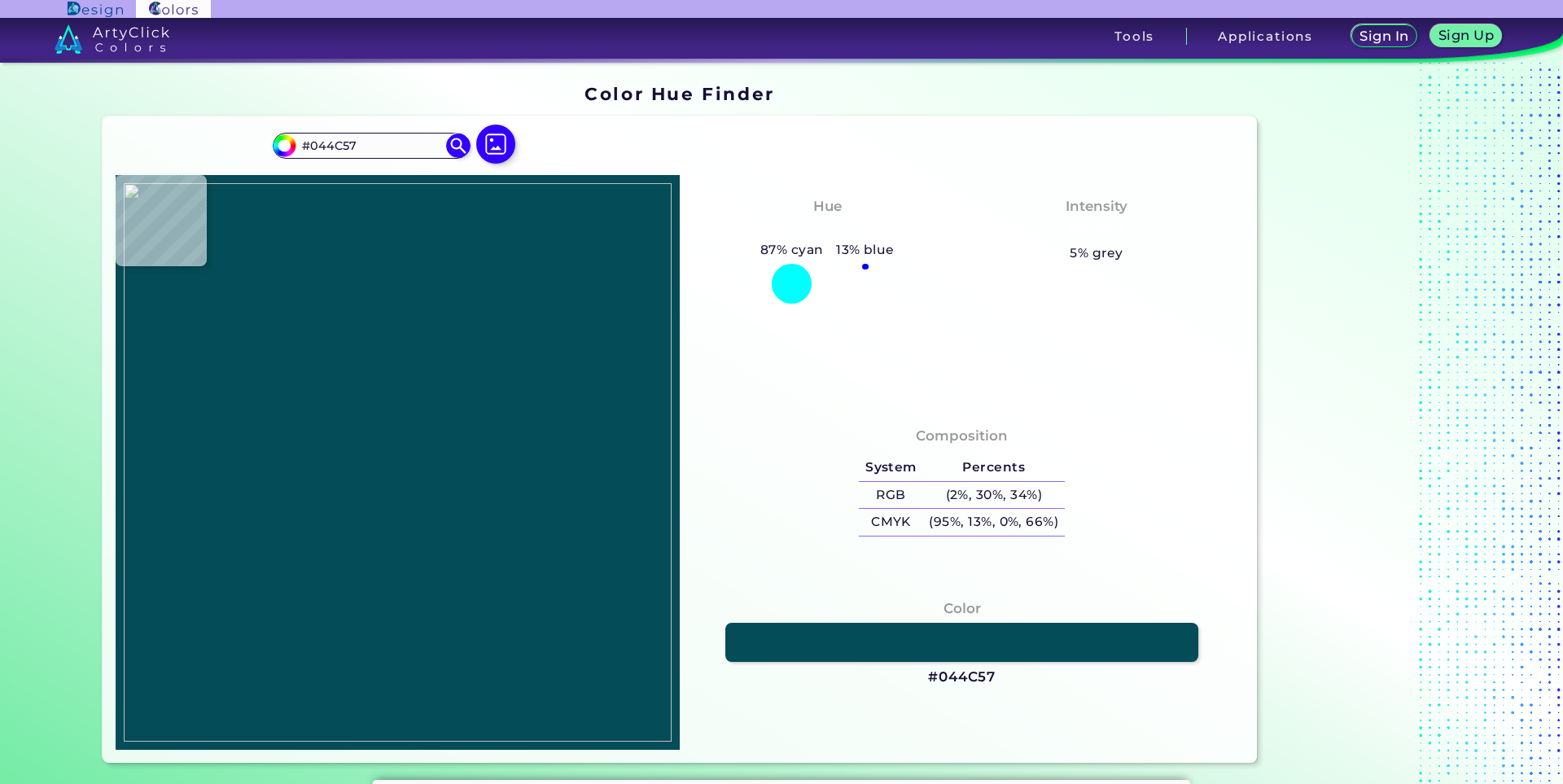
click at [371, 451] on img at bounding box center [397, 462] width 548 height 558
click at [371, 534] on img at bounding box center [397, 462] width 548 height 558
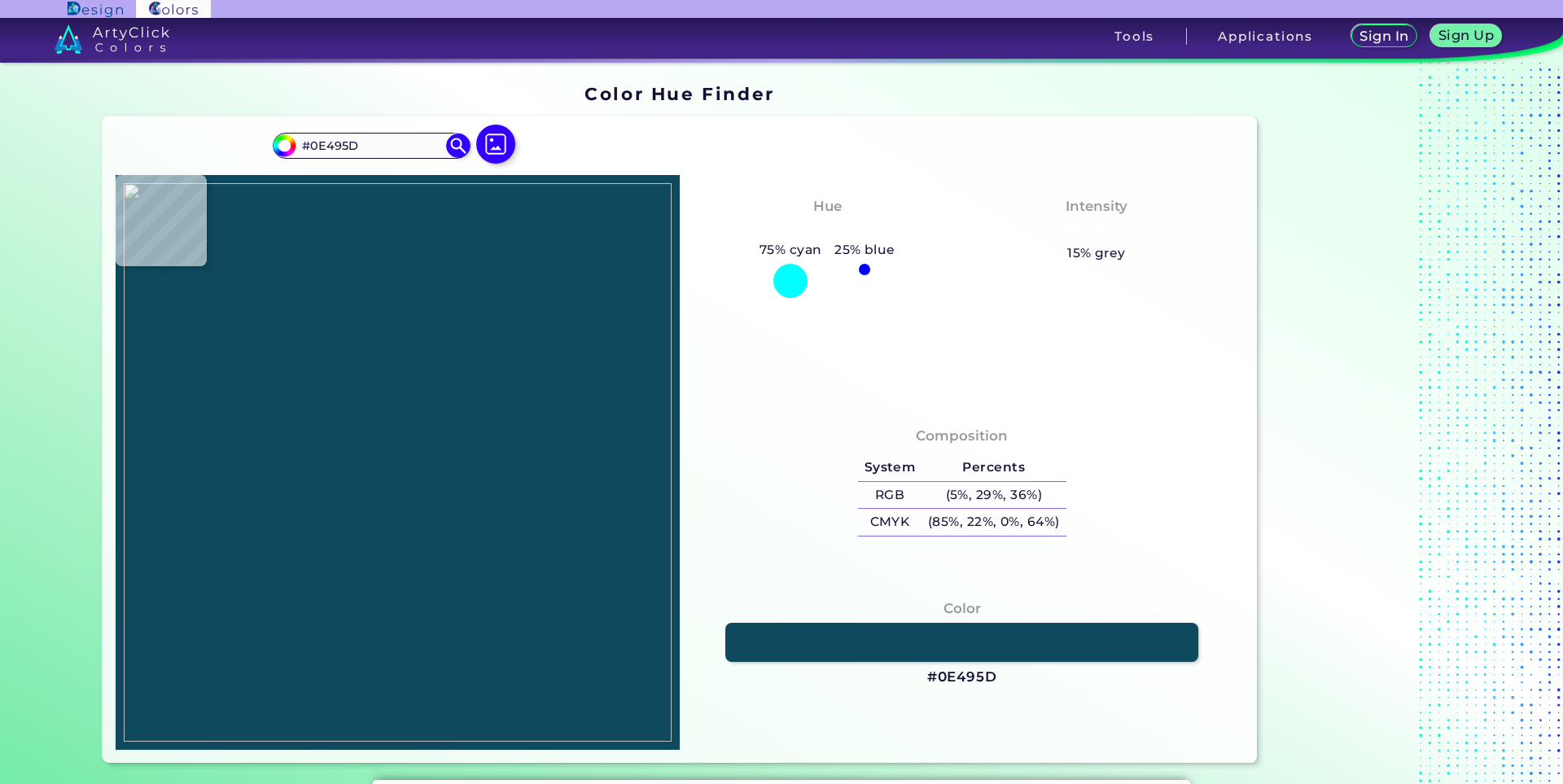
click at [358, 475] on img at bounding box center [397, 462] width 548 height 558
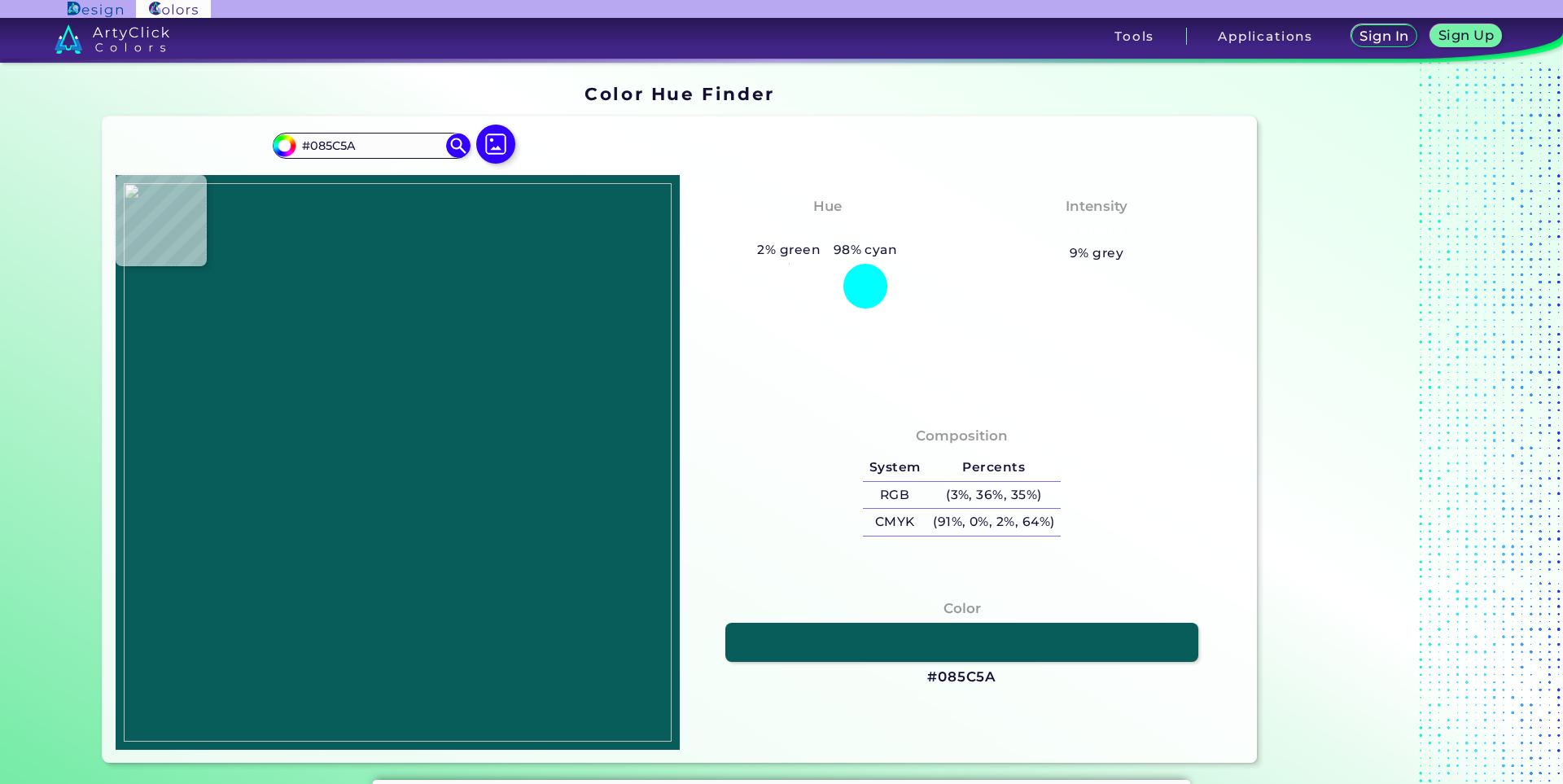
click at [360, 474] on img at bounding box center [397, 462] width 548 height 558
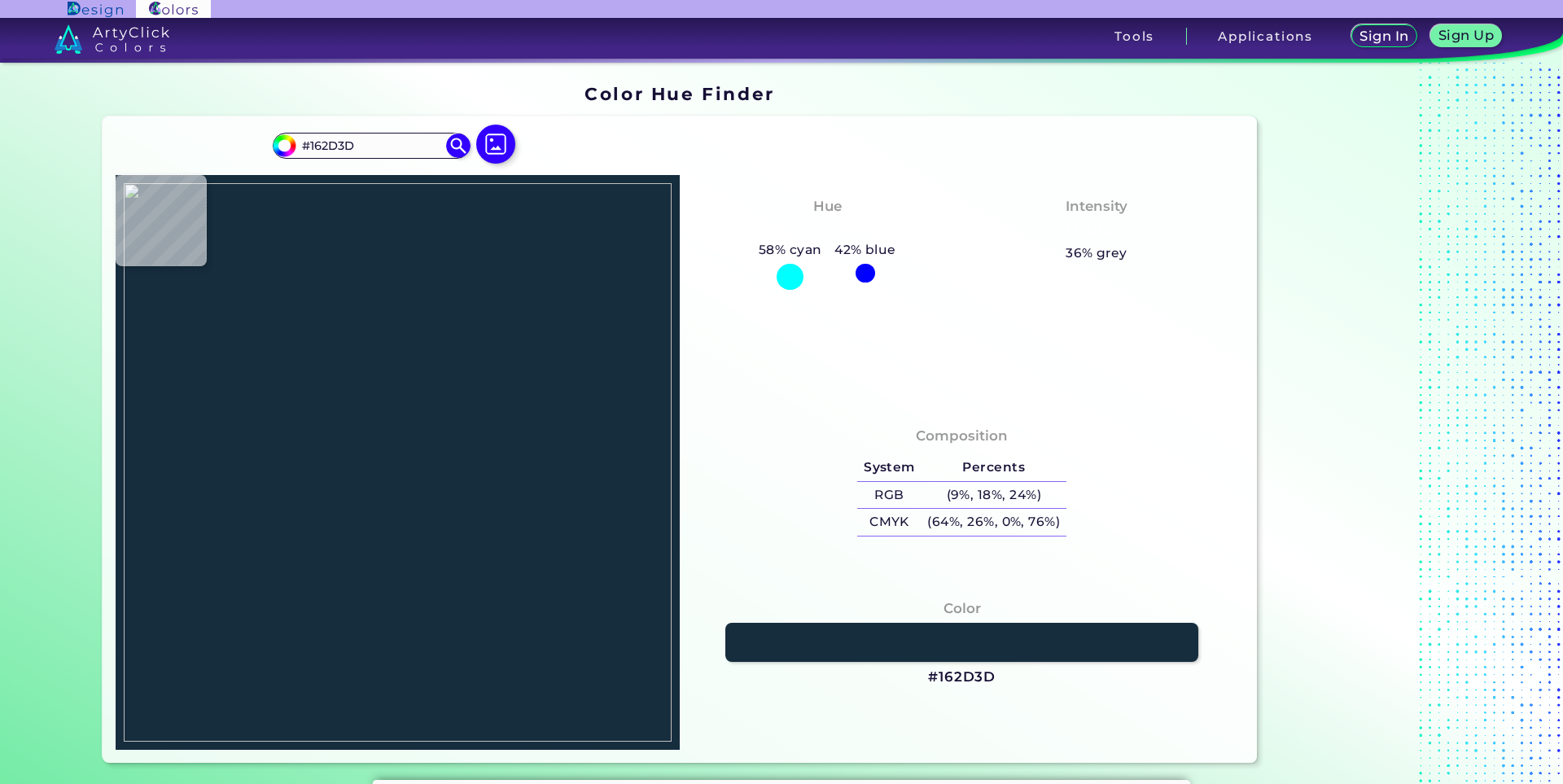
click at [375, 488] on img at bounding box center [397, 462] width 548 height 558
drag, startPoint x: 381, startPoint y: 632, endPoint x: 371, endPoint y: 637, distance: 11.2
click at [381, 632] on img at bounding box center [397, 462] width 548 height 558
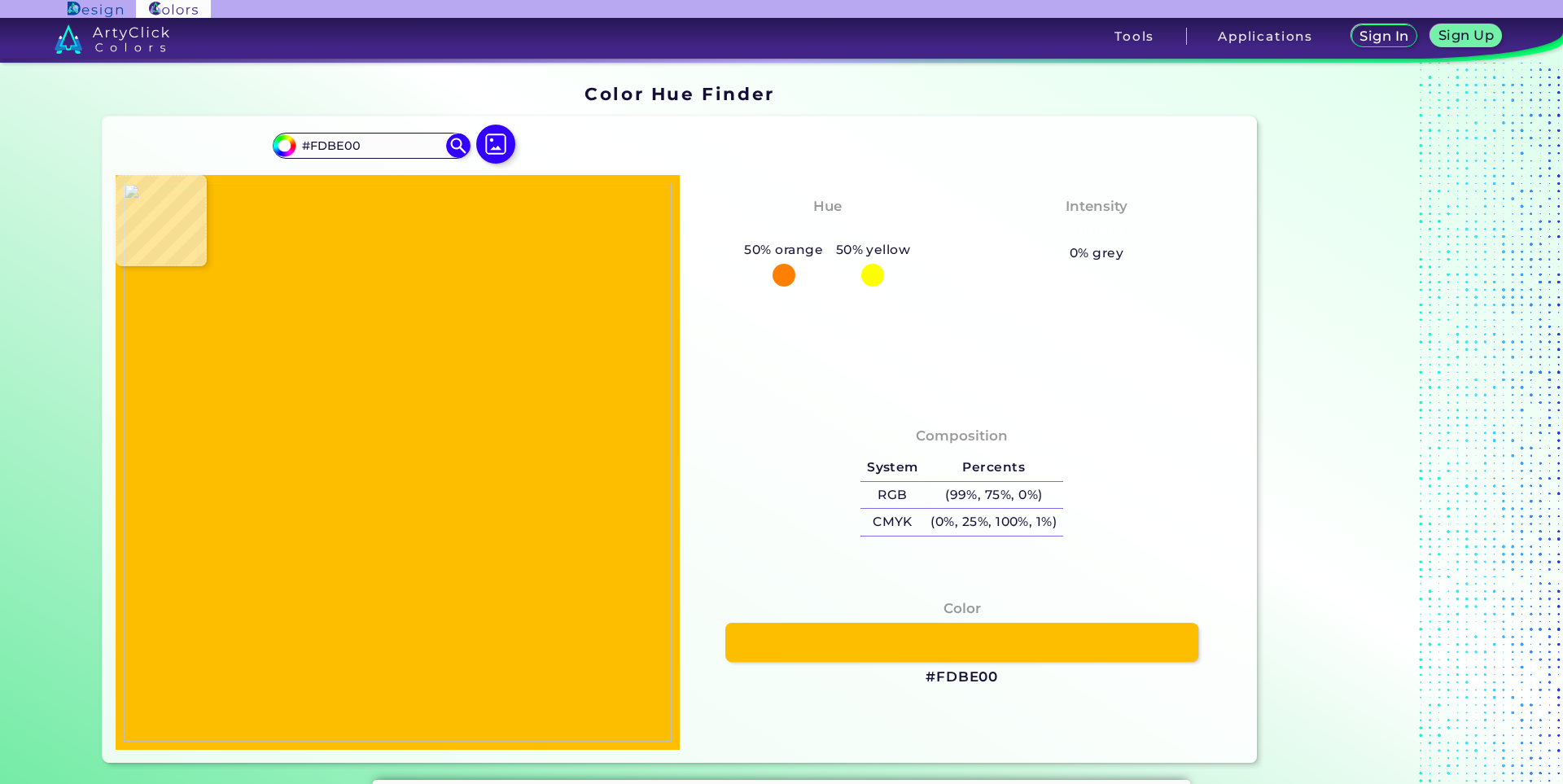
click at [361, 643] on img at bounding box center [397, 462] width 548 height 558
click at [359, 663] on img at bounding box center [397, 462] width 548 height 558
click at [349, 675] on img at bounding box center [397, 462] width 548 height 558
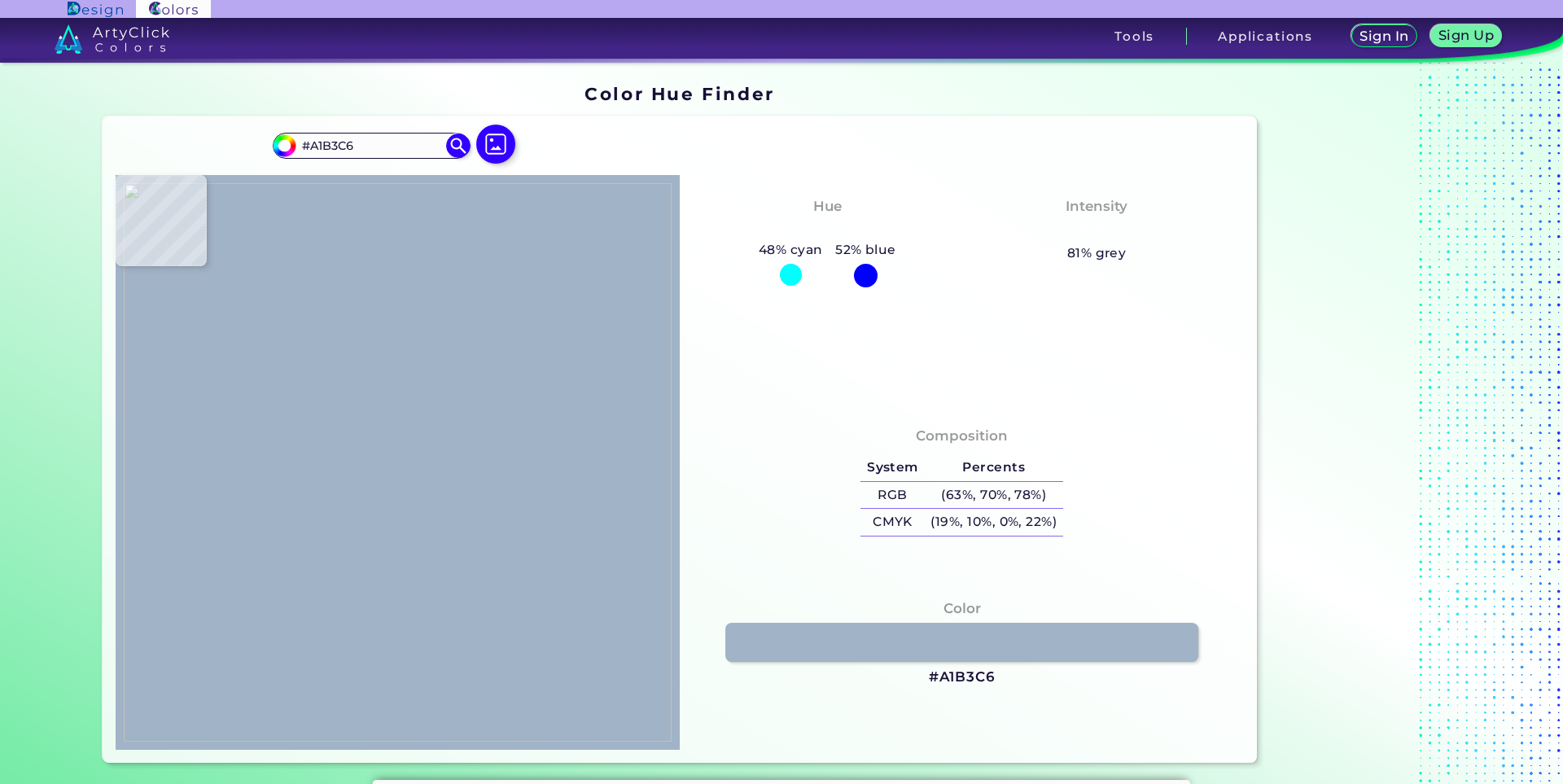
click at [355, 669] on img at bounding box center [397, 462] width 548 height 558
click at [349, 680] on img at bounding box center [397, 462] width 548 height 558
click at [333, 719] on img at bounding box center [397, 462] width 548 height 558
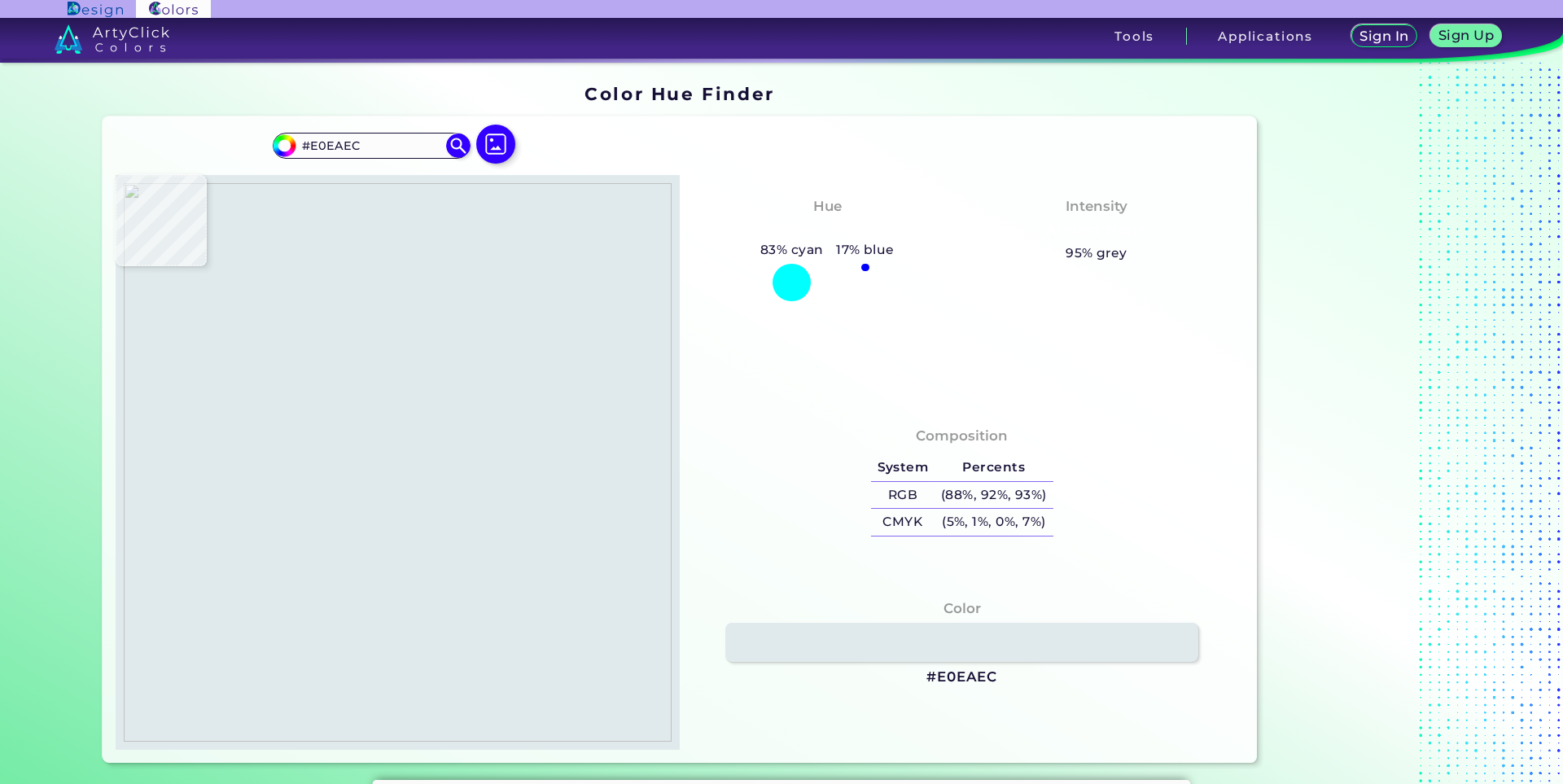
click at [331, 709] on img at bounding box center [397, 462] width 548 height 558
click at [396, 361] on img at bounding box center [397, 462] width 548 height 558
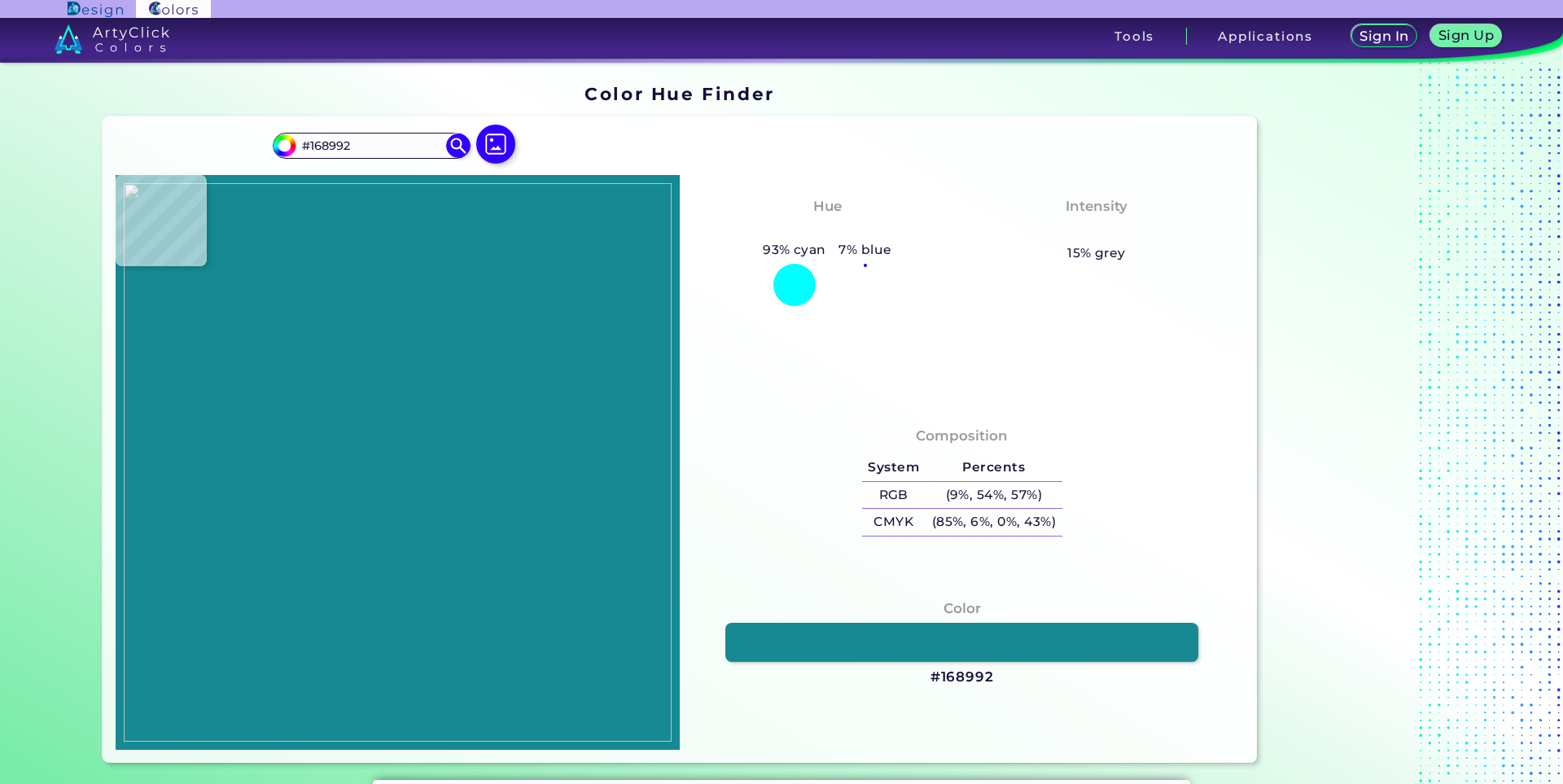
click at [381, 248] on img at bounding box center [397, 462] width 548 height 558
drag, startPoint x: 411, startPoint y: 376, endPoint x: 373, endPoint y: 344, distance: 49.7
click at [411, 376] on img at bounding box center [397, 462] width 548 height 558
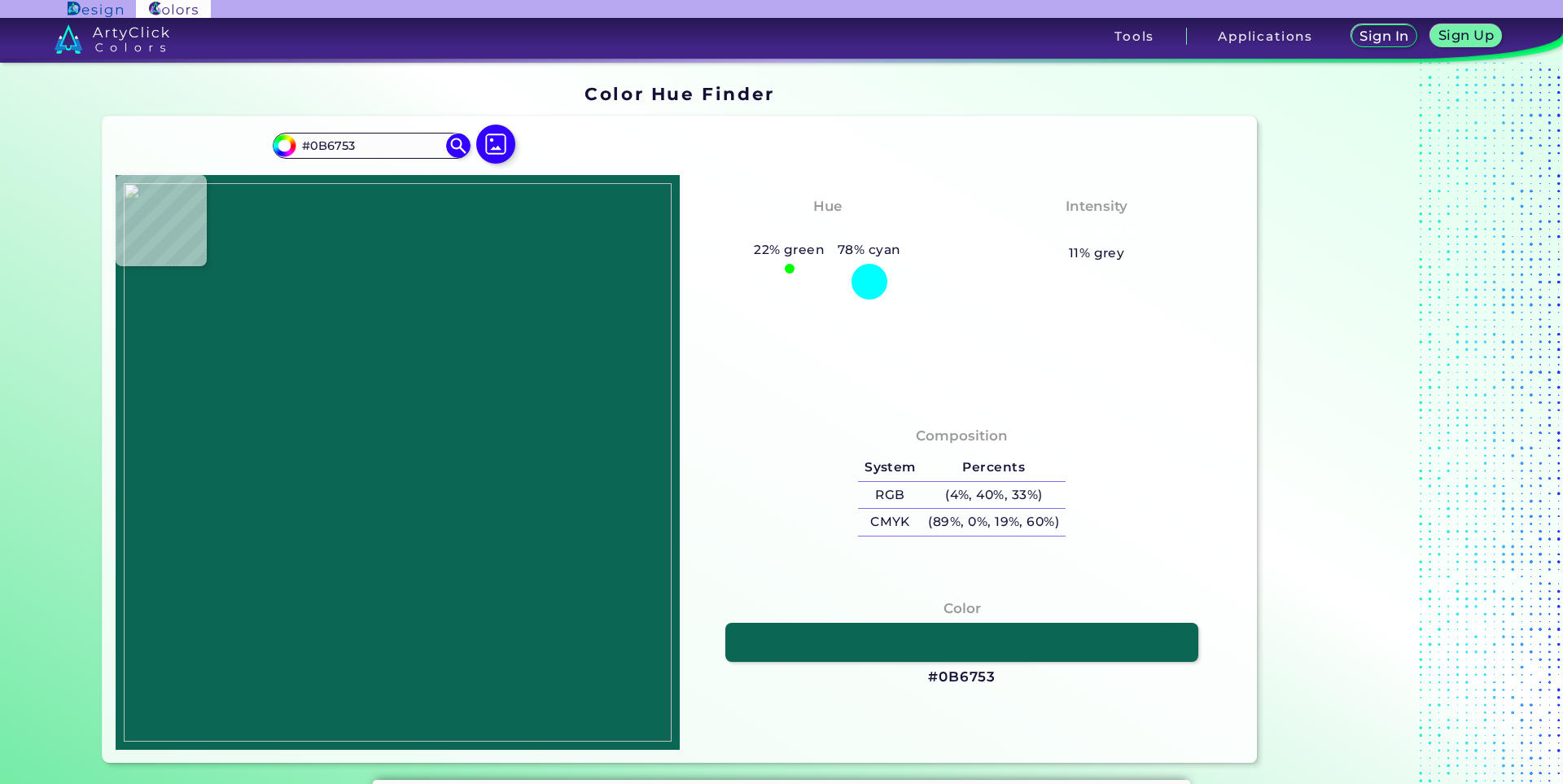
click at [371, 339] on img at bounding box center [397, 462] width 548 height 558
